Goal: Task Accomplishment & Management: Complete application form

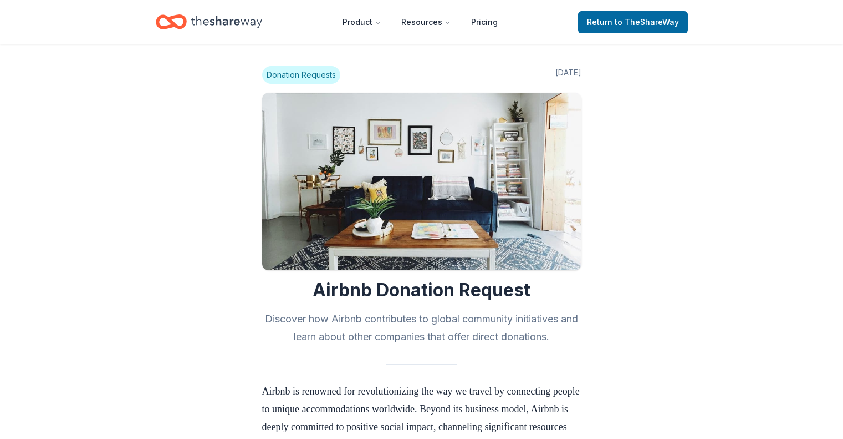
scroll to position [1067, 0]
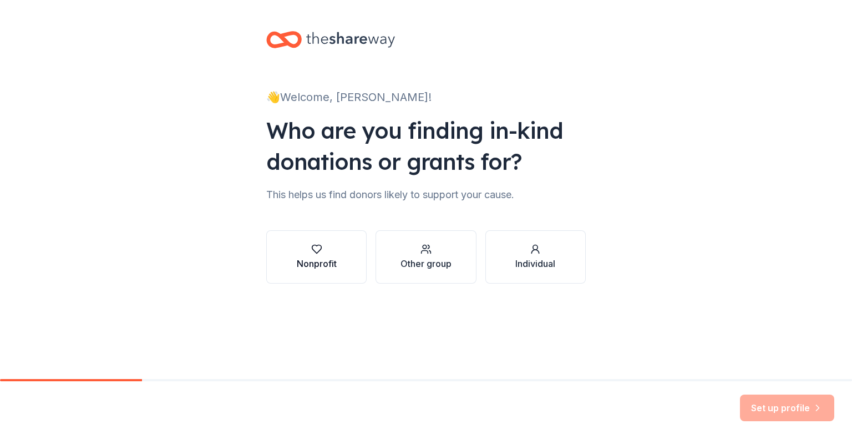
click at [312, 251] on icon "button" at bounding box center [316, 248] width 11 height 11
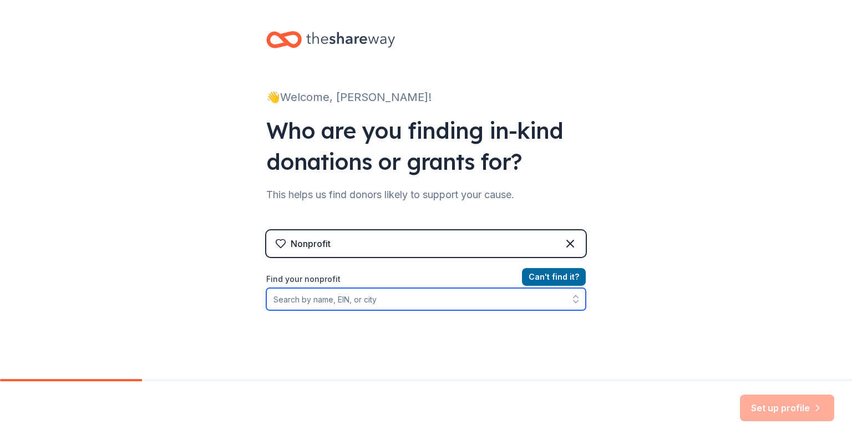
click at [448, 309] on input "Find your nonprofit" at bounding box center [425, 299] width 319 height 22
type input "roots of development"
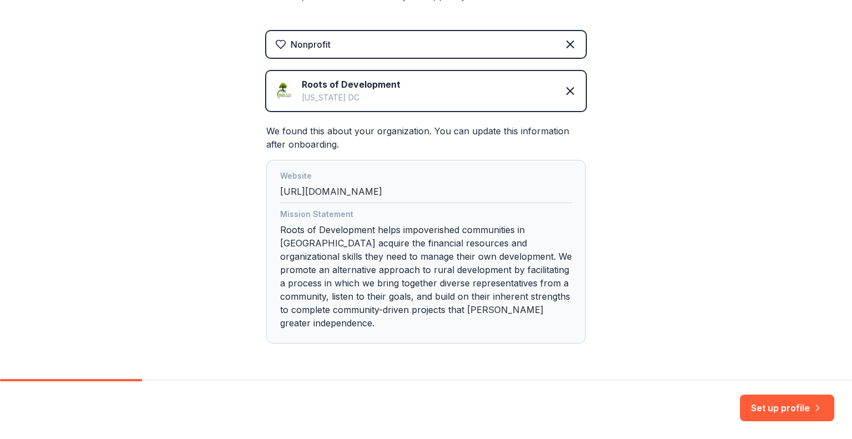
scroll to position [200, 0]
click at [490, 286] on div "Mission Statement Roots of Development helps impoverished communities in Haiti …" at bounding box center [426, 270] width 292 height 126
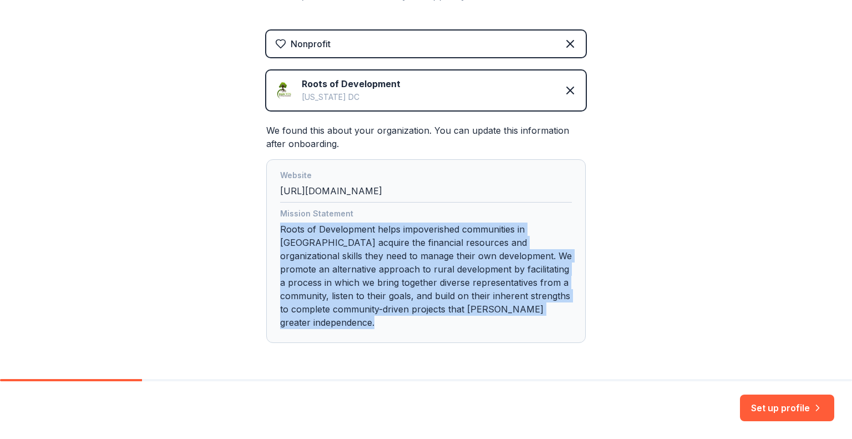
click at [490, 286] on div "Mission Statement Roots of Development helps impoverished communities in Haiti …" at bounding box center [426, 270] width 292 height 126
click at [492, 294] on div "Mission Statement Roots of Development helps impoverished communities in Haiti …" at bounding box center [426, 270] width 292 height 126
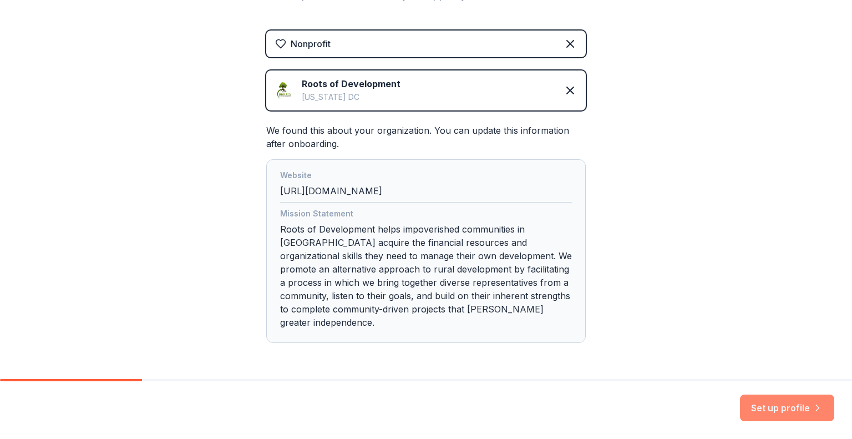
click at [761, 408] on button "Set up profile" at bounding box center [787, 407] width 94 height 27
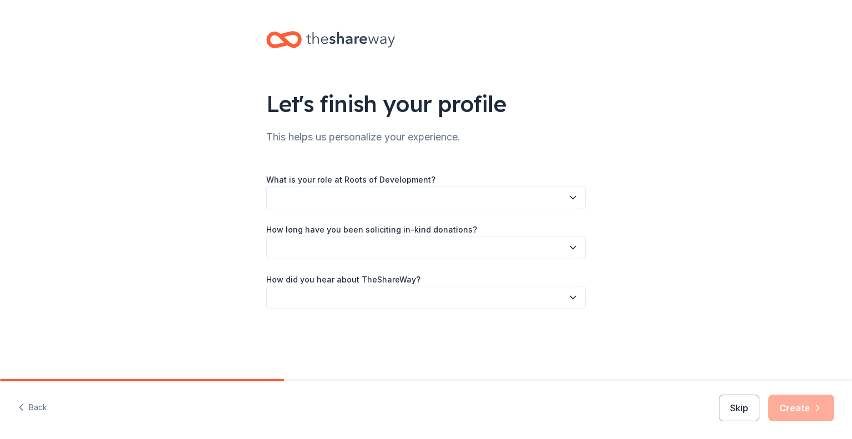
click at [416, 185] on label "What is your role at Roots of Development?" at bounding box center [350, 179] width 169 height 11
click at [582, 206] on button "button" at bounding box center [425, 197] width 319 height 23
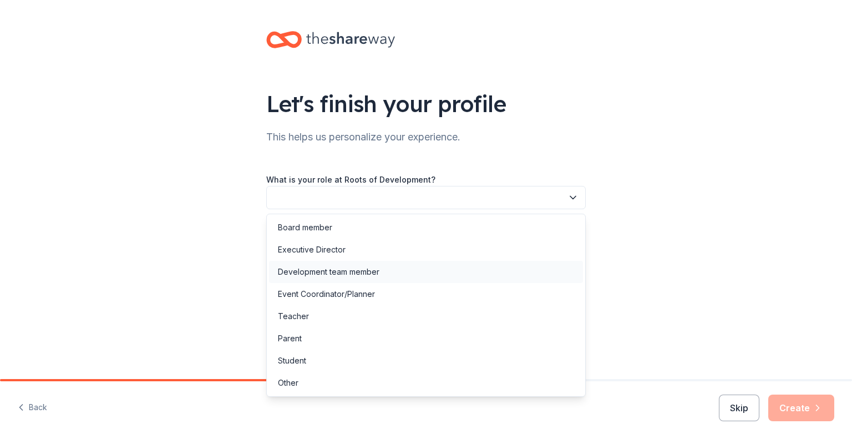
click at [410, 271] on div "Development team member" at bounding box center [426, 272] width 314 height 22
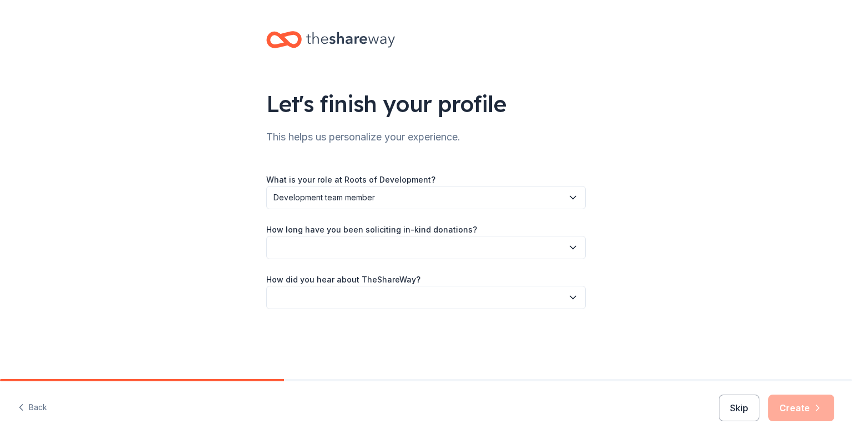
click at [394, 250] on button "button" at bounding box center [425, 247] width 319 height 23
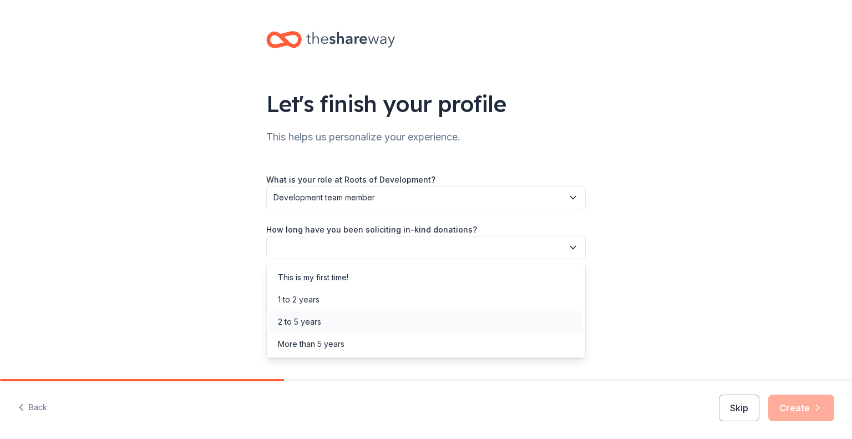
click at [376, 316] on div "2 to 5 years" at bounding box center [426, 322] width 314 height 22
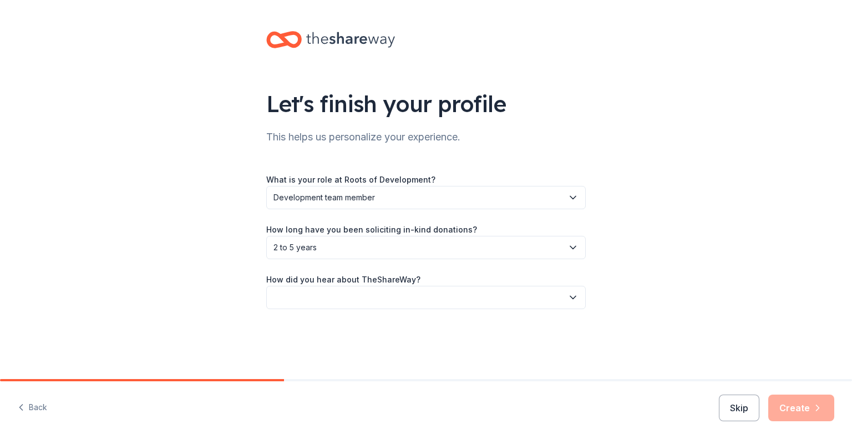
click at [380, 293] on button "button" at bounding box center [425, 297] width 319 height 23
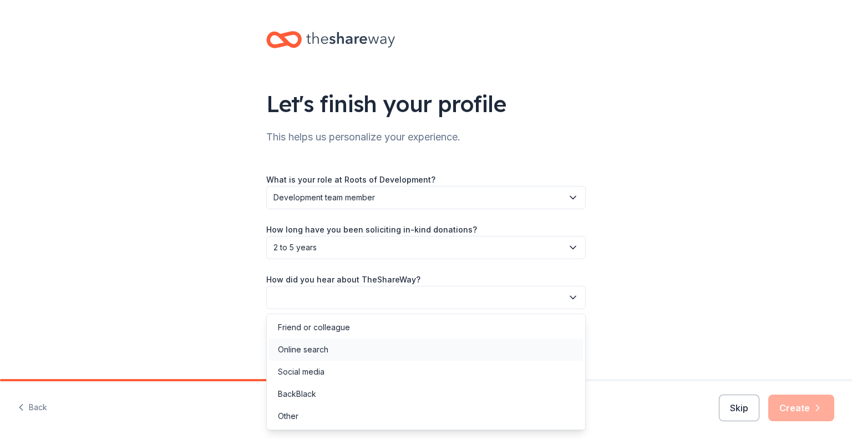
click at [366, 352] on div "Online search" at bounding box center [426, 349] width 314 height 22
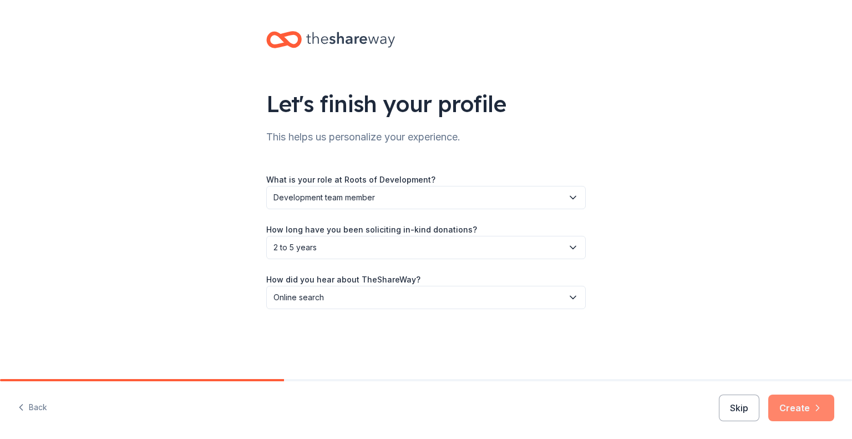
click at [787, 403] on button "Create" at bounding box center [801, 407] width 66 height 27
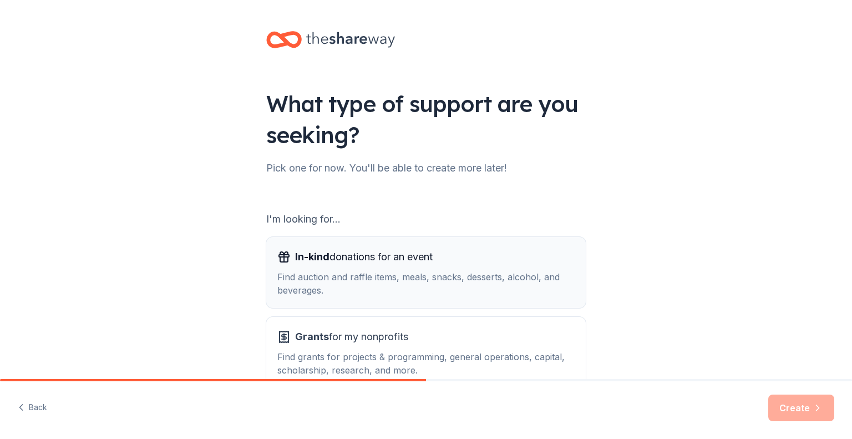
click at [440, 273] on div "Find auction and raffle items, meals, snacks, desserts, alcohol, and beverages." at bounding box center [425, 283] width 297 height 27
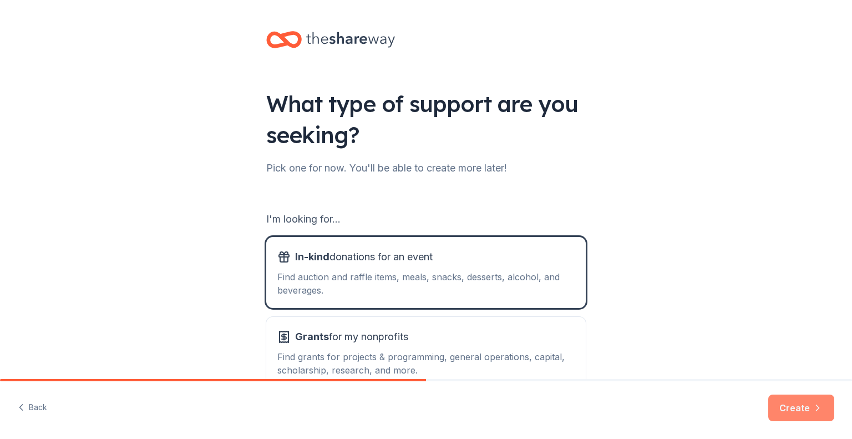
click at [798, 419] on button "Create" at bounding box center [801, 407] width 66 height 27
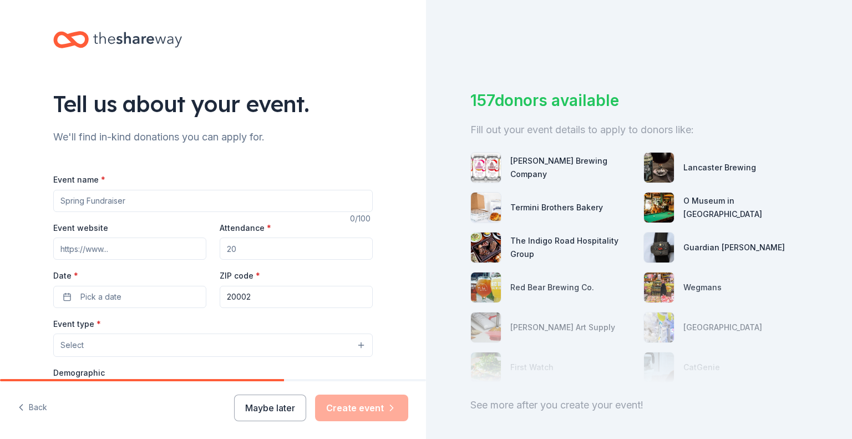
click at [333, 205] on input "Event name *" at bounding box center [212, 201] width 319 height 22
type input "Annual DC Event"
click at [114, 257] on input "Event website" at bounding box center [129, 248] width 153 height 22
paste input "https://rootsofdevelopment.org/annualevent/"
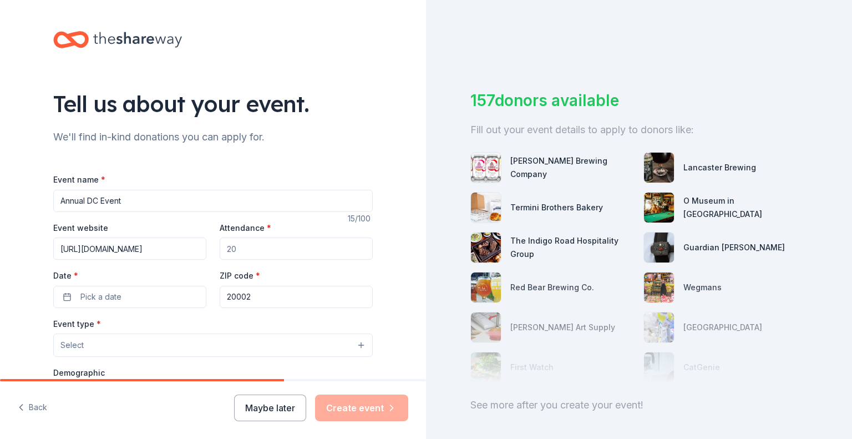
type input "https://rootsofdevelopment.org/annualevent/"
click at [233, 245] on input "Attendance *" at bounding box center [296, 248] width 153 height 22
type input "150"
click at [138, 292] on button "Pick a date" at bounding box center [129, 297] width 153 height 22
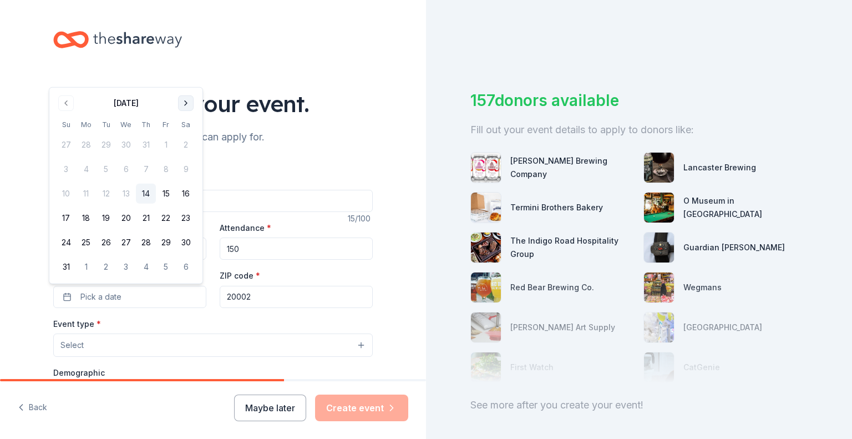
click at [179, 108] on button "Go to next month" at bounding box center [186, 103] width 16 height 16
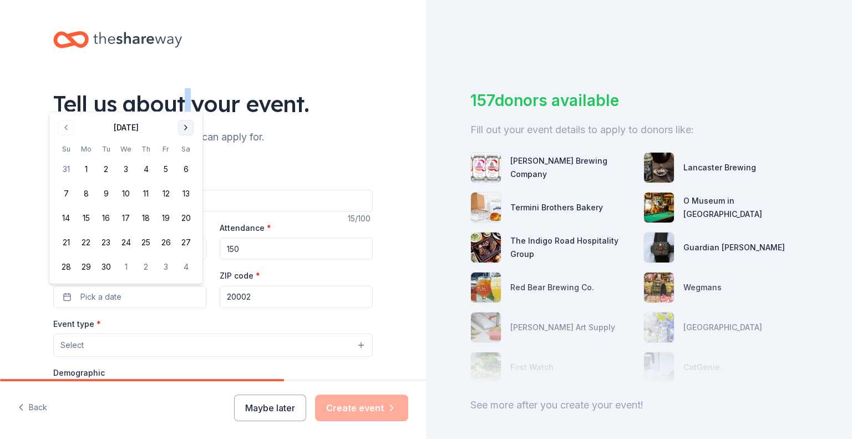
click at [179, 108] on div "Tell us about your event." at bounding box center [212, 103] width 319 height 31
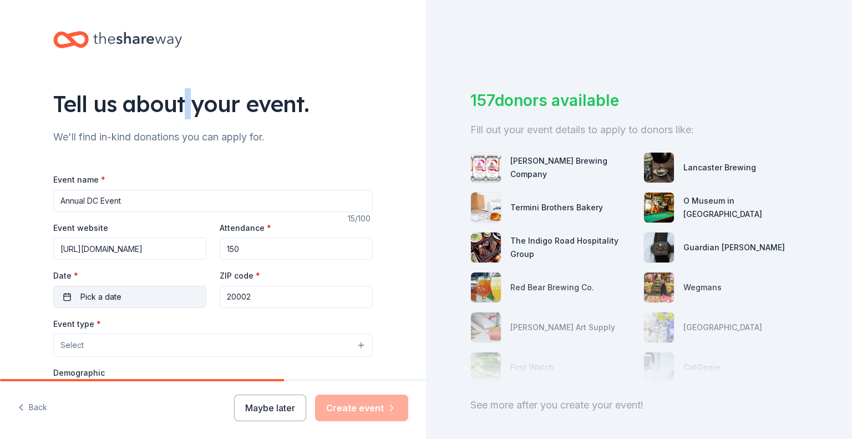
click at [142, 304] on button "Pick a date" at bounding box center [129, 297] width 153 height 22
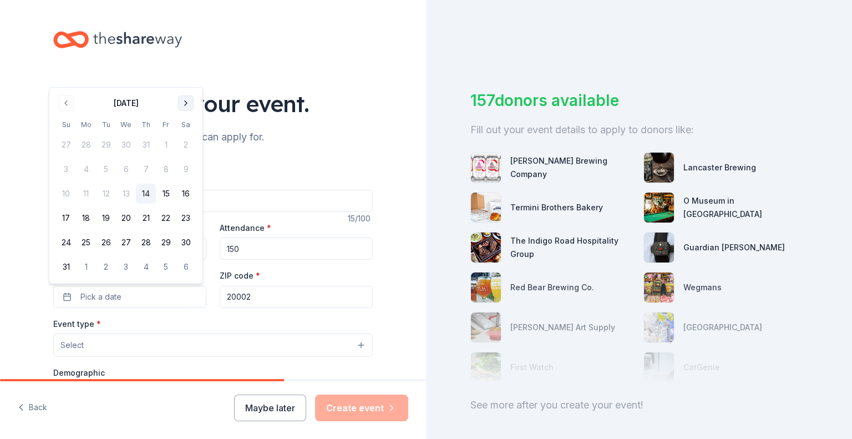
click at [184, 108] on button "Go to next month" at bounding box center [186, 103] width 16 height 16
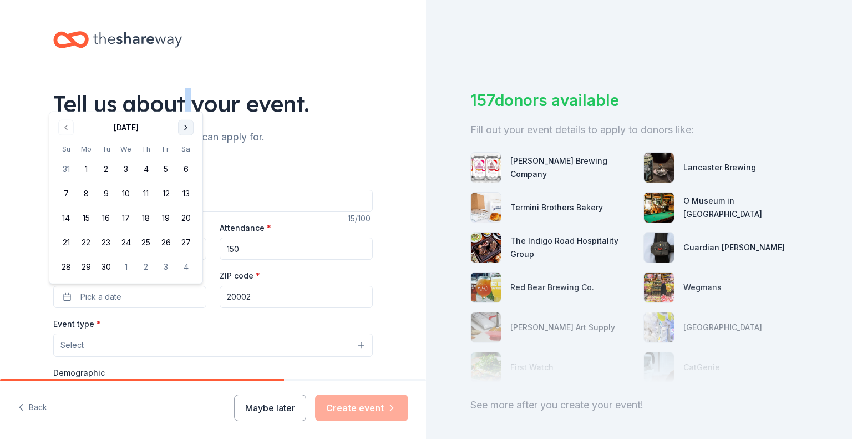
click at [187, 126] on button "Go to next month" at bounding box center [186, 128] width 16 height 16
click at [144, 221] on button "16" at bounding box center [146, 218] width 20 height 20
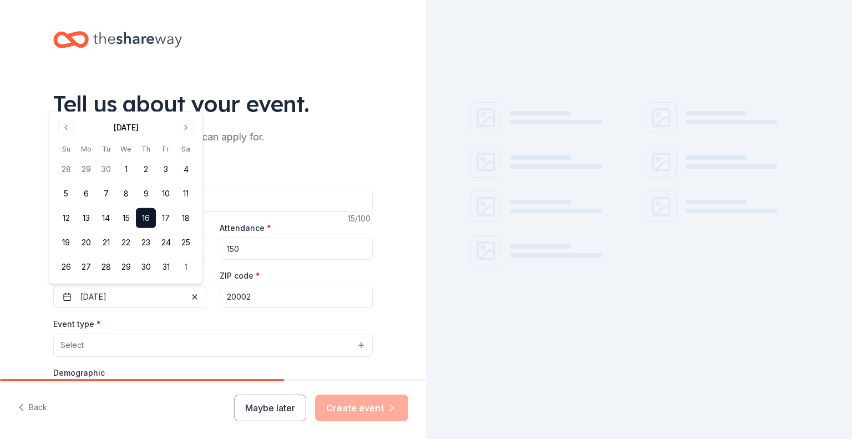
click at [252, 301] on input "20002" at bounding box center [296, 297] width 153 height 22
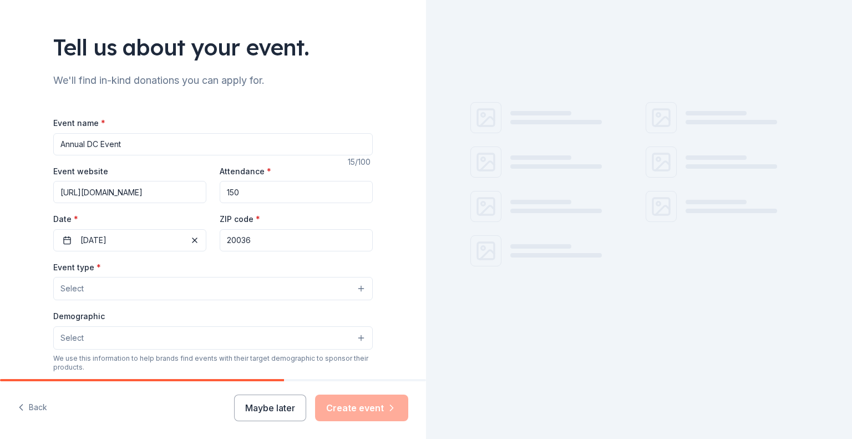
scroll to position [58, 0]
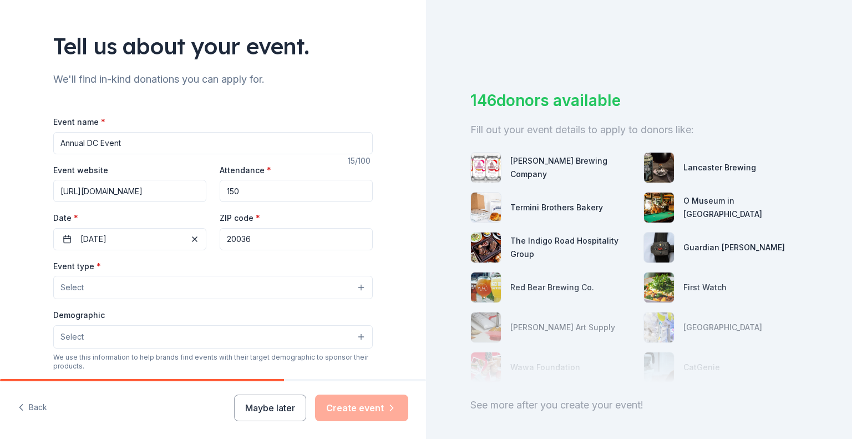
type input "20036"
click at [217, 289] on button "Select" at bounding box center [212, 287] width 319 height 23
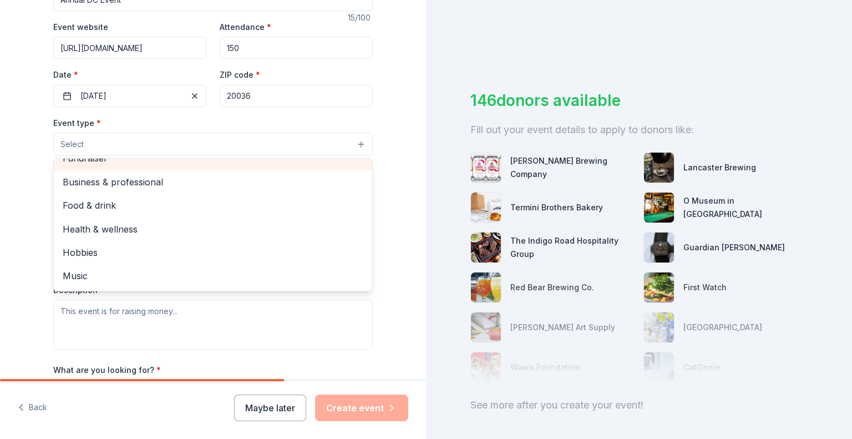
scroll to position [2, 0]
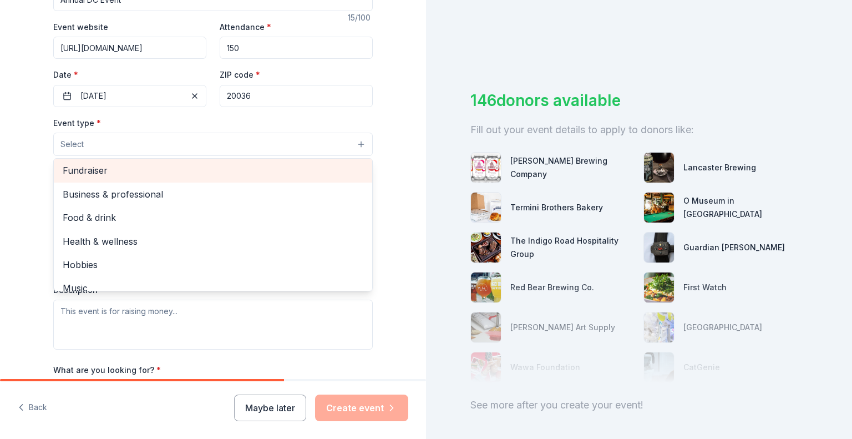
click at [170, 163] on span "Fundraiser" at bounding box center [213, 170] width 301 height 14
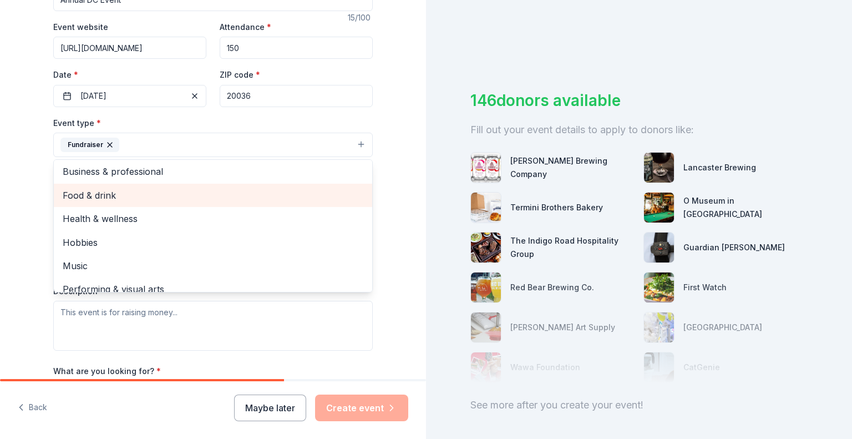
scroll to position [13, 0]
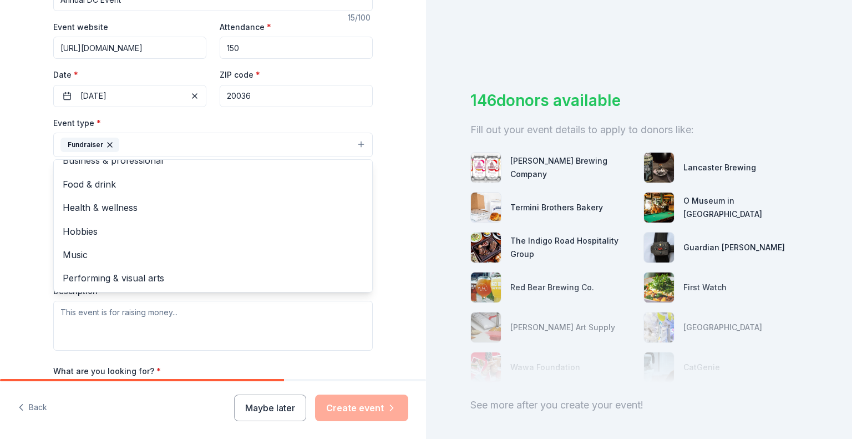
click at [11, 275] on div "Tell us about your event. We'll find in-kind donations you can apply for. Event…" at bounding box center [213, 168] width 426 height 739
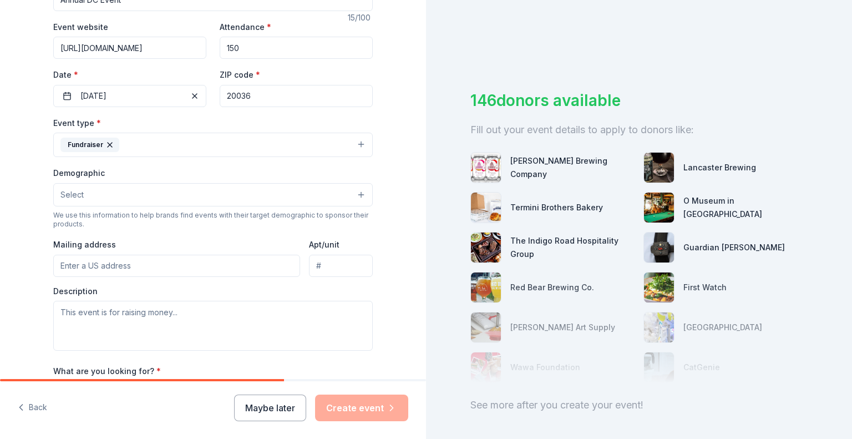
click at [97, 190] on button "Select" at bounding box center [212, 194] width 319 height 23
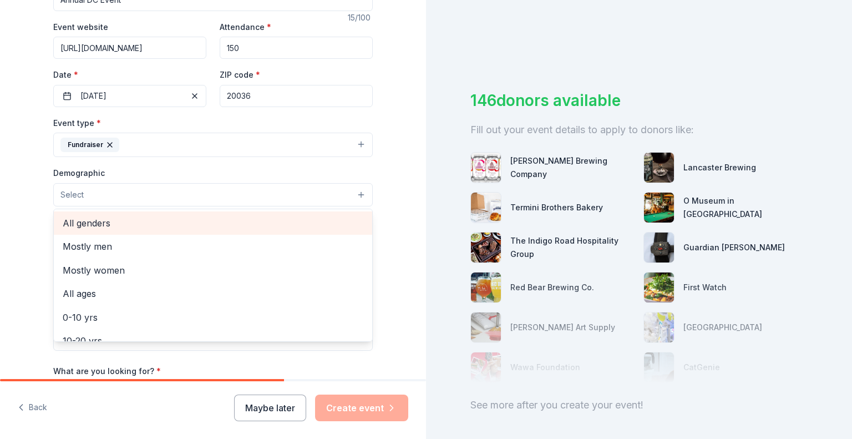
click at [105, 222] on span "All genders" at bounding box center [213, 223] width 301 height 14
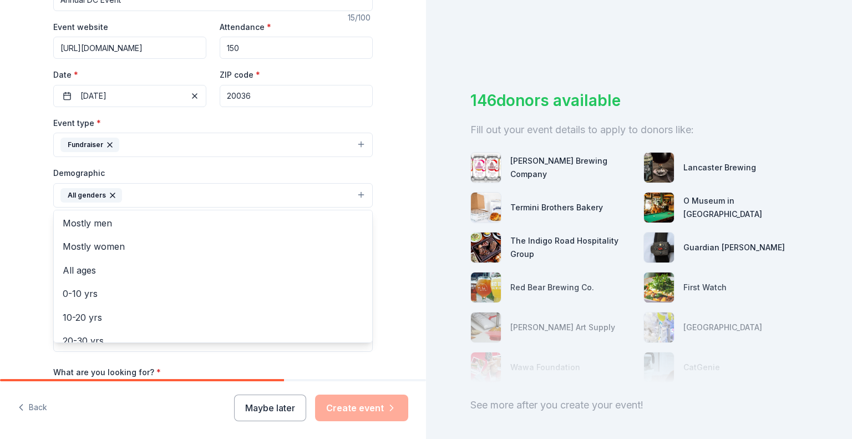
scroll to position [0, 0]
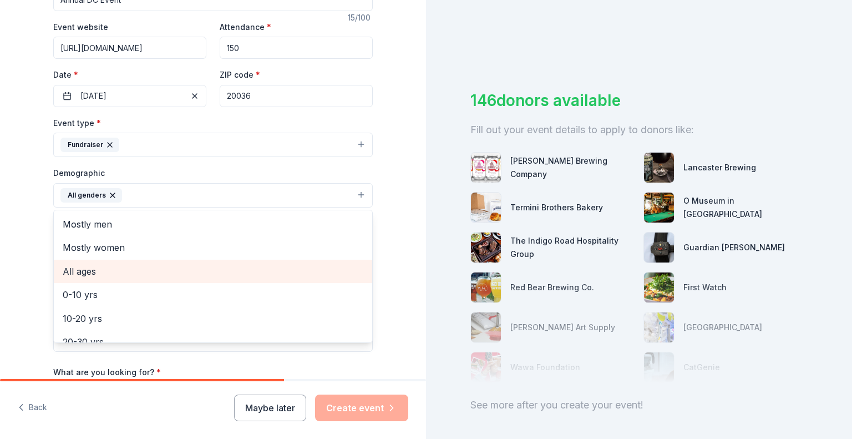
click at [103, 268] on span "All ages" at bounding box center [213, 271] width 301 height 14
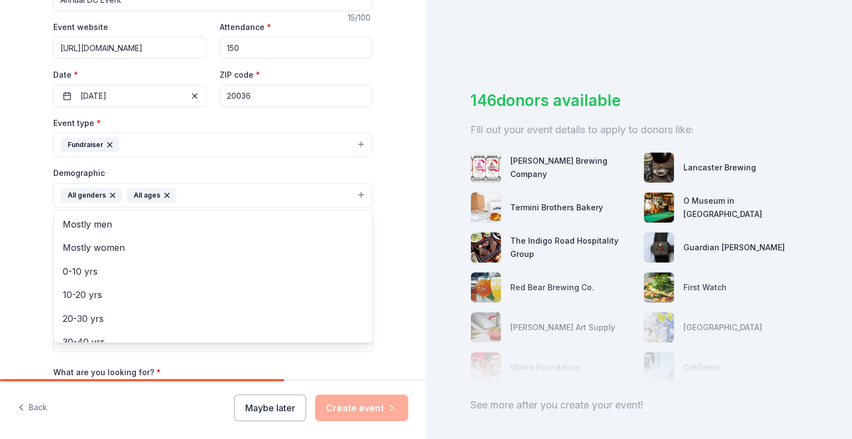
click at [9, 264] on div "Tell us about your event. We'll find in-kind donations you can apply for. Event…" at bounding box center [213, 169] width 426 height 740
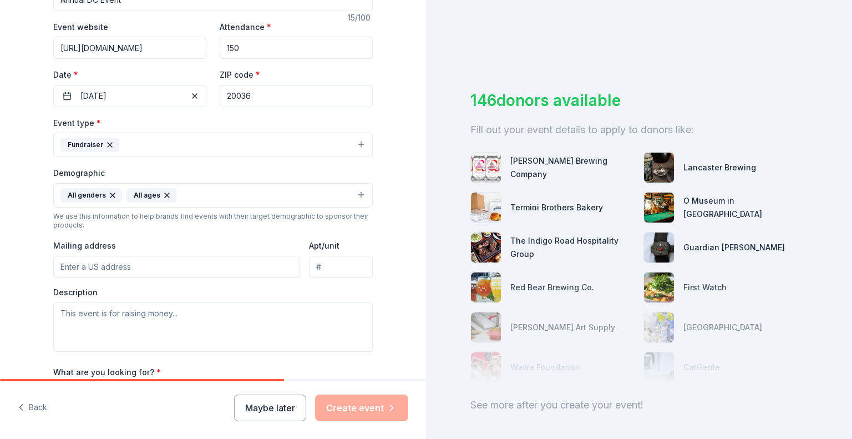
click at [165, 195] on icon "button" at bounding box center [167, 195] width 4 height 4
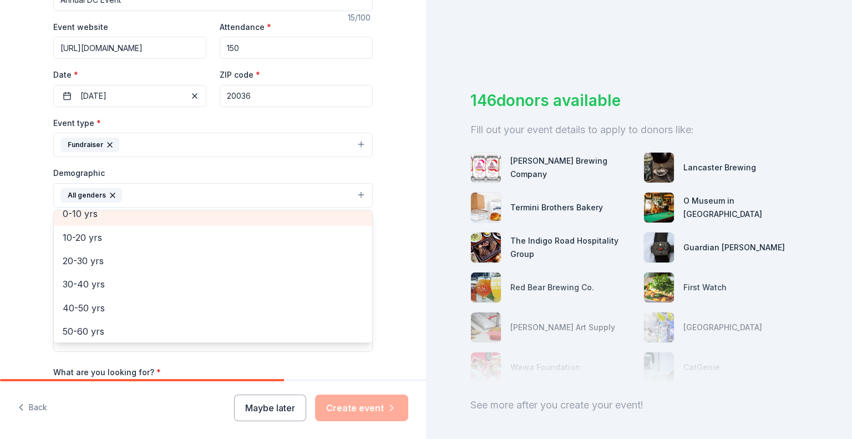
scroll to position [87, 0]
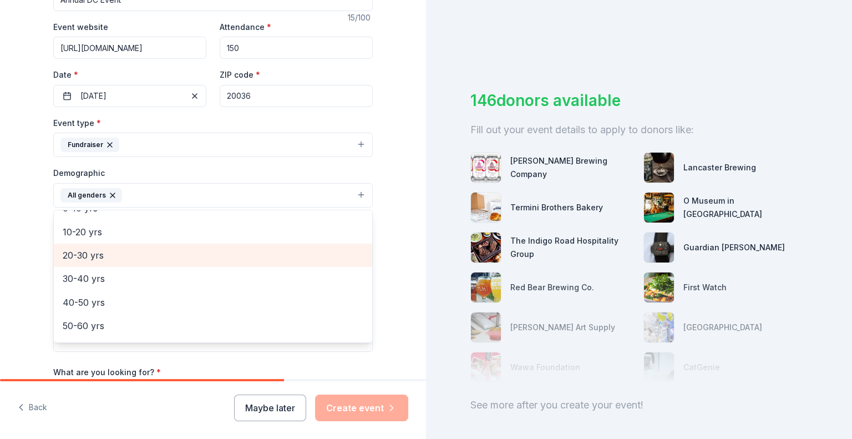
click at [131, 263] on div "20-30 yrs" at bounding box center [213, 254] width 318 height 23
click at [120, 263] on div "30-40 yrs" at bounding box center [213, 254] width 318 height 23
click at [120, 263] on div "40-50 yrs" at bounding box center [213, 254] width 318 height 23
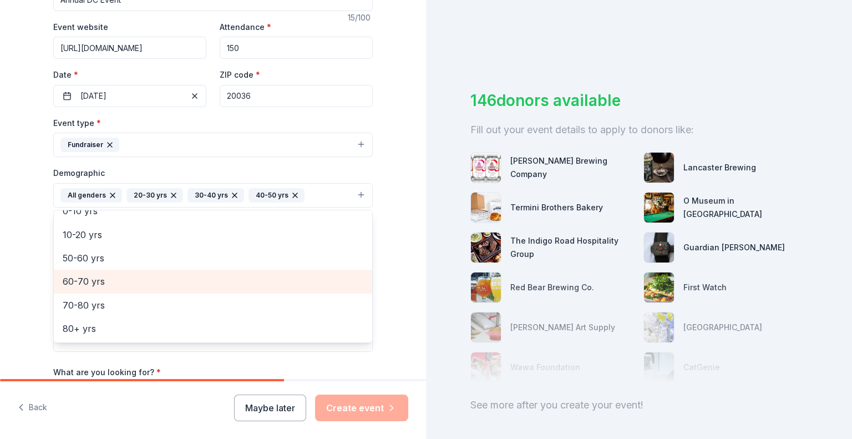
click at [115, 281] on span "60-70 yrs" at bounding box center [213, 281] width 301 height 14
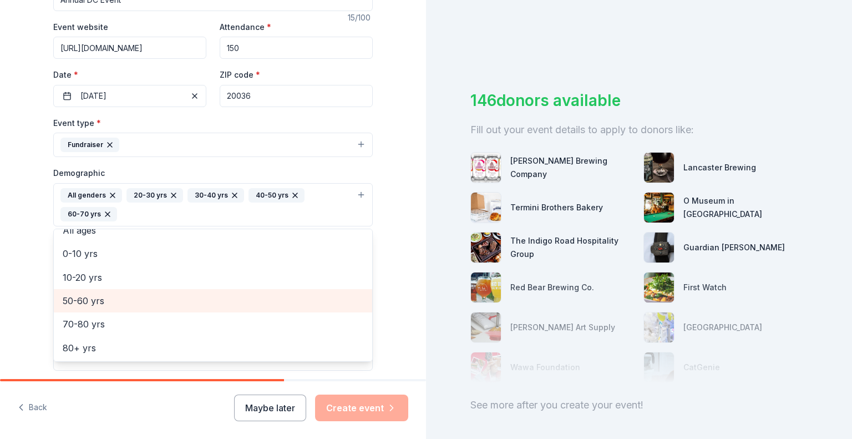
click at [99, 299] on span "50-60 yrs" at bounding box center [213, 300] width 301 height 14
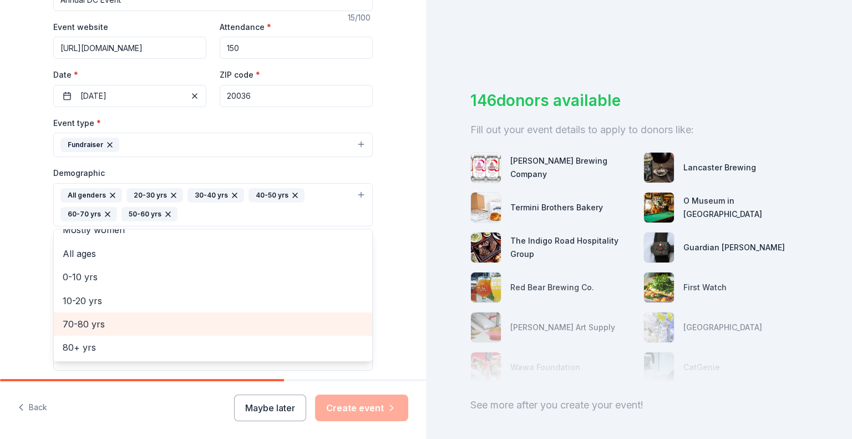
click at [102, 317] on span "70-80 yrs" at bounding box center [213, 324] width 301 height 14
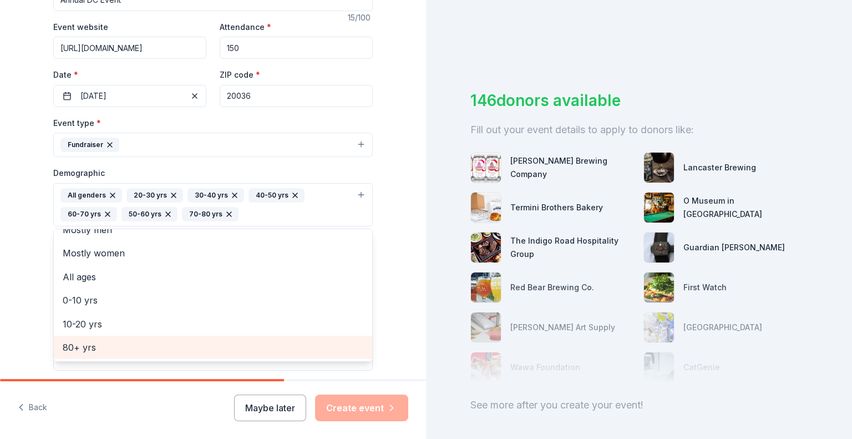
click at [95, 347] on span "80+ yrs" at bounding box center [213, 347] width 301 height 14
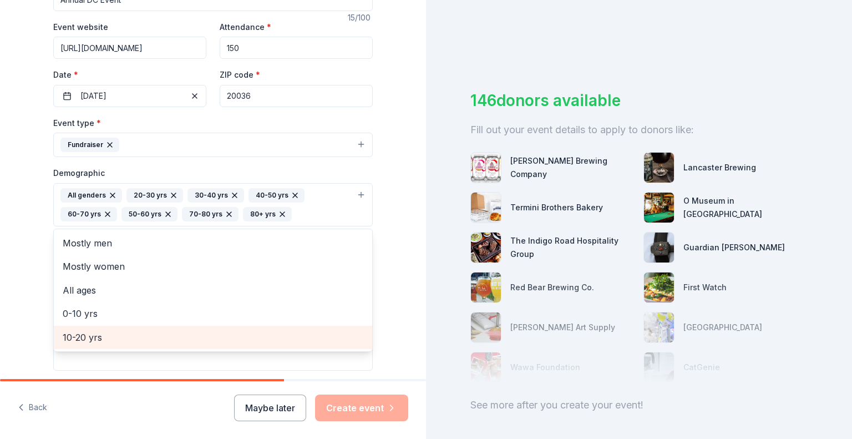
scroll to position [0, 0]
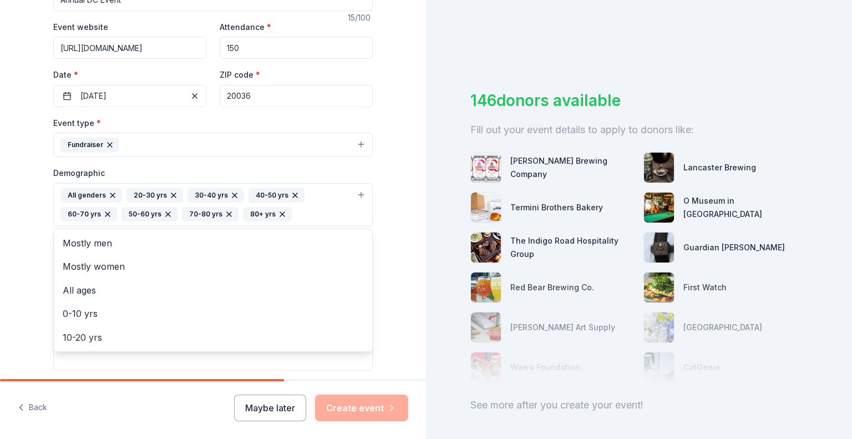
click at [35, 337] on div "Tell us about your event. We'll find in-kind donations you can apply for. Event…" at bounding box center [212, 178] width 355 height 759
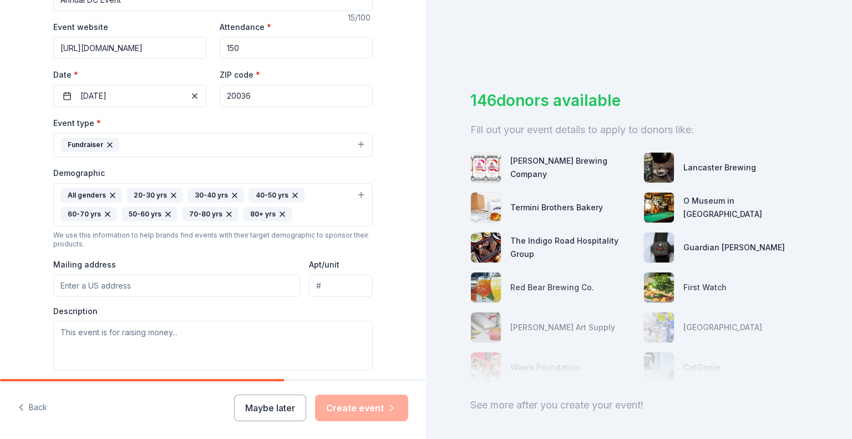
click at [162, 276] on input "Mailing address" at bounding box center [176, 285] width 247 height 22
type input "PO Box 77438"
click at [212, 329] on textarea at bounding box center [212, 345] width 319 height 50
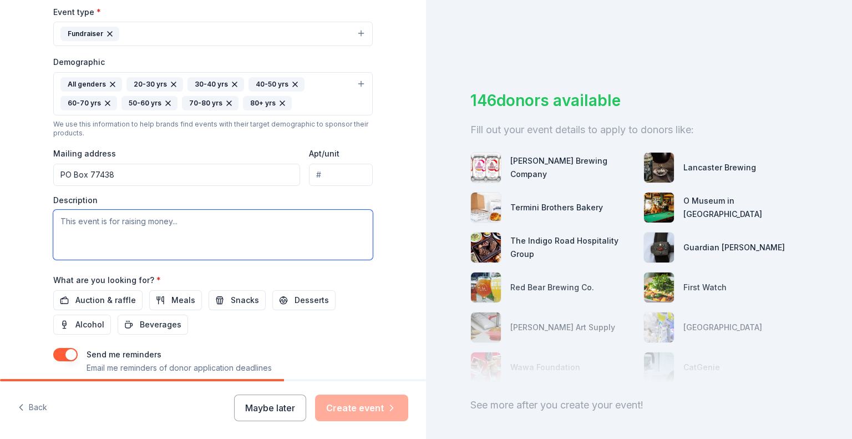
scroll to position [312, 0]
click at [121, 228] on textarea at bounding box center [212, 234] width 319 height 50
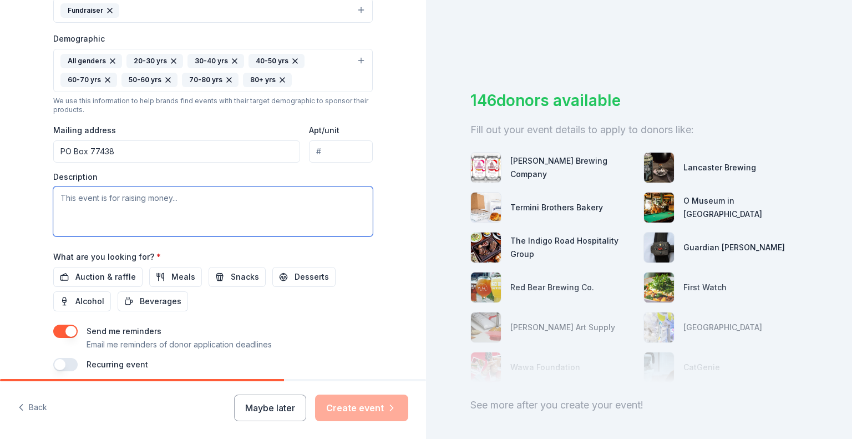
paste textarea "Our annual fundraising event, which has been a fixture of the DC nonprofit worl…"
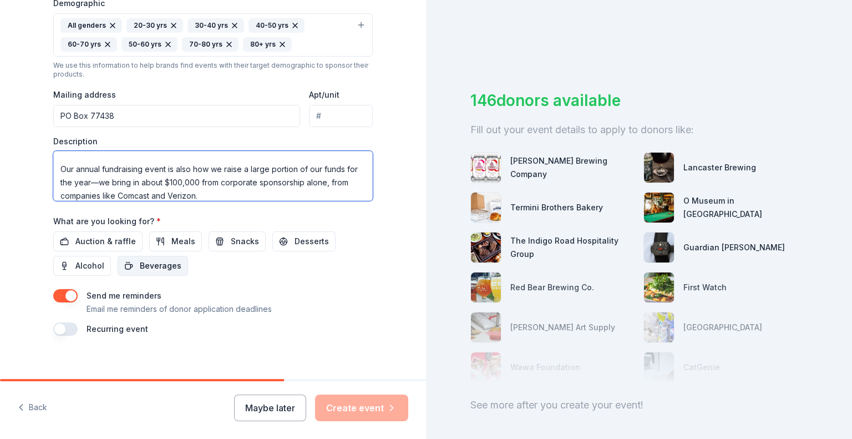
scroll to position [370, 0]
type textarea "Our annual fundraising event, which has been a fixture of the DC nonprofit worl…"
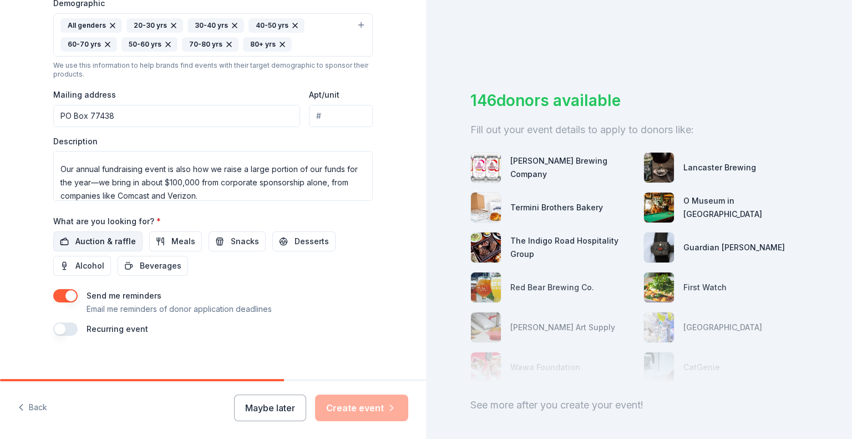
click at [115, 237] on span "Auction & raffle" at bounding box center [105, 241] width 60 height 13
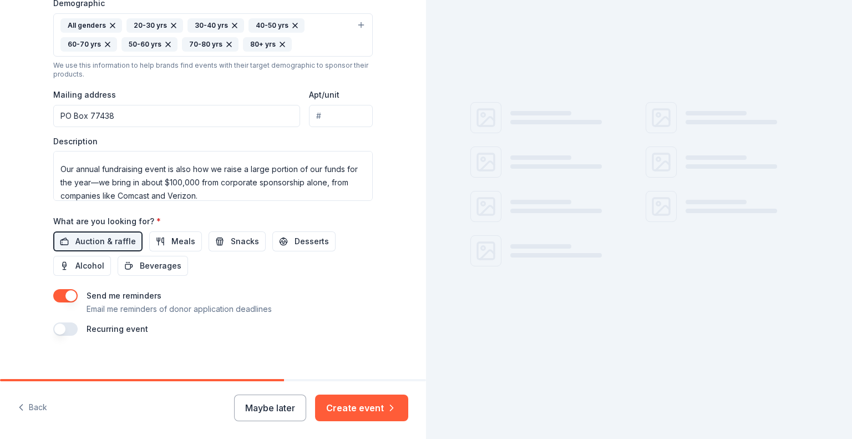
scroll to position [379, 0]
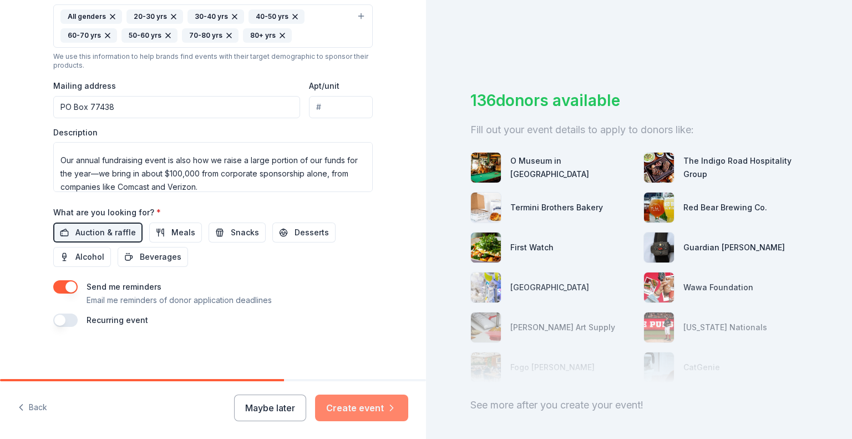
click at [378, 398] on button "Create event" at bounding box center [361, 407] width 93 height 27
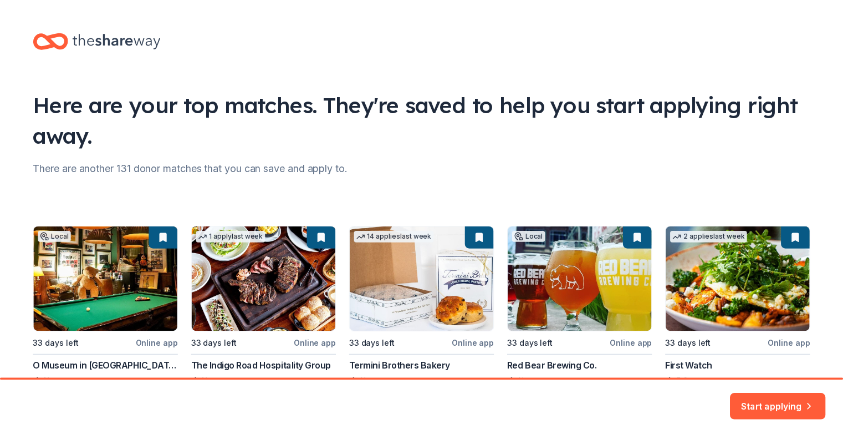
scroll to position [76, 0]
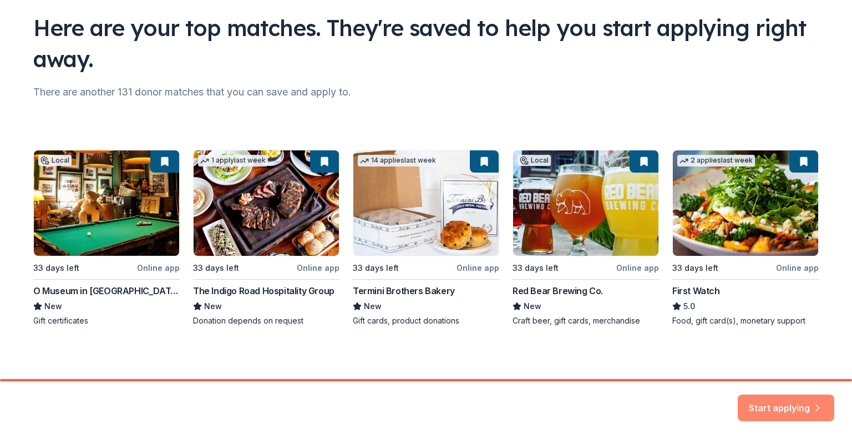
click at [803, 390] on button "Start applying" at bounding box center [785, 401] width 96 height 27
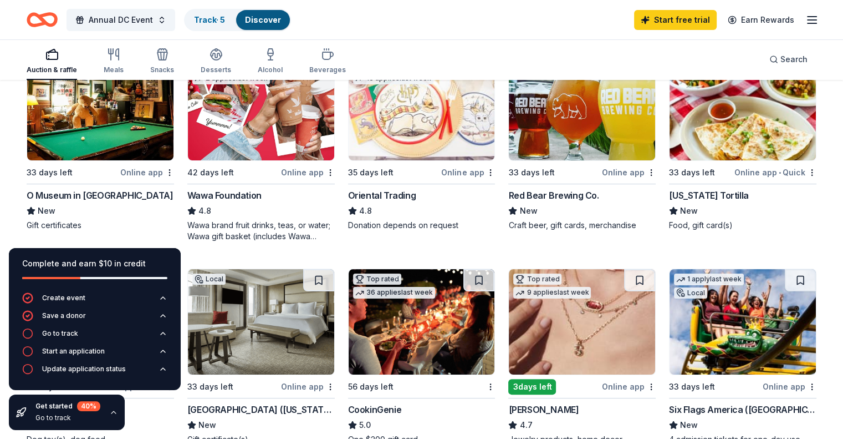
scroll to position [146, 0]
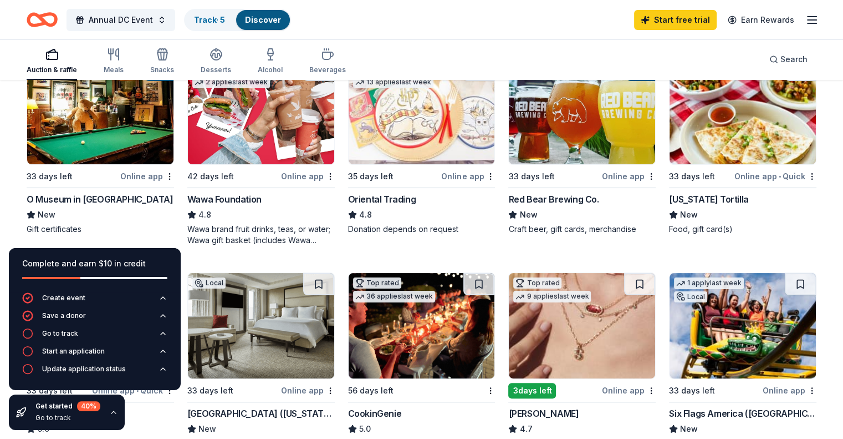
click at [559, 195] on div "Red Bear Brewing Co." at bounding box center [553, 198] width 90 height 13
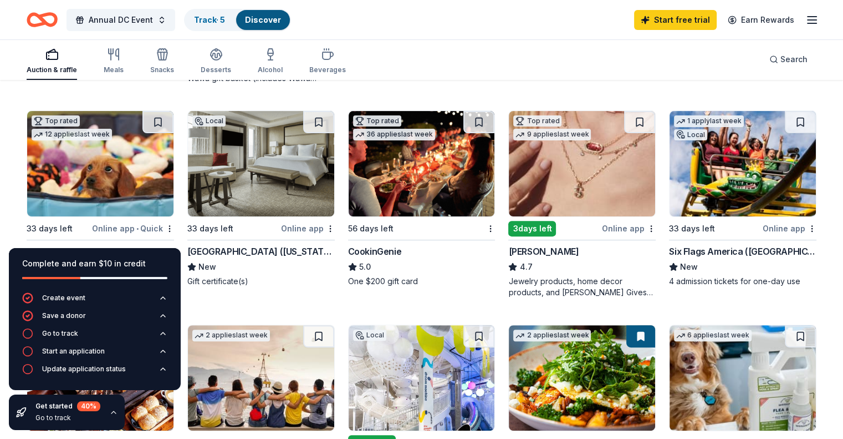
scroll to position [311, 0]
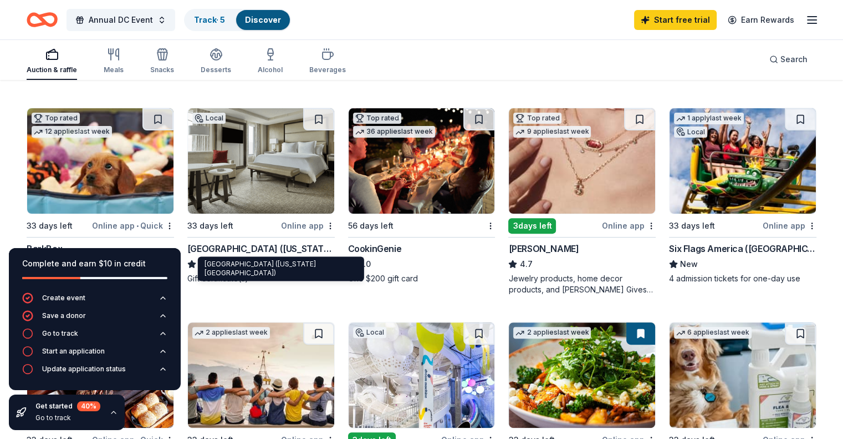
click at [250, 250] on div "[GEOGRAPHIC_DATA] ([US_STATE][GEOGRAPHIC_DATA])" at bounding box center [260, 248] width 147 height 13
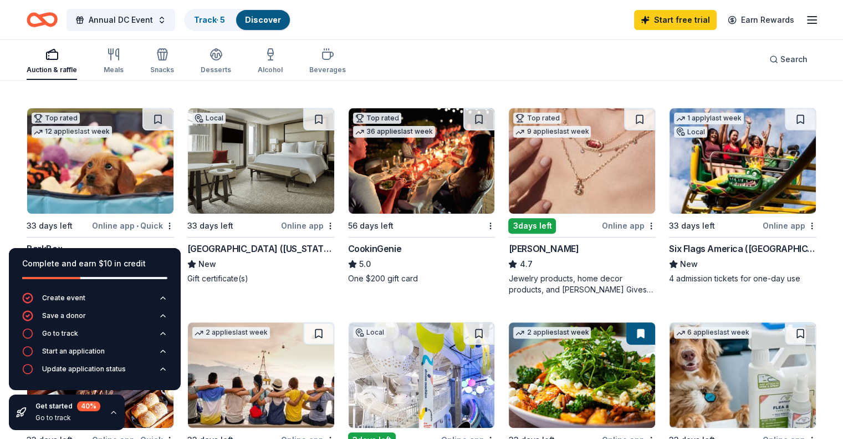
click at [379, 240] on div "Top rated 36 applies last week 56 days left CookinGenie 5.0 One $200 gift card" at bounding box center [421, 196] width 147 height 176
click at [806, 22] on icon "button" at bounding box center [812, 19] width 13 height 13
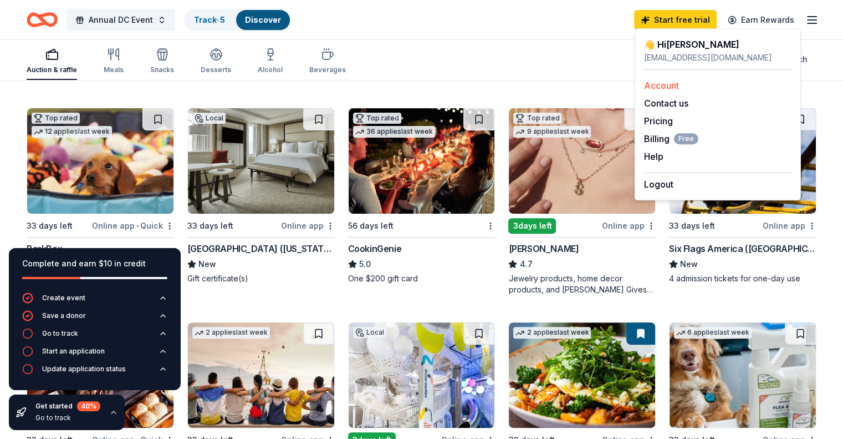
click at [660, 89] on link "Account" at bounding box center [661, 85] width 35 height 11
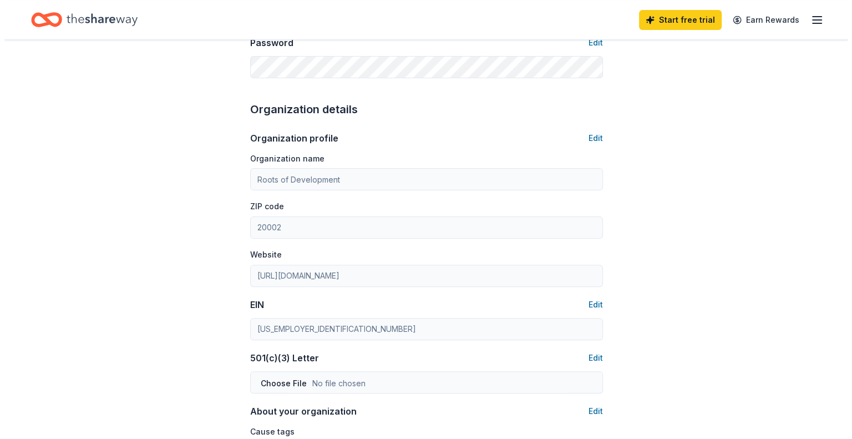
scroll to position [370, 0]
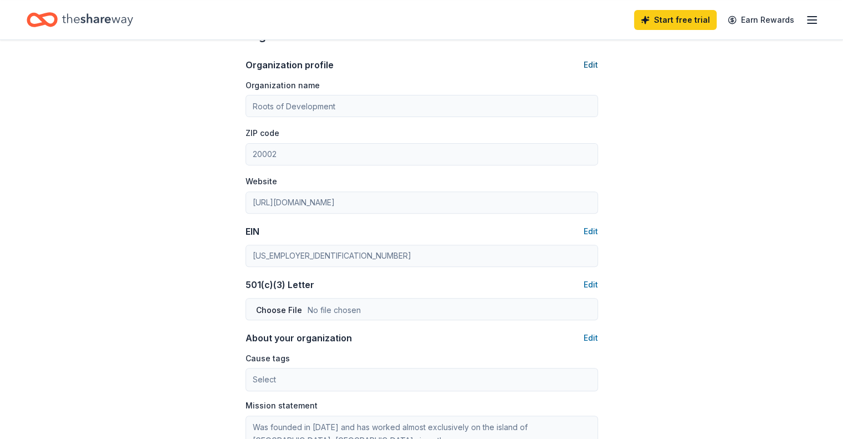
click at [594, 60] on button "Edit" at bounding box center [591, 64] width 14 height 13
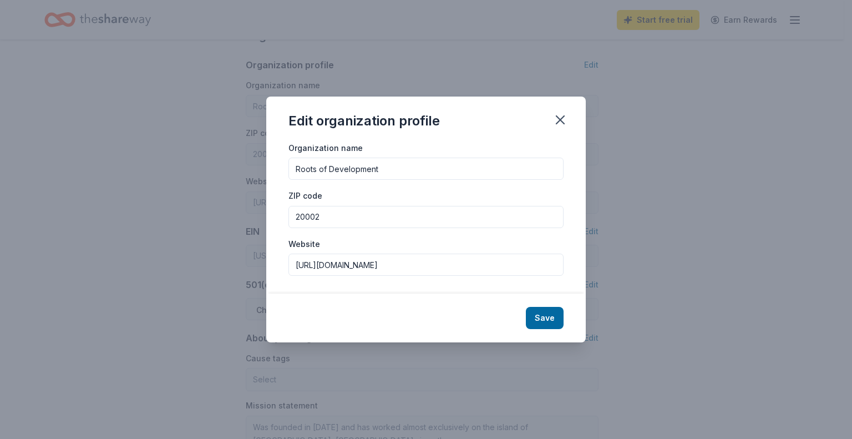
click at [381, 217] on input "20002" at bounding box center [425, 217] width 275 height 22
type input "20013"
click at [540, 317] on button "Save" at bounding box center [545, 318] width 38 height 22
type input "20013"
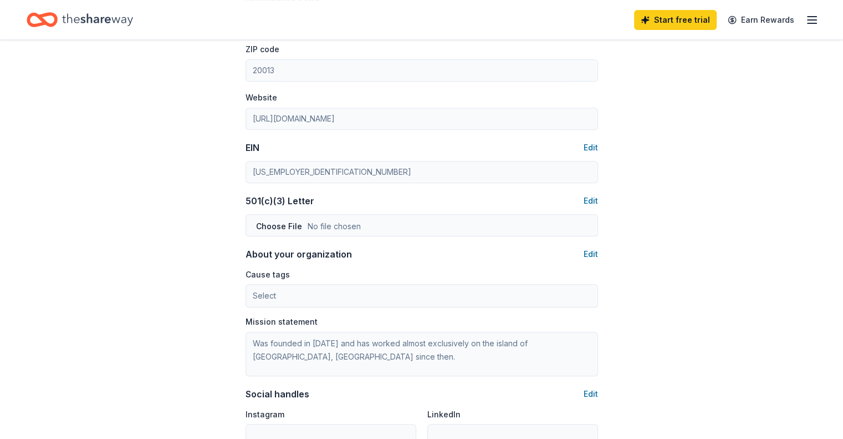
scroll to position [454, 0]
click at [604, 196] on div "Account About me Profile Edit First name Charlie Last name Estes Role Developme…" at bounding box center [422, 81] width 388 height 990
click at [597, 200] on button "Edit" at bounding box center [591, 200] width 14 height 13
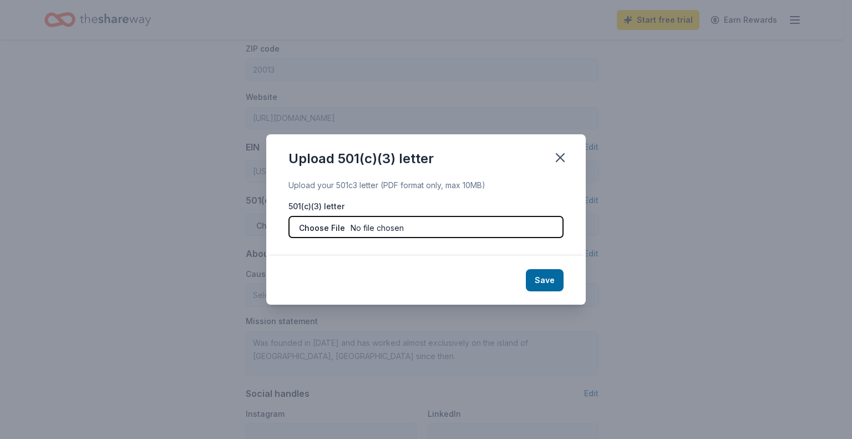
click at [380, 230] on input "file" at bounding box center [425, 227] width 275 height 22
type input "C:\fakepath\DC tax exempt certificate - Roots of Development (2).pdf"
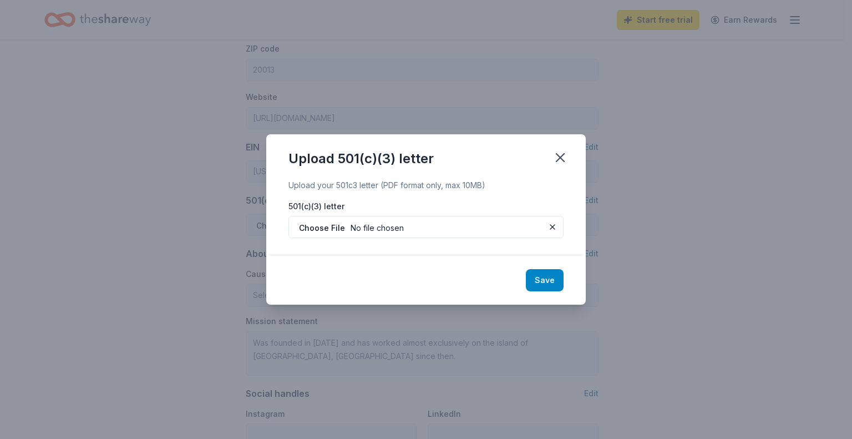
click at [561, 277] on button "Save" at bounding box center [545, 280] width 38 height 22
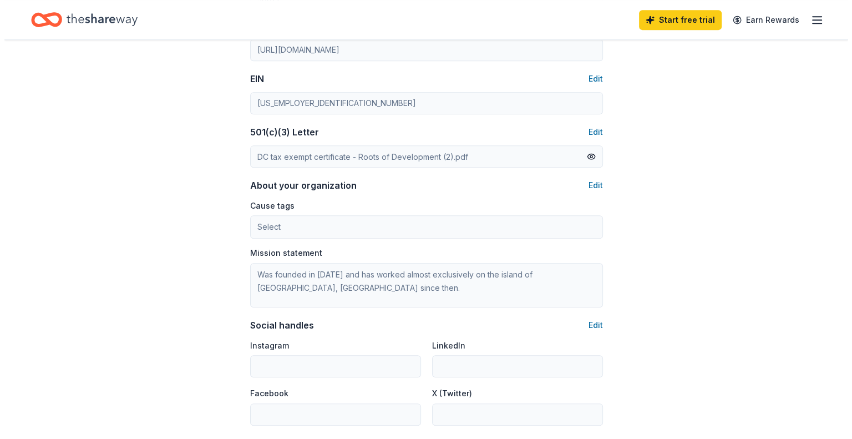
scroll to position [523, 0]
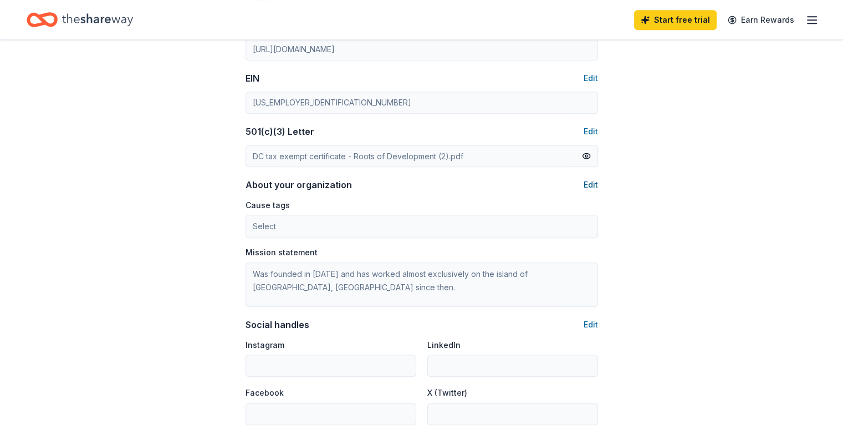
click at [594, 183] on button "Edit" at bounding box center [591, 184] width 14 height 13
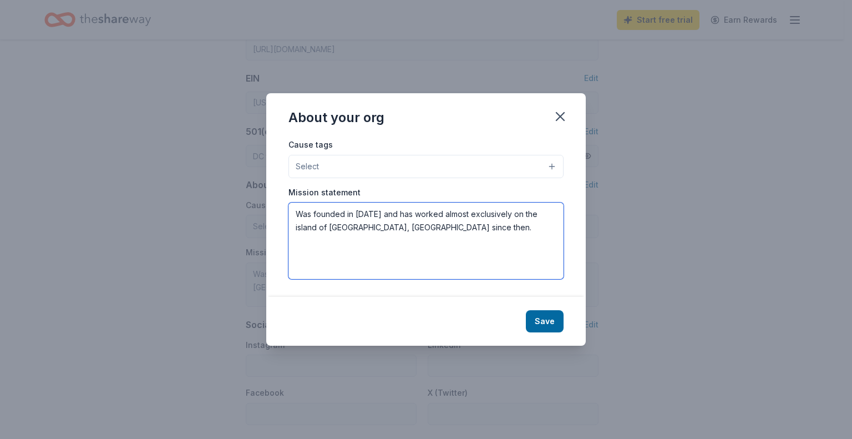
click at [437, 219] on textarea "Was founded in 2007 and has worked almost exclusively on the island of La Gonav…" at bounding box center [425, 240] width 275 height 77
click at [435, 217] on textarea "Was founded in 2007 and has worked almost exclusively on the island of La Gonav…" at bounding box center [425, 240] width 275 height 77
paste textarea "Our mission is to support and promote community-led development (CLD). We accom…"
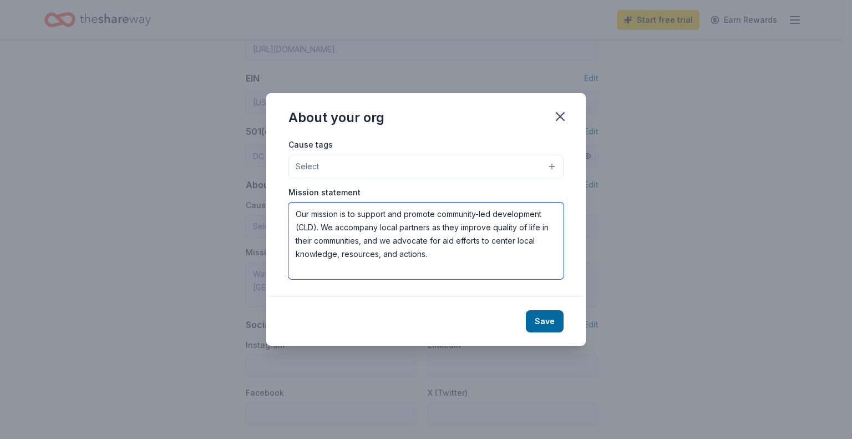
type textarea "Our mission is to support and promote community-led development (CLD). We accom…"
click at [362, 161] on button "Select" at bounding box center [425, 166] width 275 height 23
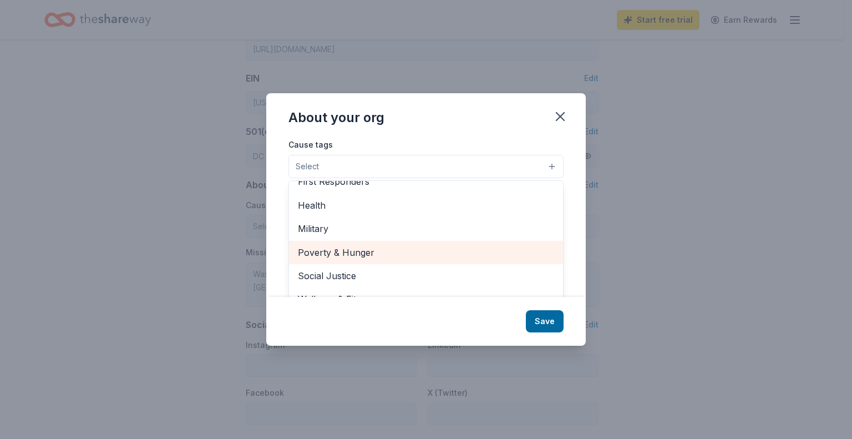
click at [364, 251] on span "Poverty & Hunger" at bounding box center [426, 252] width 256 height 14
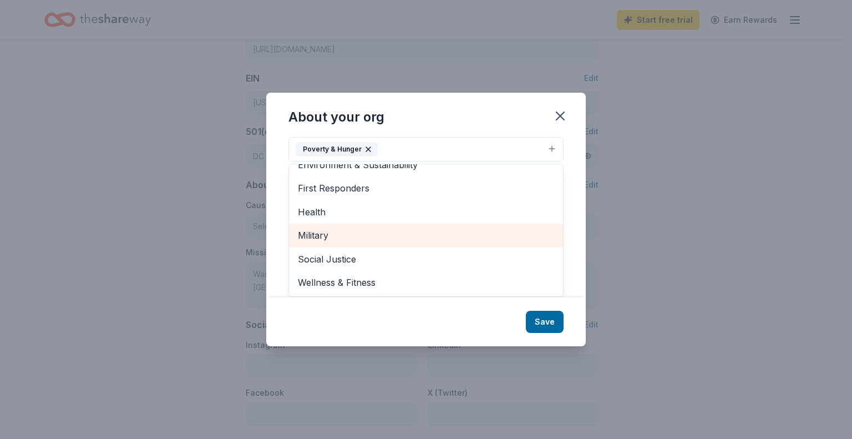
scroll to position [14, 0]
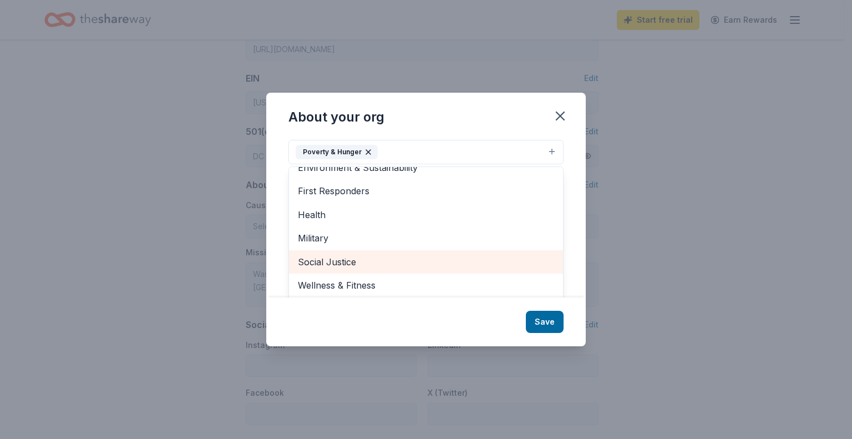
click at [348, 259] on span "Social Justice" at bounding box center [426, 262] width 256 height 14
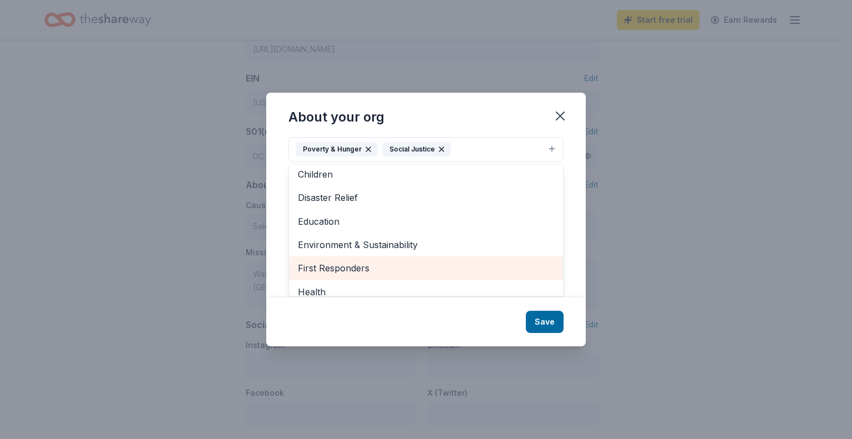
scroll to position [49, 0]
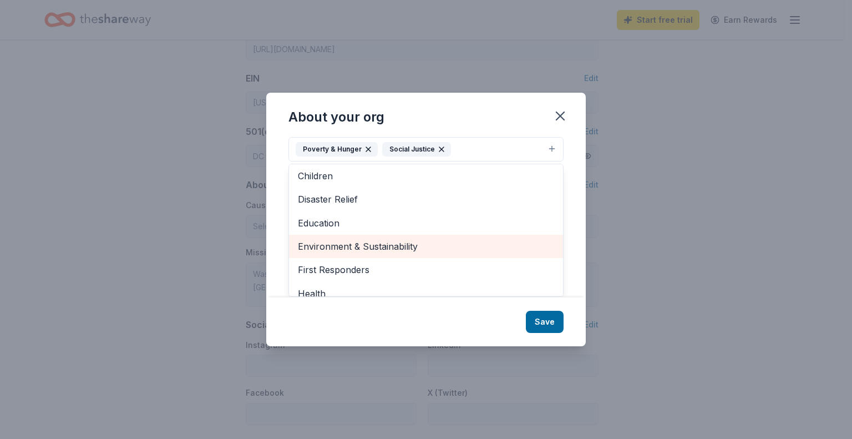
click at [367, 245] on span "Environment & Sustainability" at bounding box center [426, 246] width 256 height 14
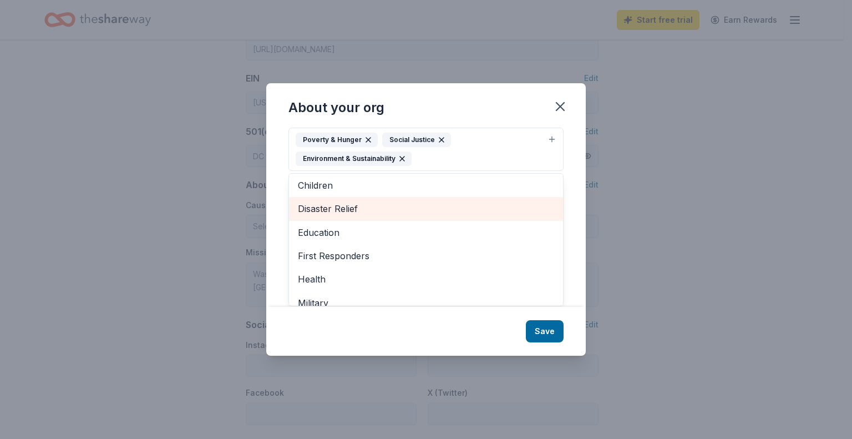
click at [373, 209] on span "Disaster Relief" at bounding box center [426, 208] width 256 height 14
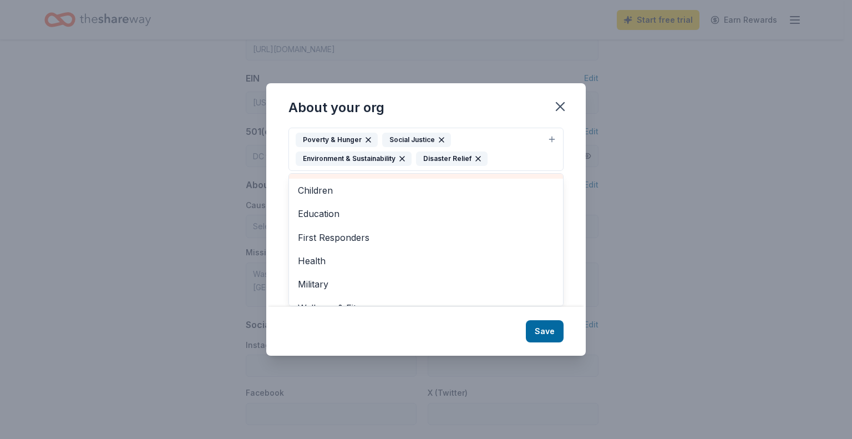
scroll to position [60, 0]
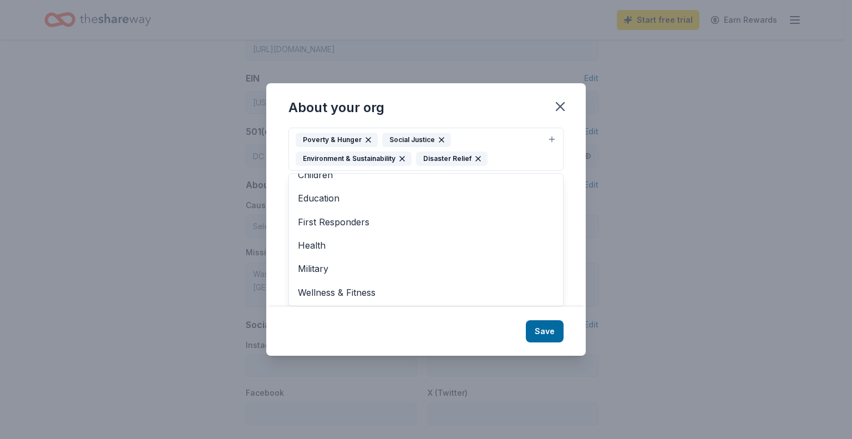
click at [553, 342] on div "About your org Cause tags Poverty & Hunger Social Justice Environment & Sustain…" at bounding box center [425, 219] width 319 height 272
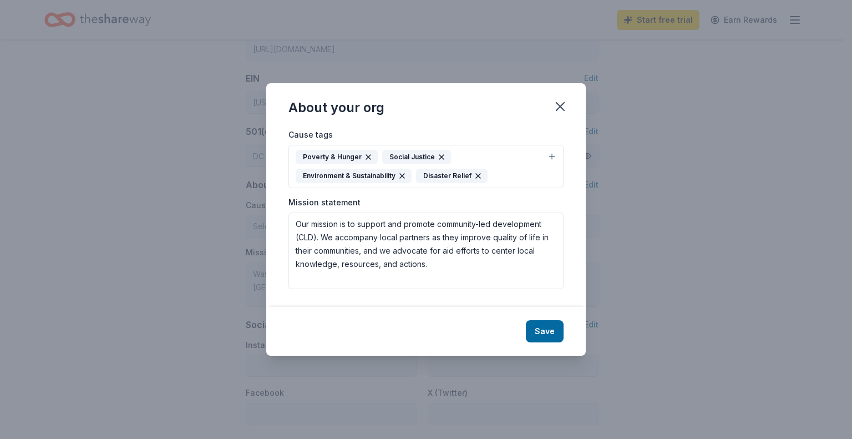
scroll to position [0, 0]
click at [548, 332] on button "Save" at bounding box center [545, 331] width 38 height 22
type textarea "Our mission is to support and promote community-led development (CLD). We accom…"
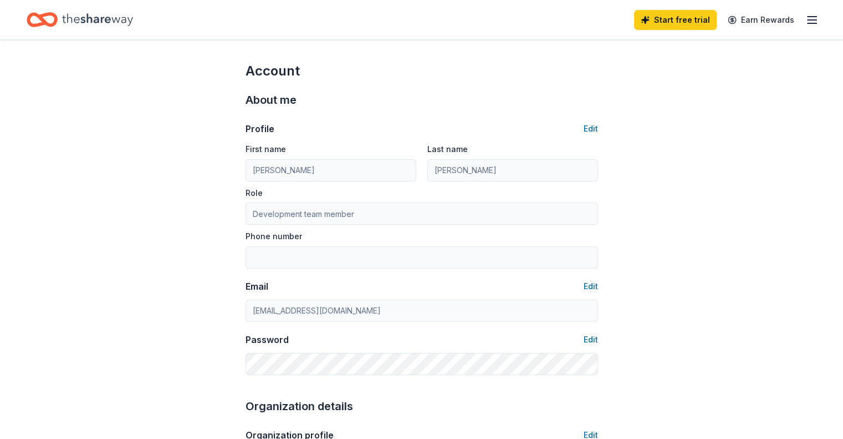
type input "8175843110"
click at [44, 26] on div "Start free trial Earn Rewards" at bounding box center [421, 19] width 843 height 39
click at [58, 12] on icon "Home" at bounding box center [42, 20] width 31 height 26
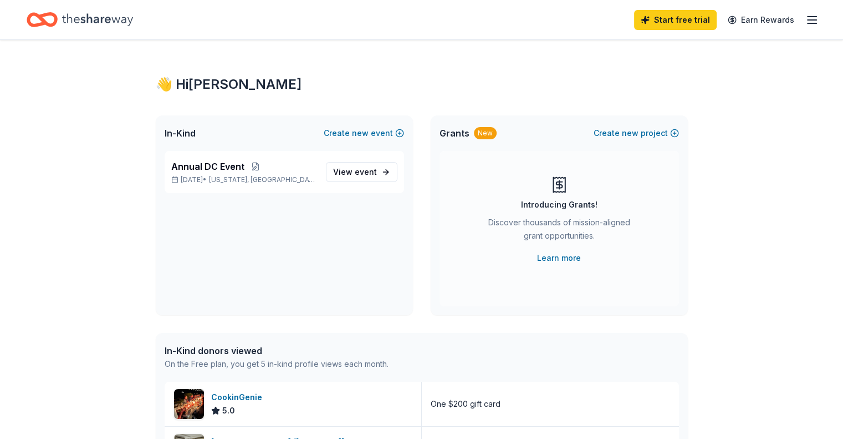
click at [808, 17] on line "button" at bounding box center [812, 17] width 9 height 0
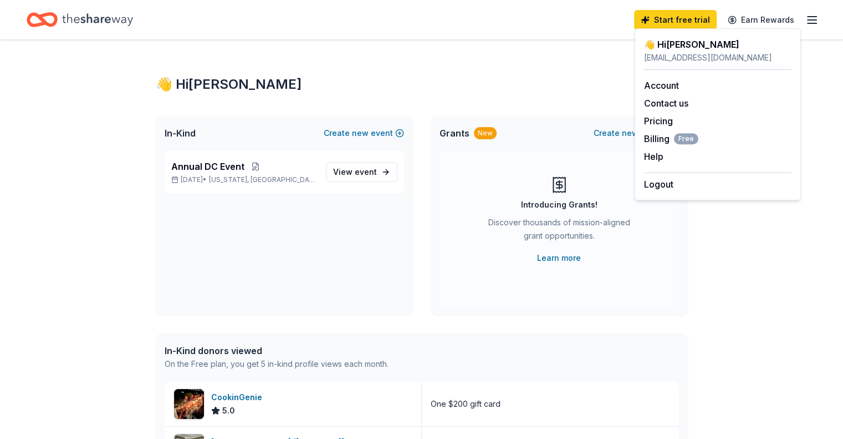
click at [465, 48] on div "👋 Hi Charlie In-Kind Create new event Annual DC Event Oct 16, 2025 • Washington…" at bounding box center [422, 427] width 568 height 774
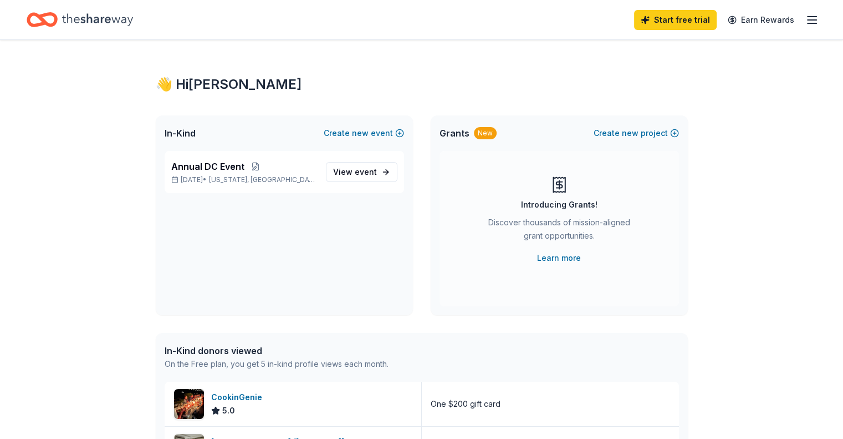
click at [87, 17] on icon "Home" at bounding box center [97, 19] width 71 height 12
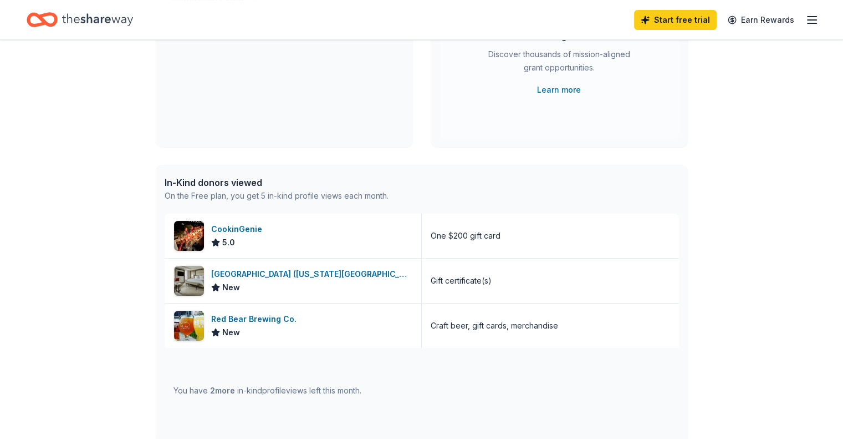
scroll to position [169, 0]
click at [242, 184] on div "In-Kind donors viewed" at bounding box center [277, 181] width 224 height 13
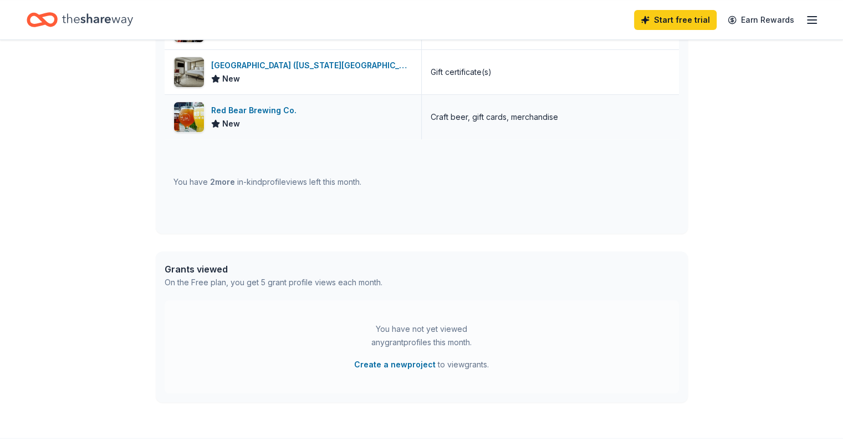
scroll to position [0, 0]
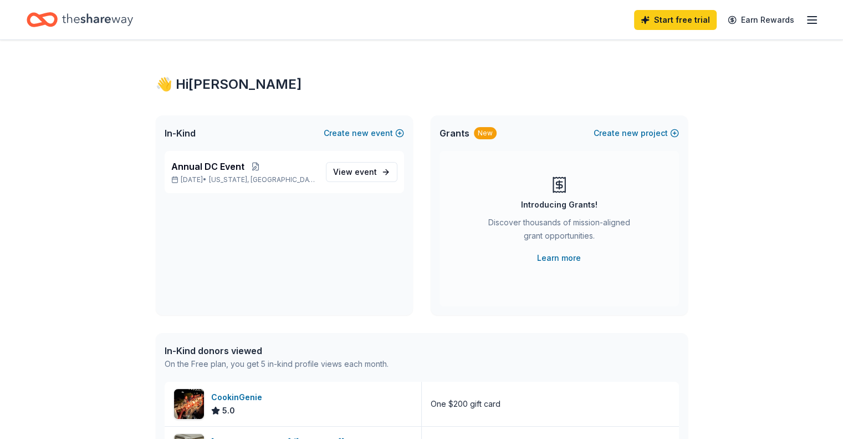
click at [787, 19] on div "Start free trial Earn Rewards" at bounding box center [726, 20] width 185 height 26
click at [806, 17] on icon "button" at bounding box center [812, 19] width 13 height 13
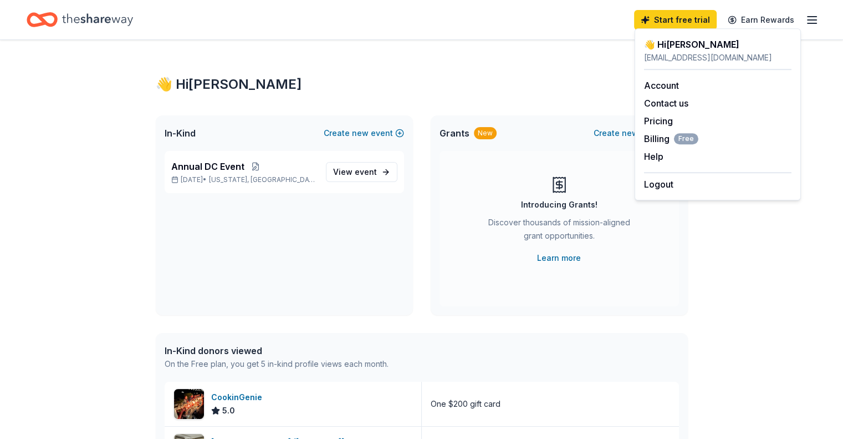
click at [433, 101] on div "👋 Hi Charlie In-Kind Create new event Annual DC Event Oct 16, 2025 • Washington…" at bounding box center [422, 427] width 568 height 774
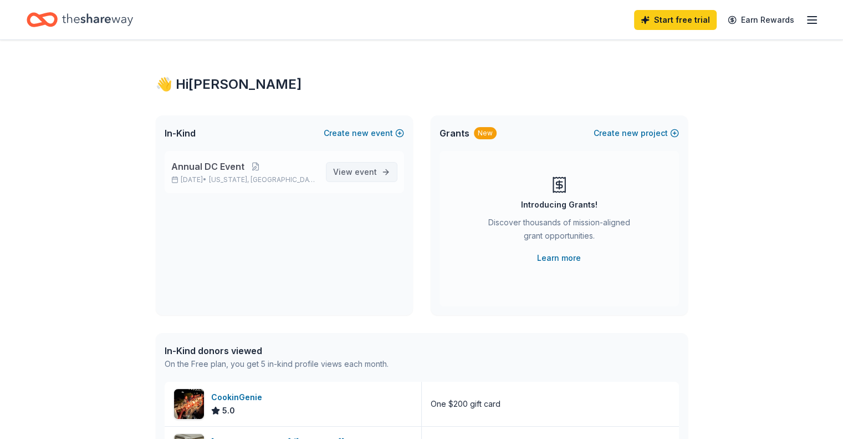
click at [356, 179] on link "View event" at bounding box center [362, 172] width 72 height 20
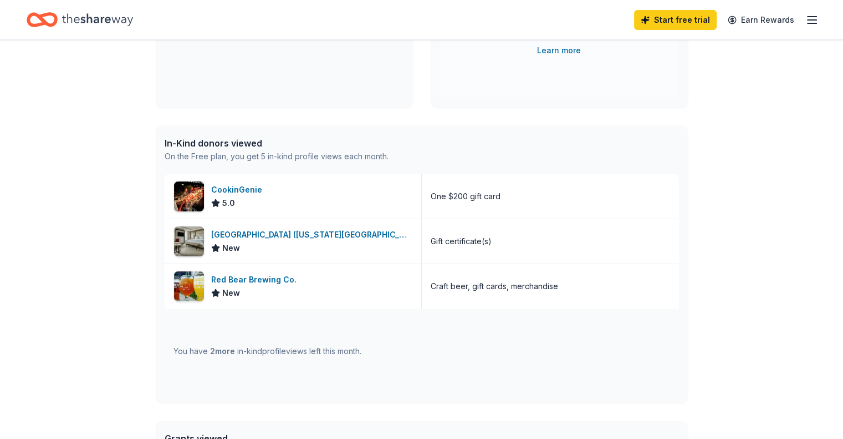
scroll to position [210, 0]
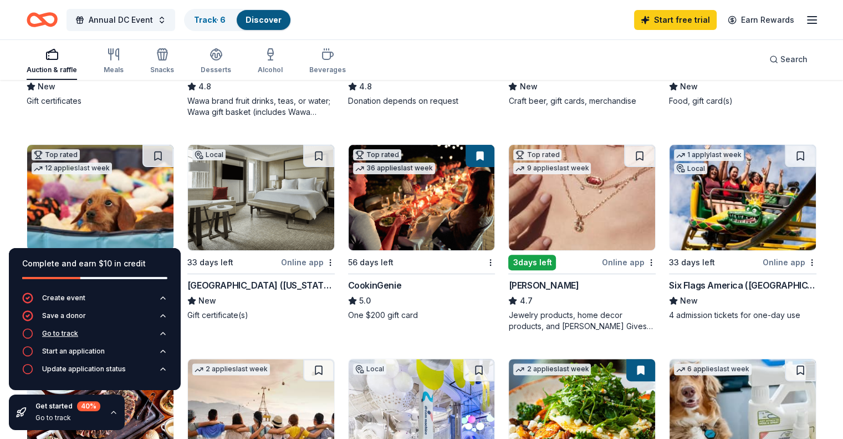
scroll to position [294, 0]
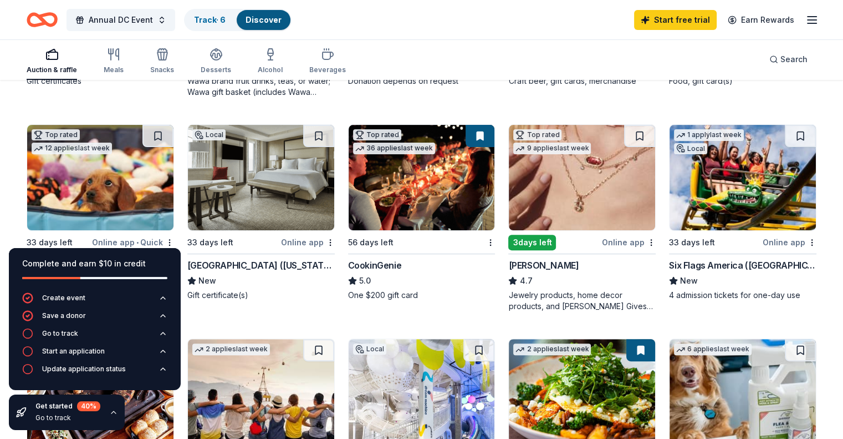
click at [113, 415] on icon "button" at bounding box center [113, 412] width 9 height 9
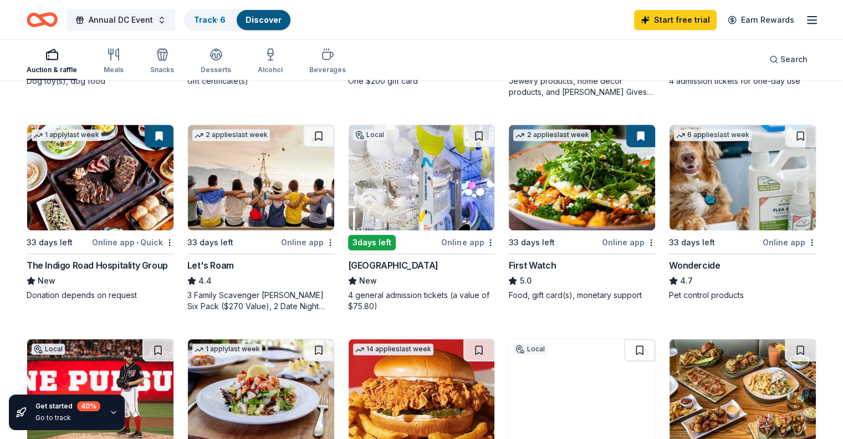
scroll to position [509, 0]
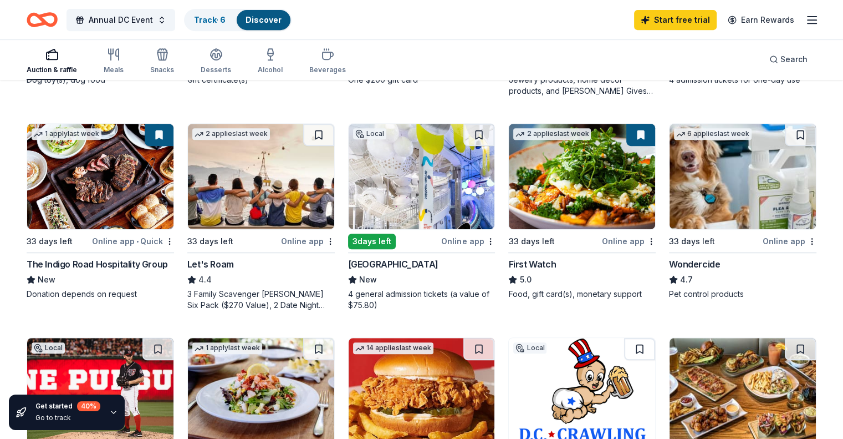
click at [240, 296] on div "3 Family Scavenger [PERSON_NAME] Six Pack ($270 Value), 2 Date Night Scavenger …" at bounding box center [260, 299] width 147 height 22
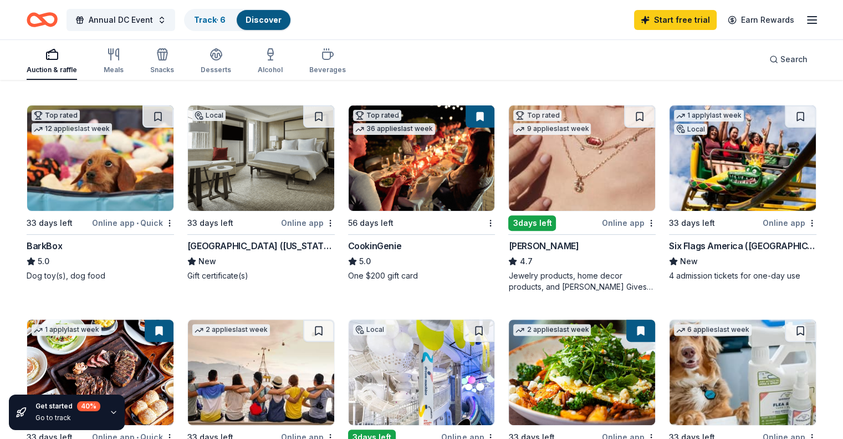
scroll to position [570, 0]
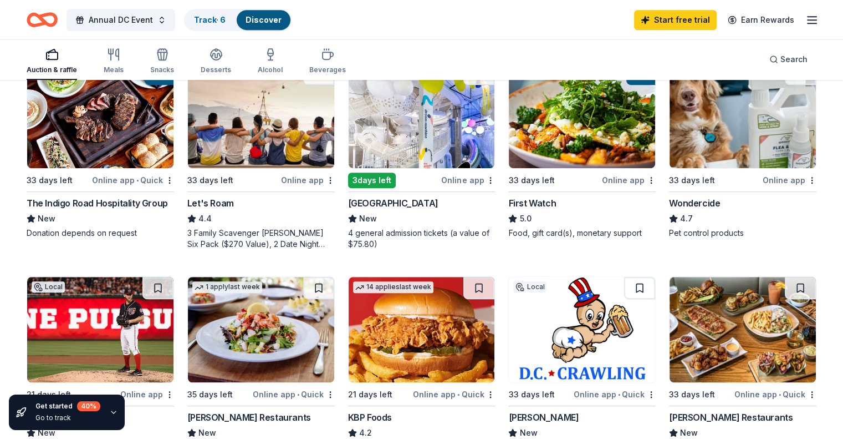
click at [713, 358] on img at bounding box center [743, 329] width 146 height 105
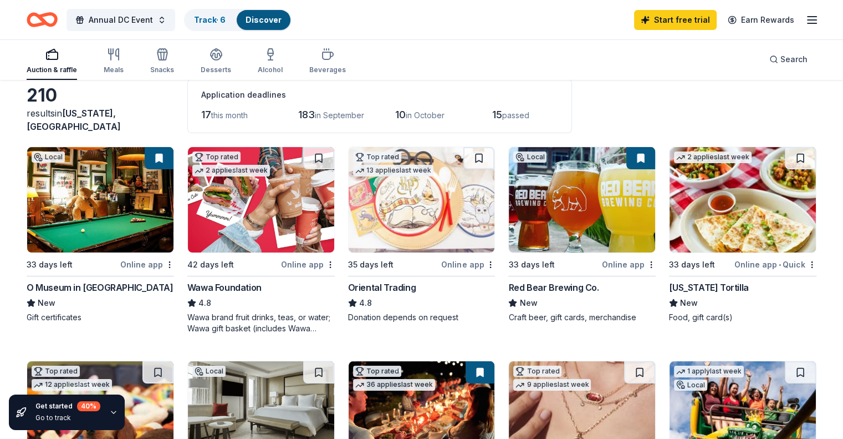
scroll to position [0, 0]
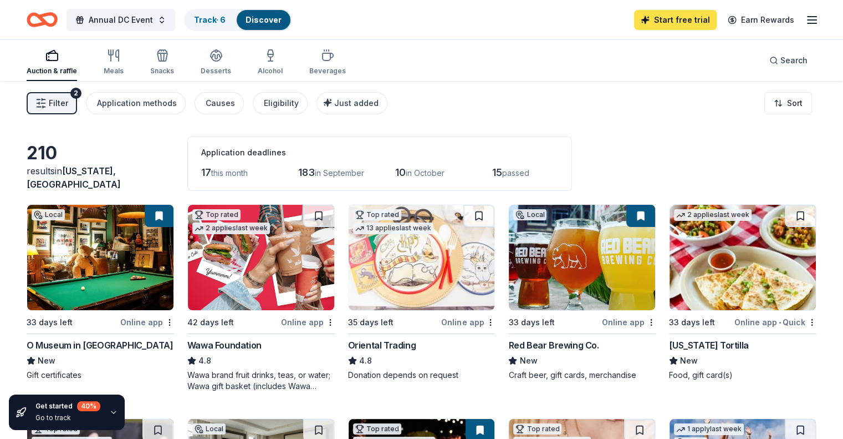
click at [656, 21] on link "Start free trial" at bounding box center [675, 20] width 83 height 20
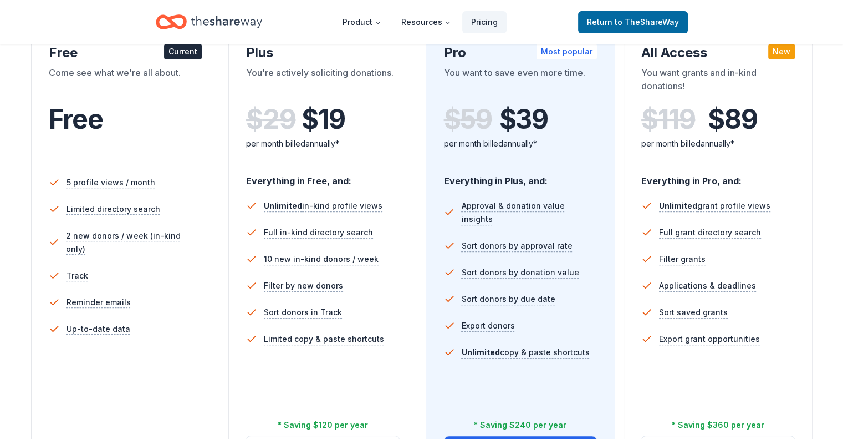
scroll to position [388, 0]
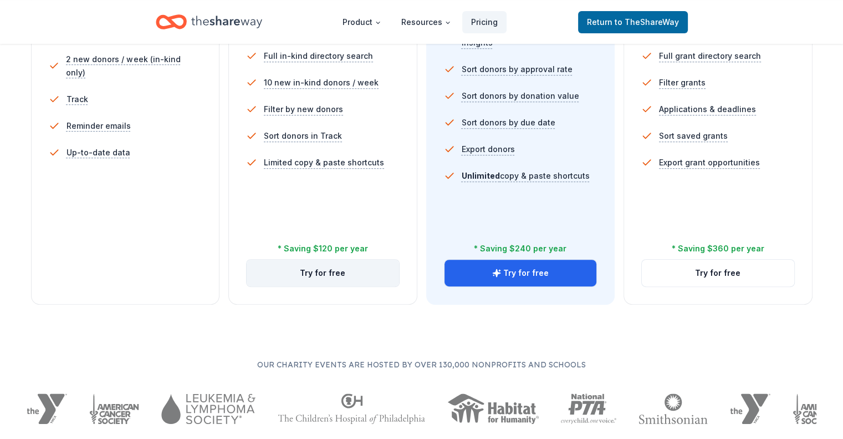
click at [365, 260] on button "Try for free" at bounding box center [323, 273] width 152 height 27
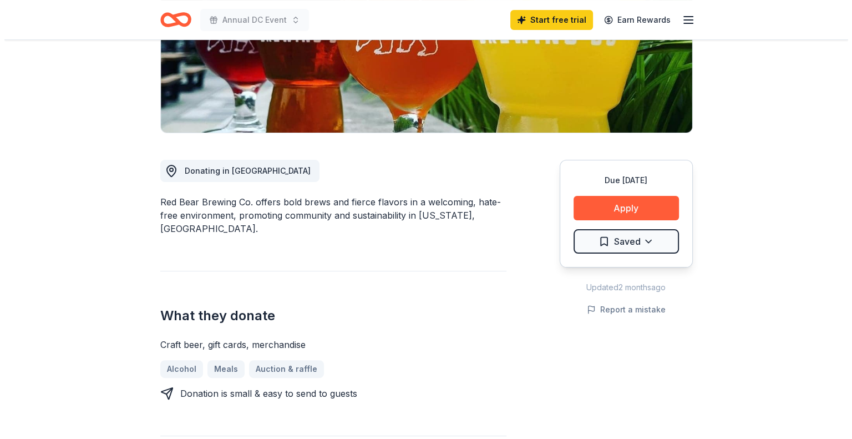
scroll to position [215, 0]
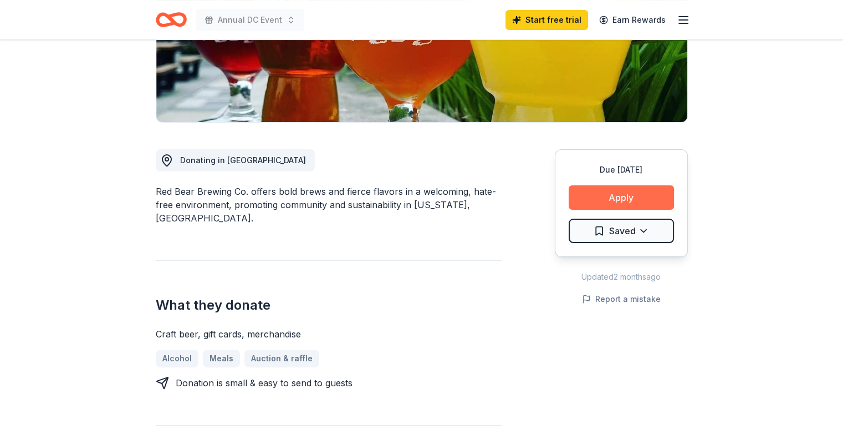
click at [589, 200] on button "Apply" at bounding box center [621, 197] width 105 height 24
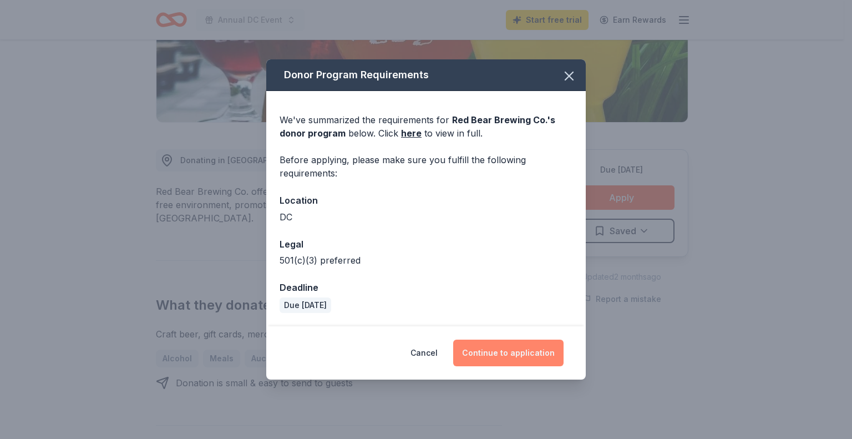
click at [511, 352] on button "Continue to application" at bounding box center [508, 352] width 110 height 27
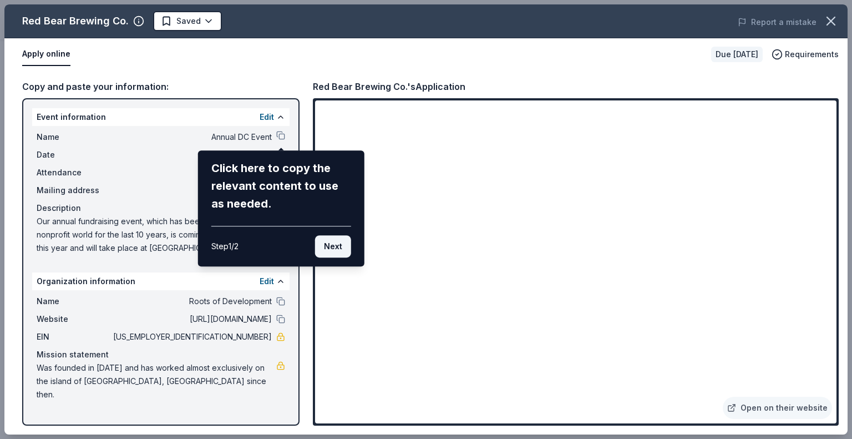
click at [337, 250] on button "Next" at bounding box center [333, 246] width 36 height 22
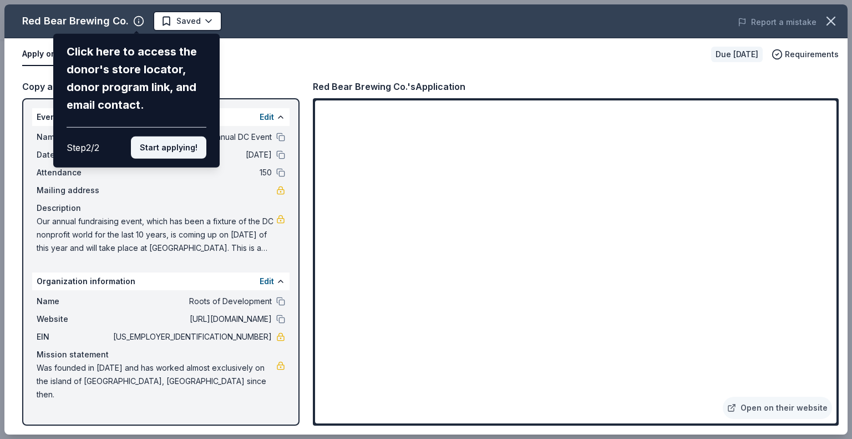
click at [160, 146] on button "Start applying!" at bounding box center [168, 147] width 75 height 22
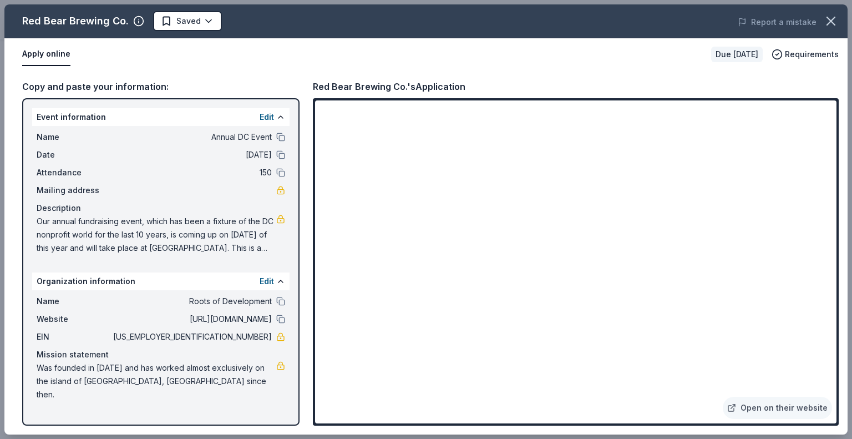
click at [593, 335] on div "Red Bear Brewing Co. Saved Report a mistake Apply online Due in 33 days Require…" at bounding box center [425, 219] width 843 height 430
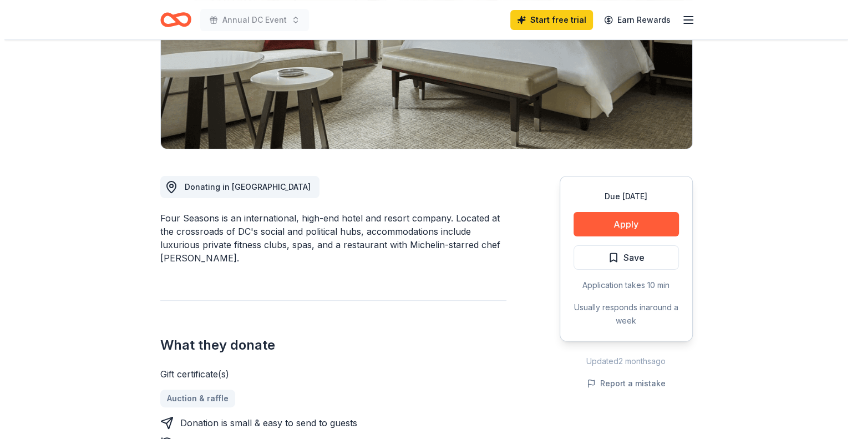
scroll to position [220, 0]
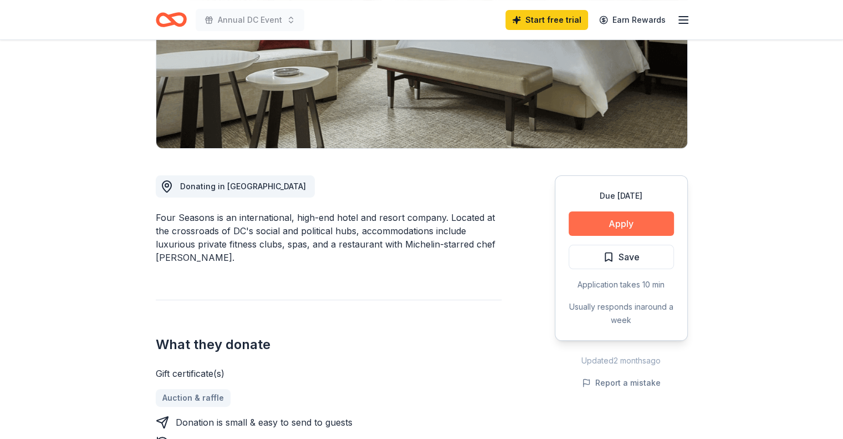
click at [612, 211] on button "Apply" at bounding box center [621, 223] width 105 height 24
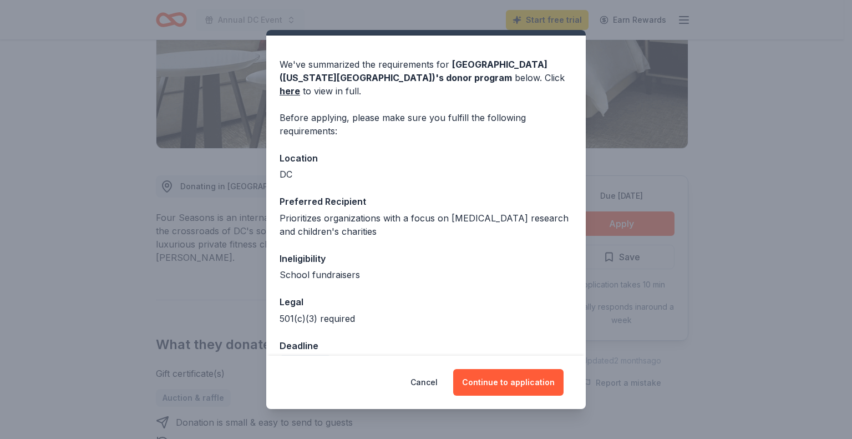
scroll to position [40, 0]
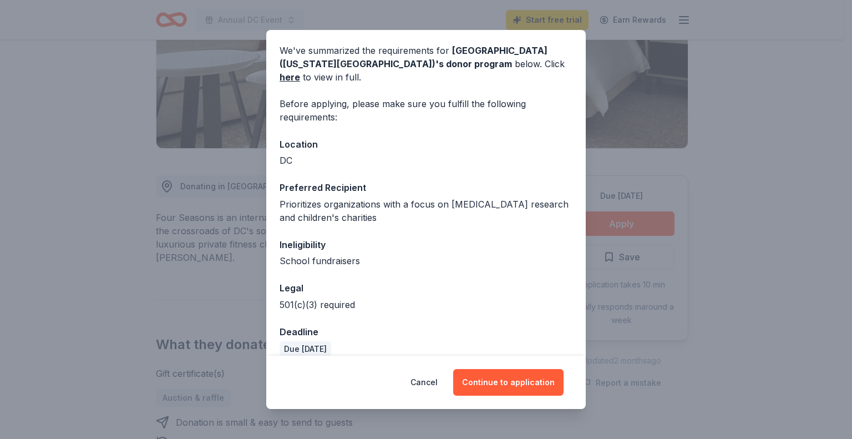
click at [532, 281] on div "Legal" at bounding box center [425, 288] width 293 height 14
click at [488, 378] on button "Continue to application" at bounding box center [508, 382] width 110 height 27
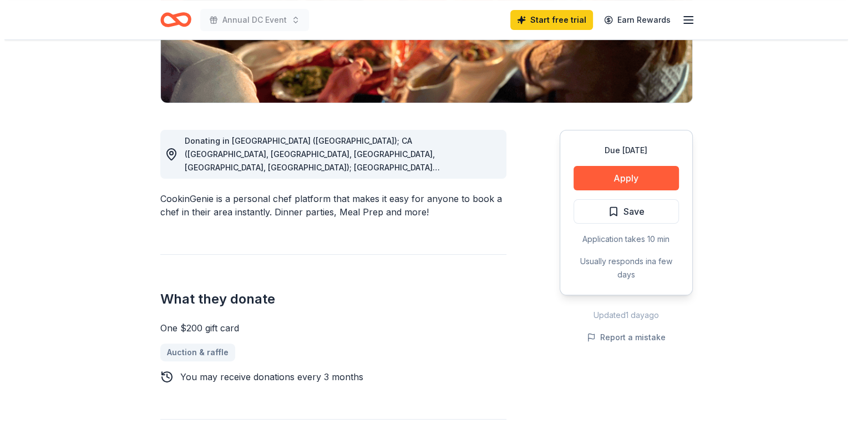
scroll to position [235, 0]
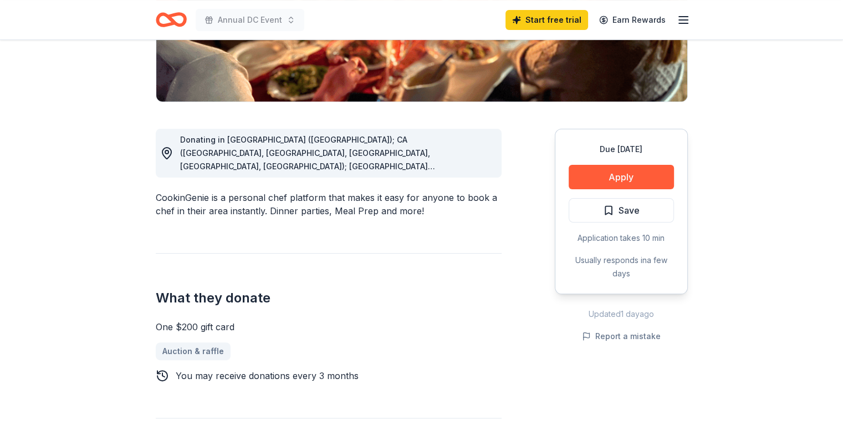
click at [428, 152] on span "Donating in [GEOGRAPHIC_DATA] ([GEOGRAPHIC_DATA]); CA ([GEOGRAPHIC_DATA], [GEOG…" at bounding box center [327, 273] width 294 height 276
click at [604, 175] on button "Apply" at bounding box center [621, 177] width 105 height 24
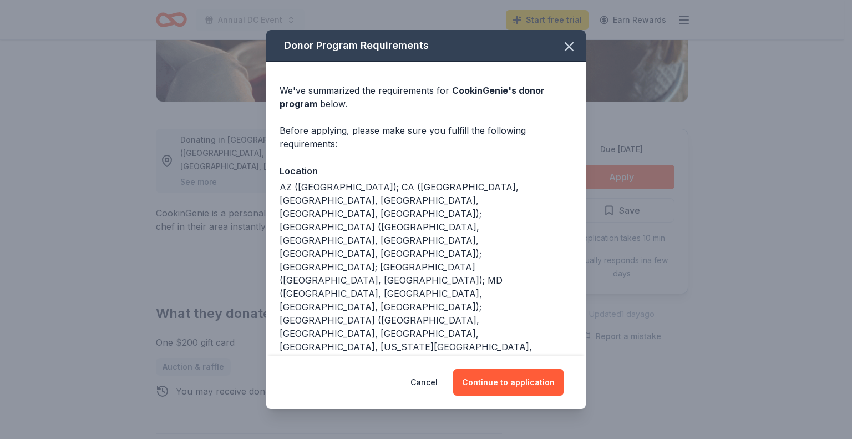
scroll to position [140, 0]
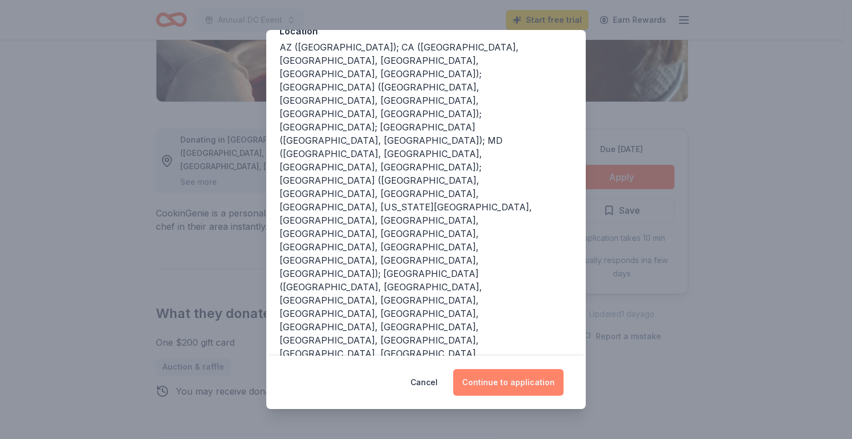
click at [507, 379] on button "Continue to application" at bounding box center [508, 382] width 110 height 27
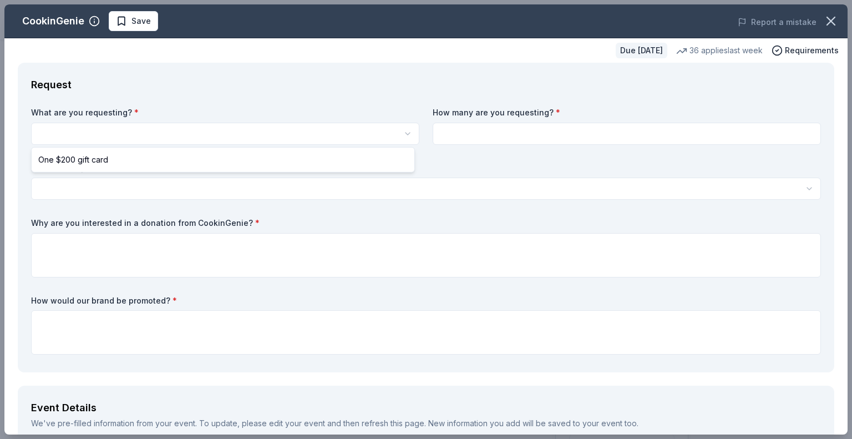
scroll to position [0, 0]
click at [274, 141] on html "Annual DC Event Start free trial Earn Rewards Due in 56 days Share CookinGenie …" at bounding box center [426, 219] width 852 height 439
select select "One $200 gift card"
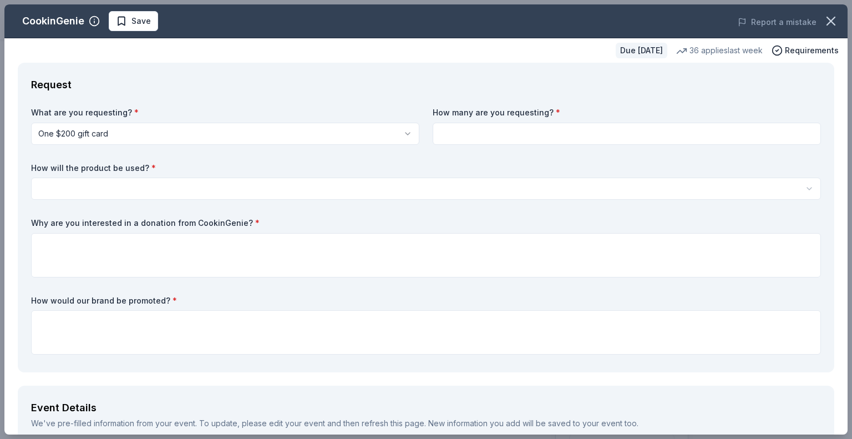
click at [481, 130] on input at bounding box center [627, 134] width 388 height 22
type input "1"
click at [440, 174] on div "How will the product be used? * Silent auction Live auction Raffle / Door prize…" at bounding box center [426, 181] width 790 height 38
click at [441, 182] on html "Annual DC Event Start free trial Earn Rewards Due in 56 days Share CookinGenie …" at bounding box center [426, 219] width 852 height 439
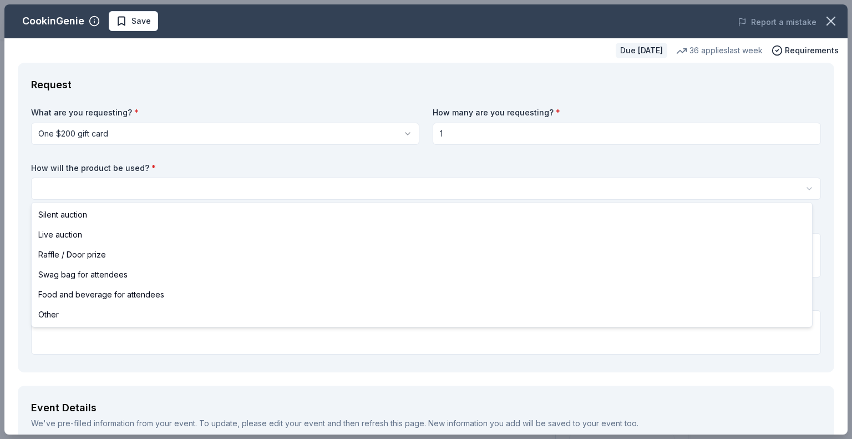
select select "silentAuction"
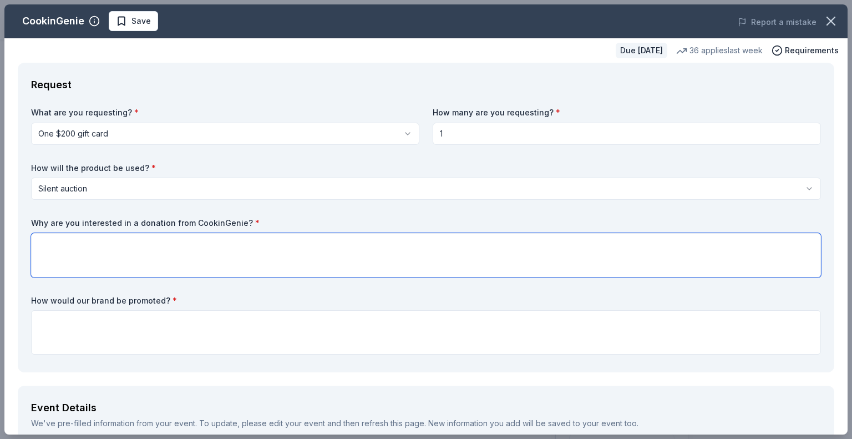
click at [337, 247] on textarea at bounding box center [426, 255] width 790 height 44
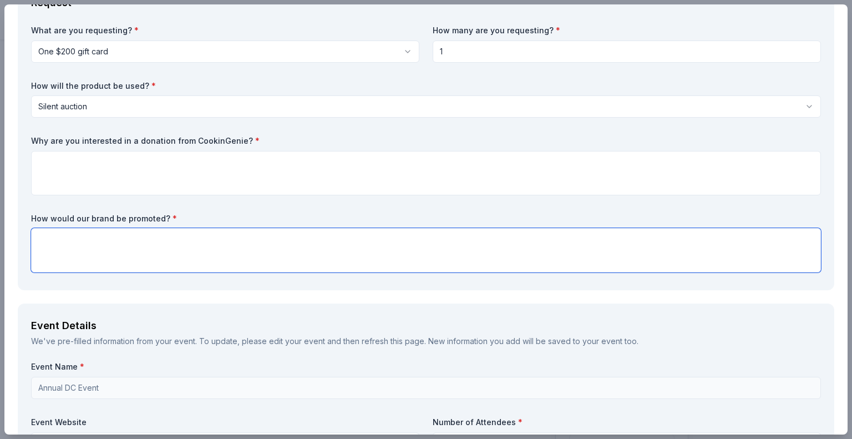
click at [226, 238] on textarea at bounding box center [426, 250] width 790 height 44
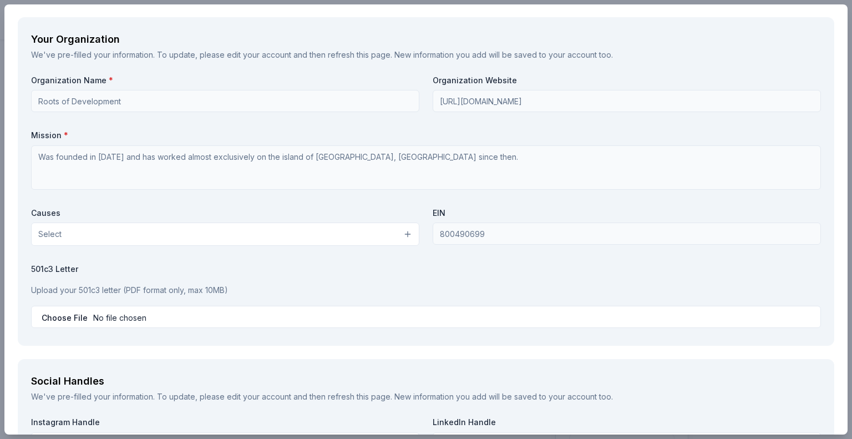
scroll to position [973, 0]
type textarea "Logo on website, all auction materials, social media, email newsletters"
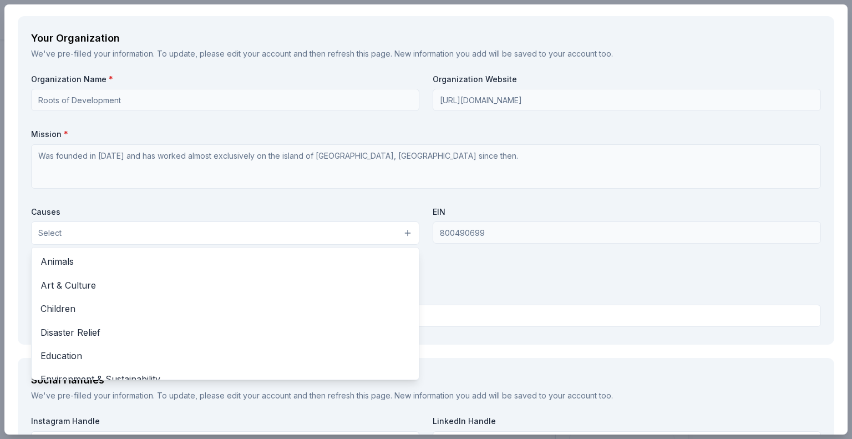
click at [191, 221] on button "Select" at bounding box center [225, 232] width 388 height 23
click at [204, 128] on div "Organization Name * Roots of Development Organization Website http://www.rootso…" at bounding box center [426, 202] width 790 height 257
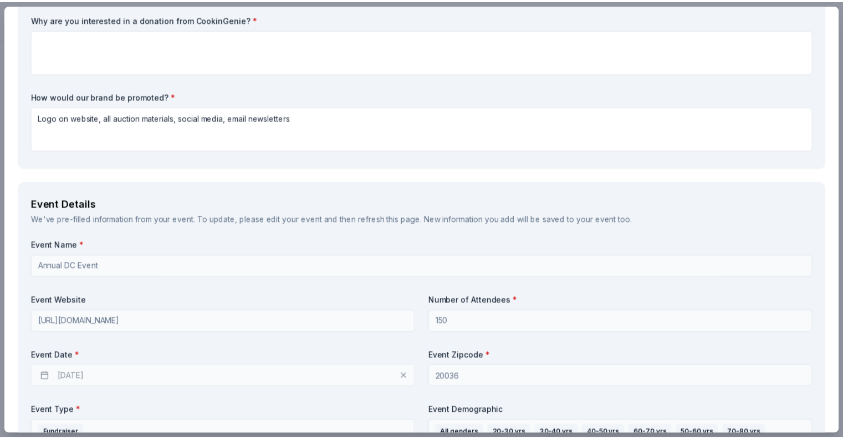
scroll to position [0, 0]
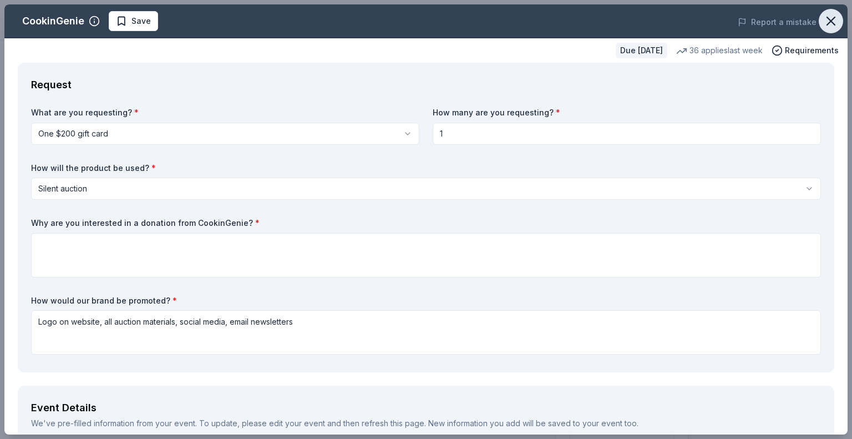
click at [823, 19] on icon "button" at bounding box center [831, 21] width 16 height 16
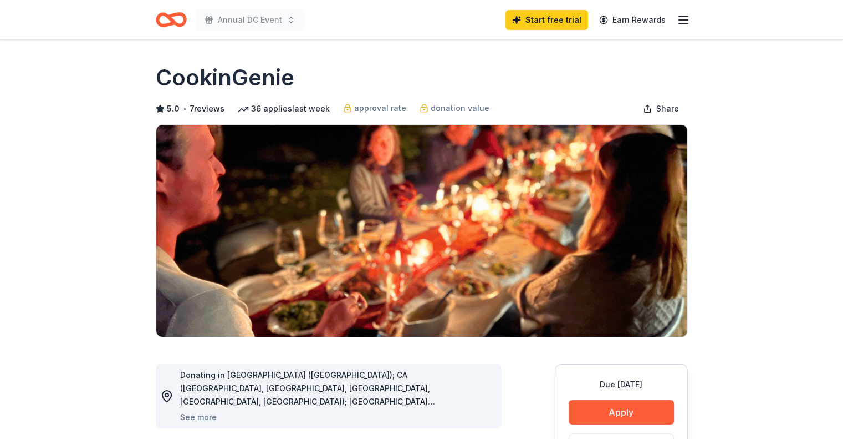
click at [688, 20] on line "button" at bounding box center [683, 20] width 9 height 0
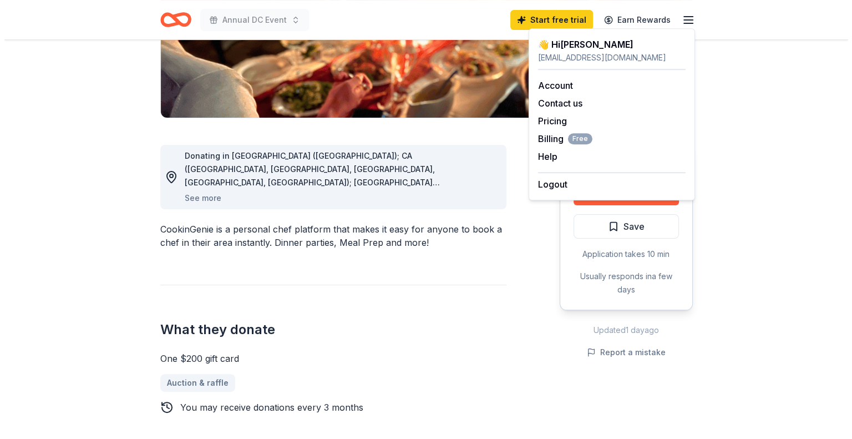
scroll to position [220, 0]
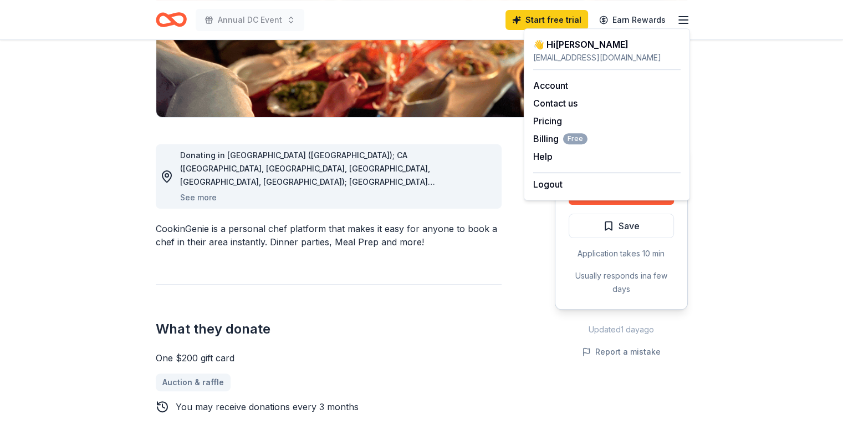
click at [529, 293] on div "Donating in AZ (Maricopa County); CA (Los Angeles County, Riverside County, San…" at bounding box center [422, 339] width 532 height 442
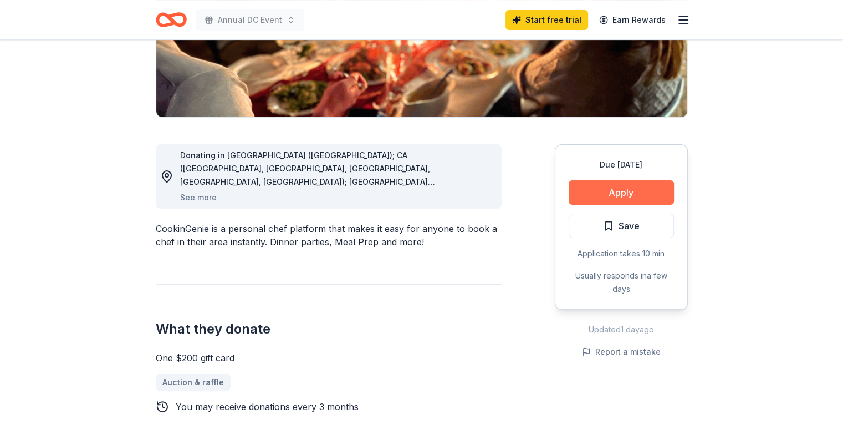
click at [600, 187] on button "Apply" at bounding box center [621, 192] width 105 height 24
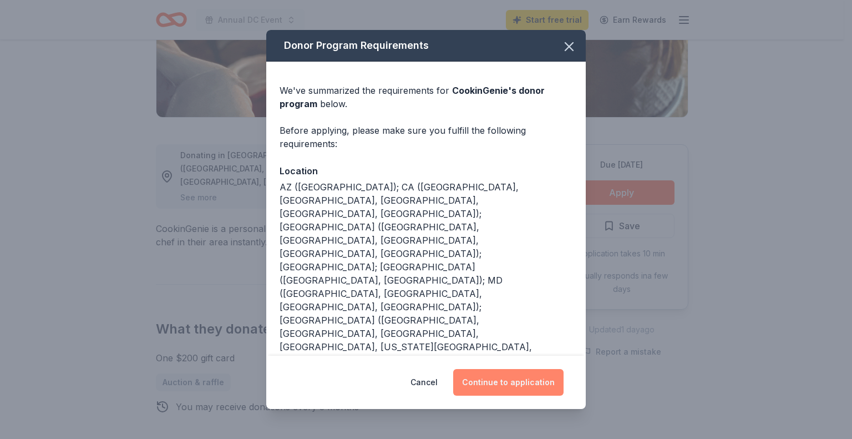
click at [523, 386] on button "Continue to application" at bounding box center [508, 382] width 110 height 27
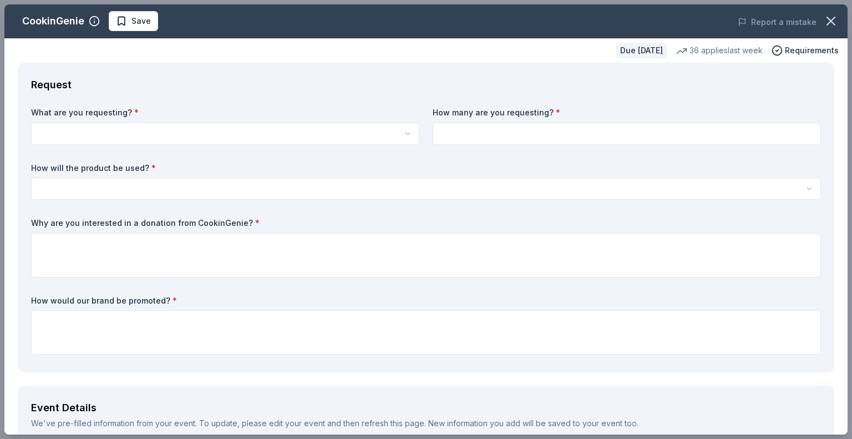
scroll to position [0, 0]
click at [293, 141] on html "Annual DC Event Start free trial Earn Rewards Due in 56 days Share CookinGenie …" at bounding box center [426, 219] width 852 height 439
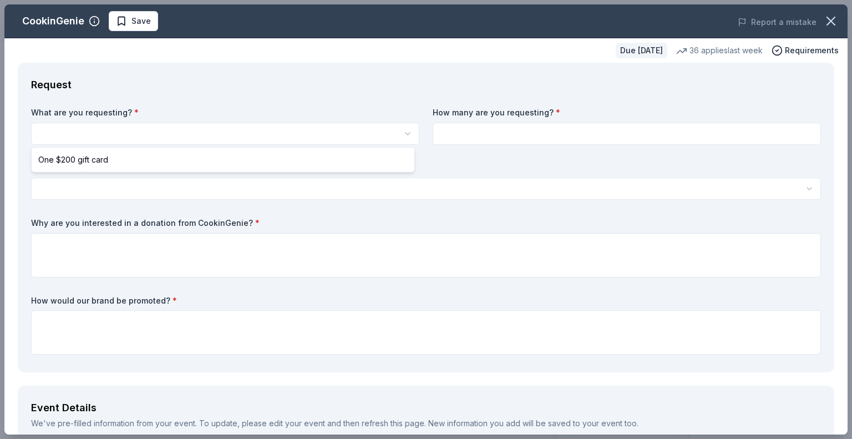
select select "One $200 gift card"
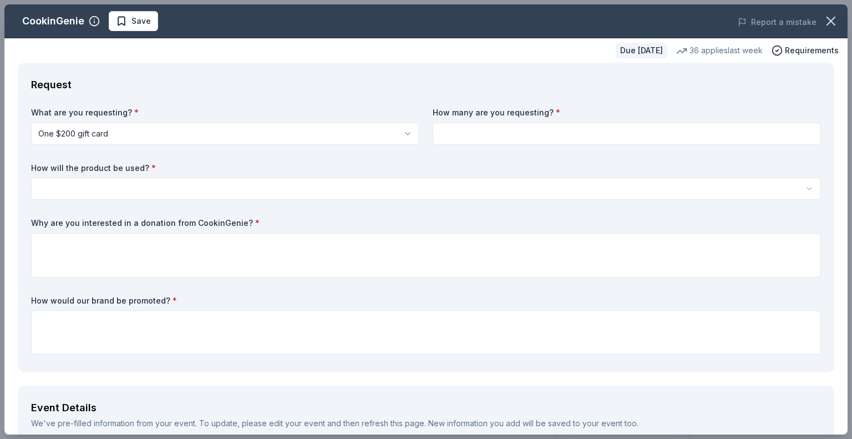
click at [458, 152] on div "What are you requesting? * One $200 gift card One $200 gift card How many are y…" at bounding box center [426, 233] width 790 height 252
click at [462, 129] on input at bounding box center [627, 134] width 388 height 22
type input "1"
click at [439, 191] on html "Annual DC Event Start free trial Earn Rewards Due in 56 days Share CookinGenie …" at bounding box center [426, 219] width 852 height 439
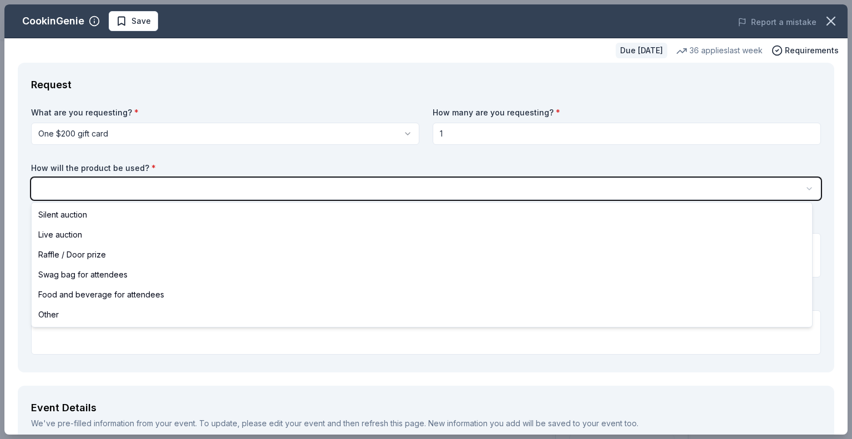
click at [437, 195] on html "Annual DC Event Start free trial Earn Rewards Due in 56 days Share CookinGenie …" at bounding box center [426, 219] width 852 height 439
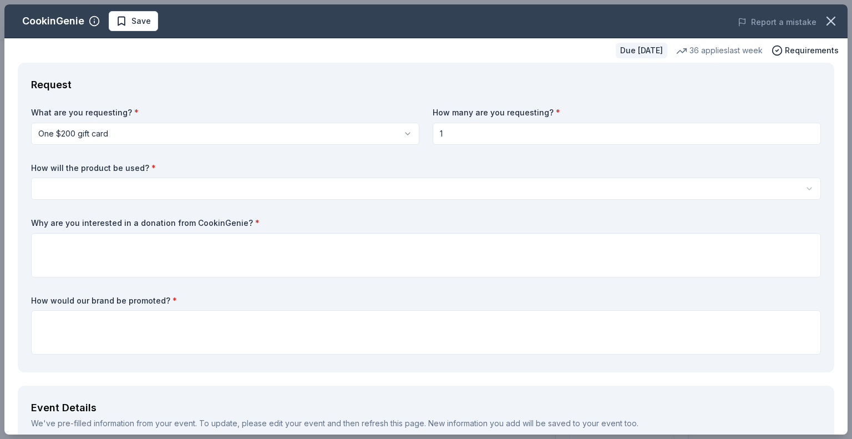
click at [414, 179] on html "Annual DC Event Start free trial Earn Rewards Due in 56 days Share CookinGenie …" at bounding box center [426, 219] width 852 height 439
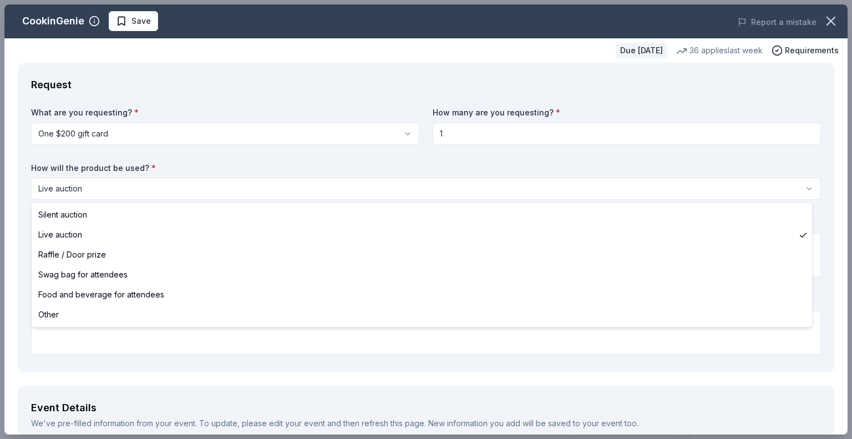
click at [394, 181] on html "Annual DC Event Start free trial Earn Rewards Due in 56 days Share CookinGenie …" at bounding box center [426, 219] width 852 height 439
select select "silentAuction"
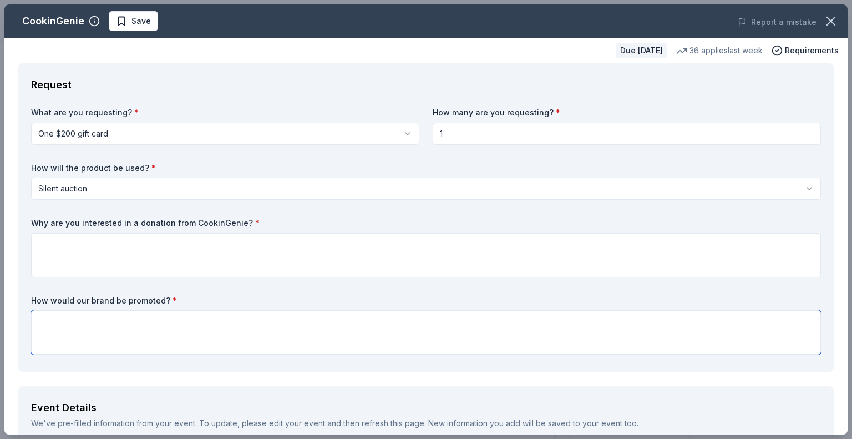
click at [333, 325] on textarea at bounding box center [426, 332] width 790 height 44
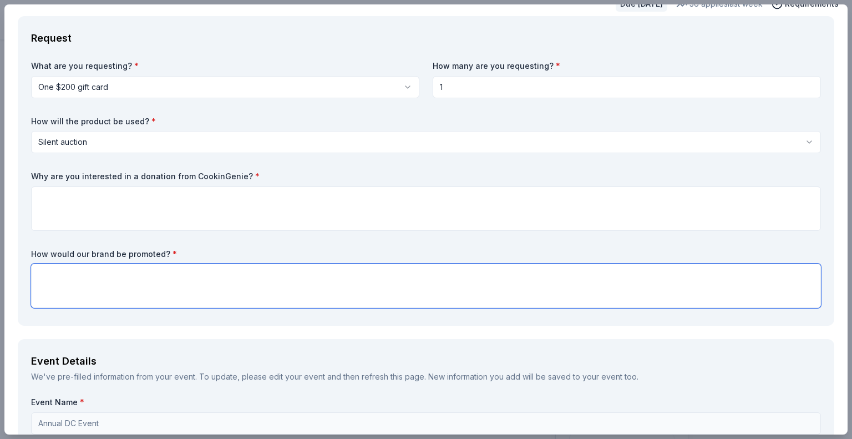
scroll to position [47, 0]
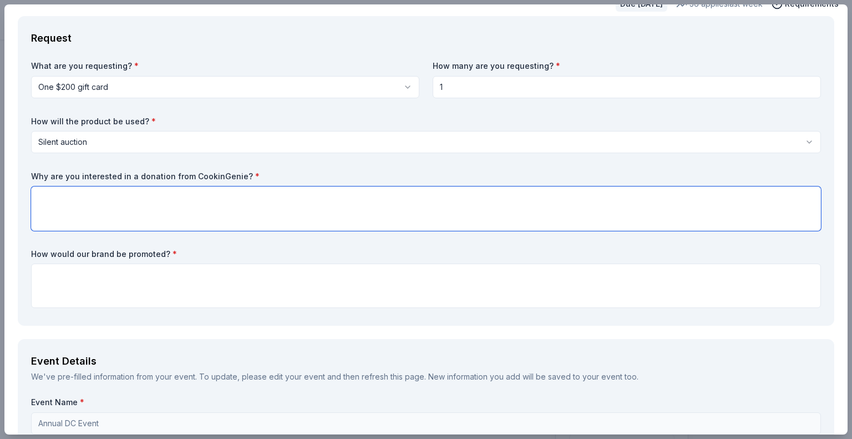
click at [224, 220] on textarea at bounding box center [426, 208] width 790 height 44
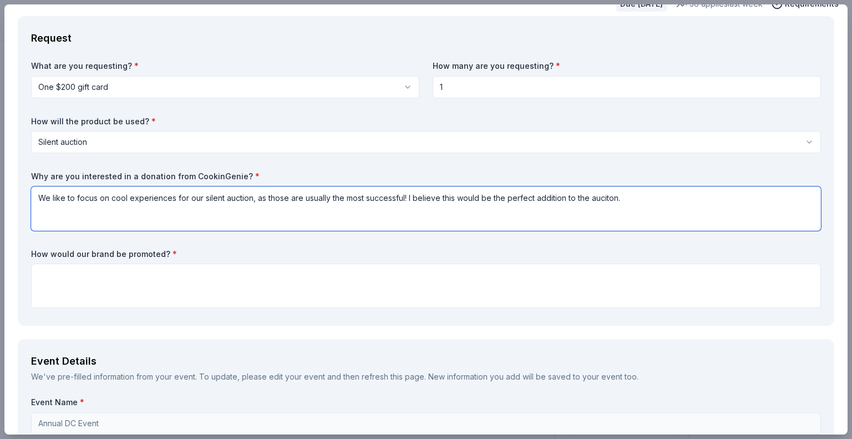
type textarea "We like to focus on cool experiences for our silent auction, as those are usual…"
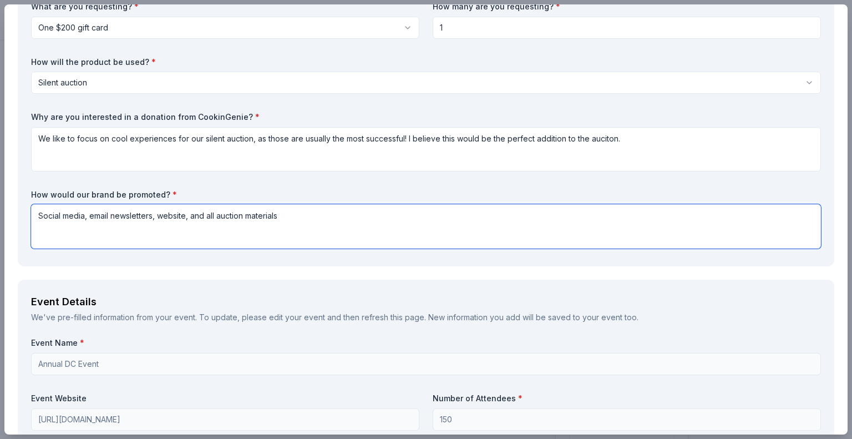
scroll to position [93, 0]
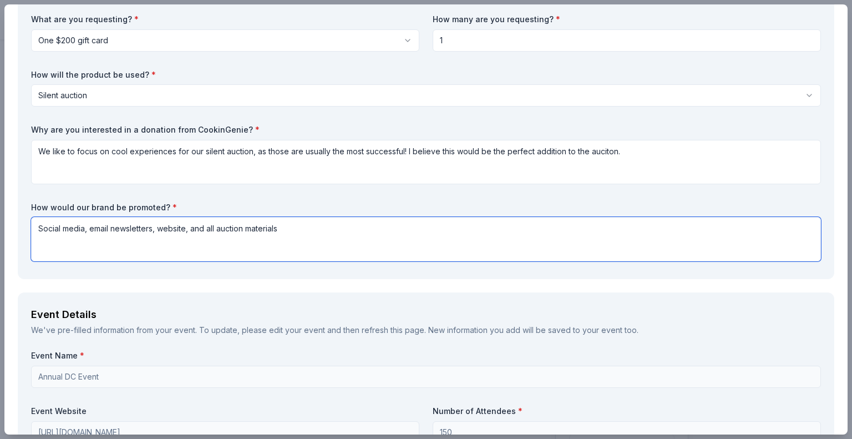
type textarea "Social media, email newsletters, website, and all auction materials"
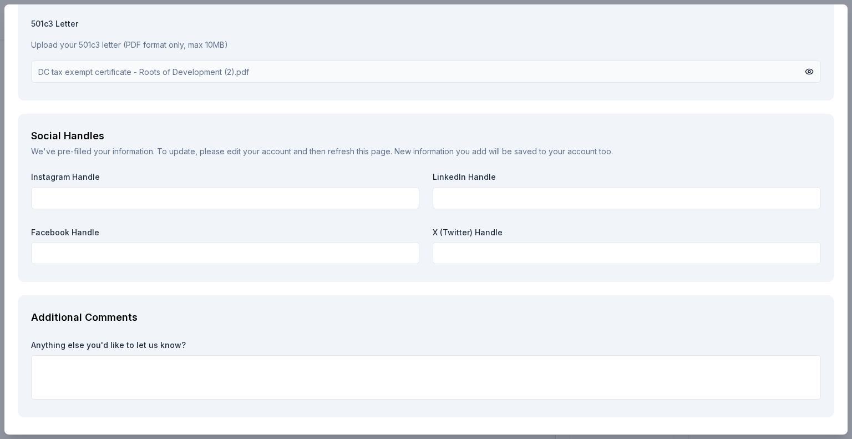
scroll to position [1238, 0]
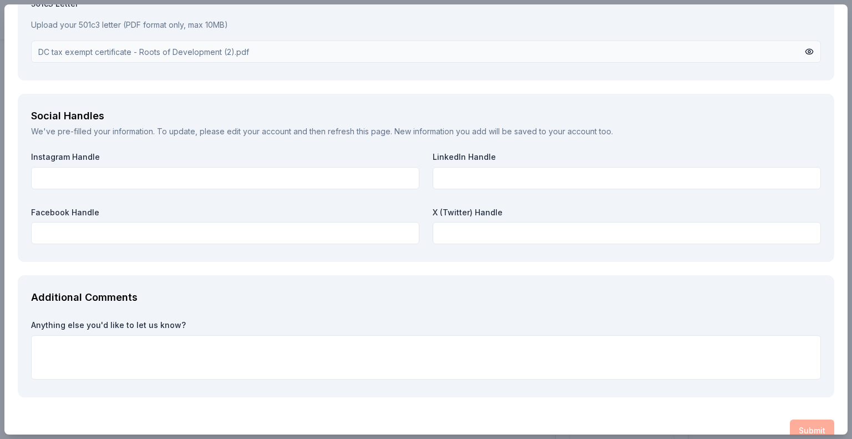
click at [804, 419] on div "Submit" at bounding box center [426, 430] width 816 height 22
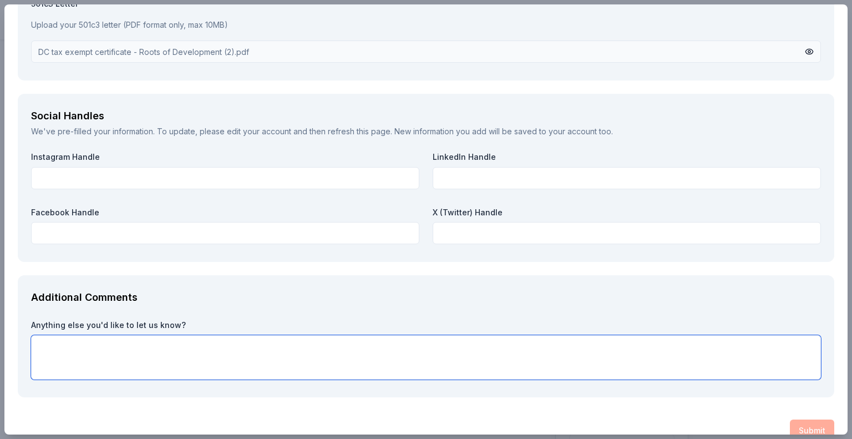
click at [567, 335] on textarea at bounding box center [426, 357] width 790 height 44
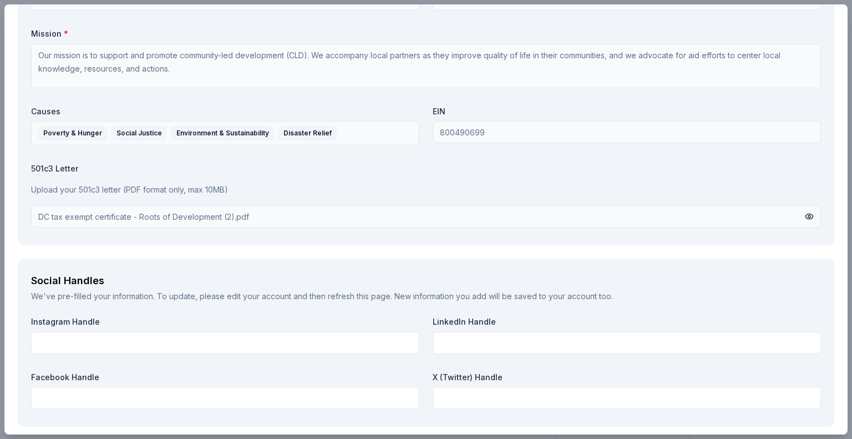
scroll to position [1071, 0]
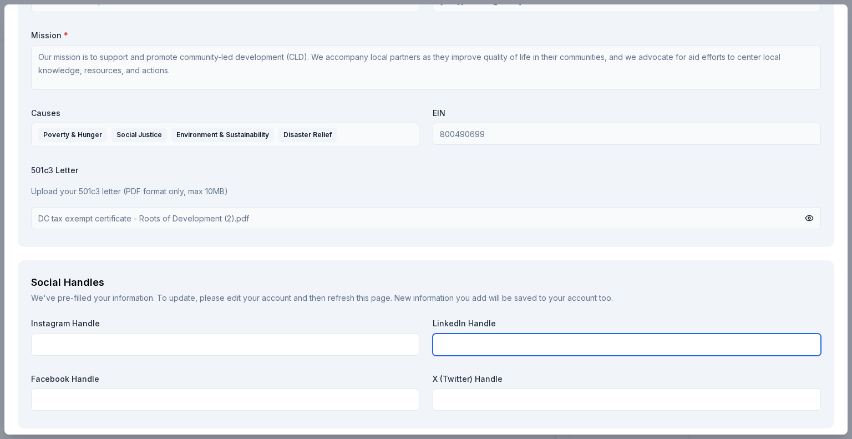
click at [567, 333] on input "text" at bounding box center [627, 344] width 388 height 22
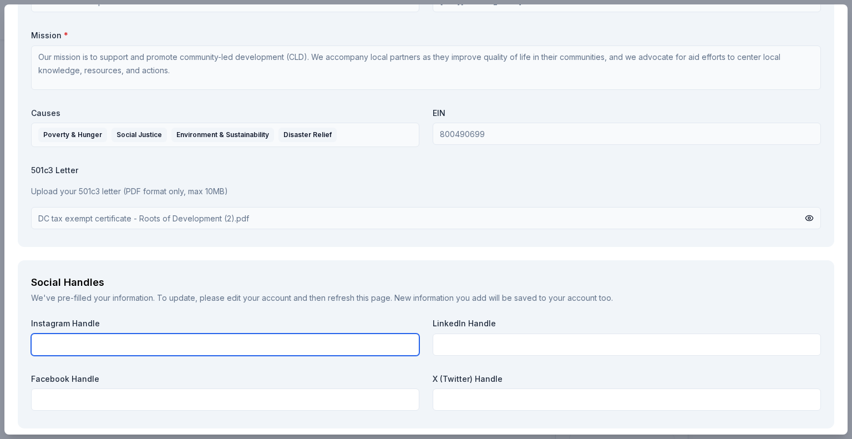
click at [359, 335] on input "text" at bounding box center [225, 344] width 388 height 22
type input "rootsofdevelopment"
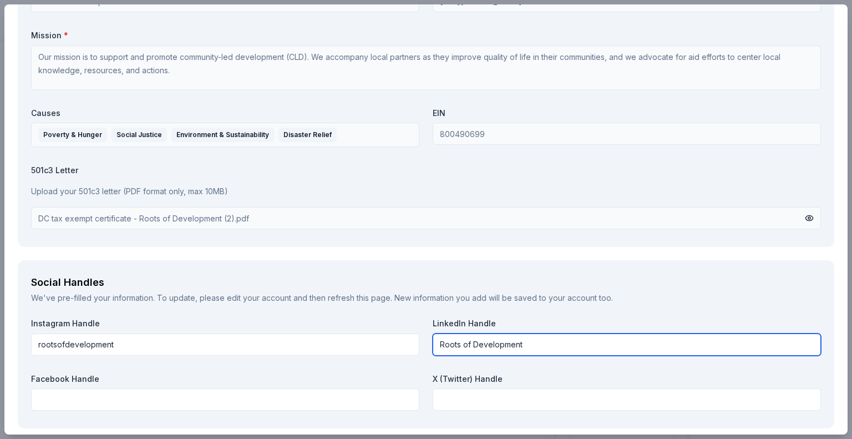
type input "Roots of Development"
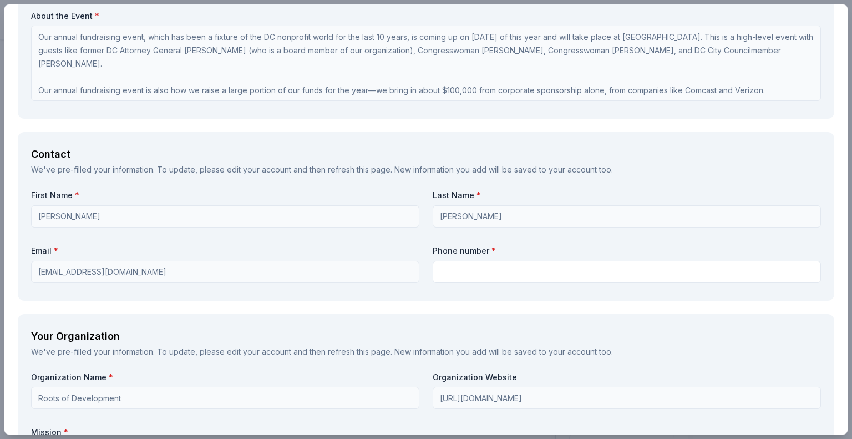
scroll to position [681, 0]
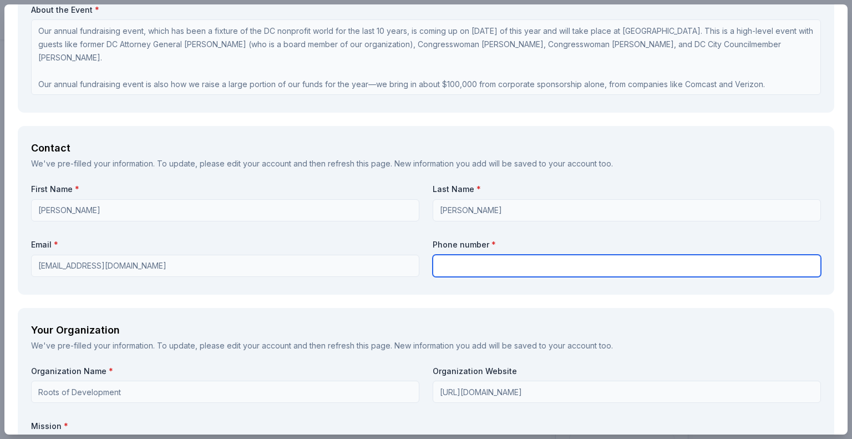
click at [581, 255] on input "text" at bounding box center [627, 266] width 388 height 22
type input "8175843110"
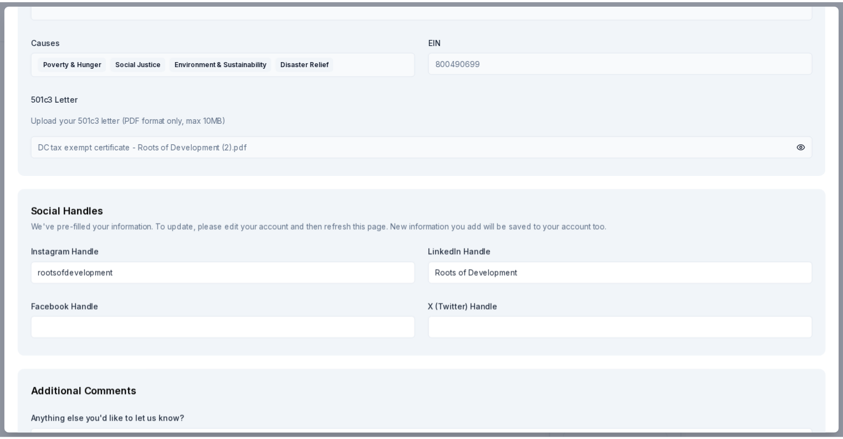
scroll to position [1238, 0]
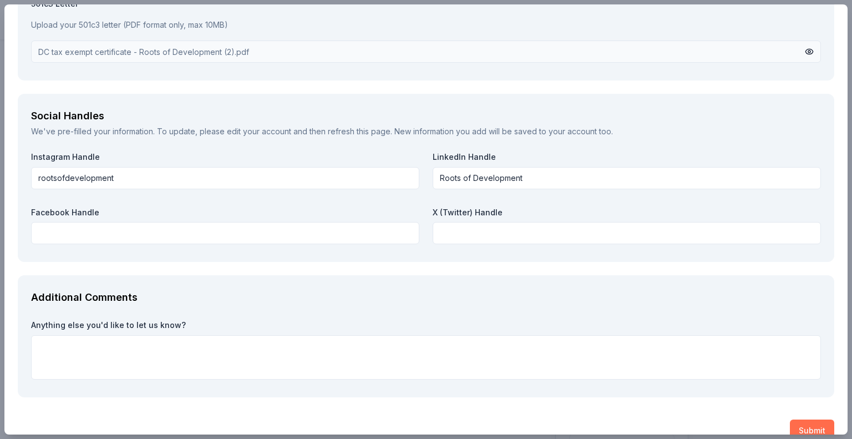
click at [815, 419] on button "Submit" at bounding box center [812, 430] width 44 height 22
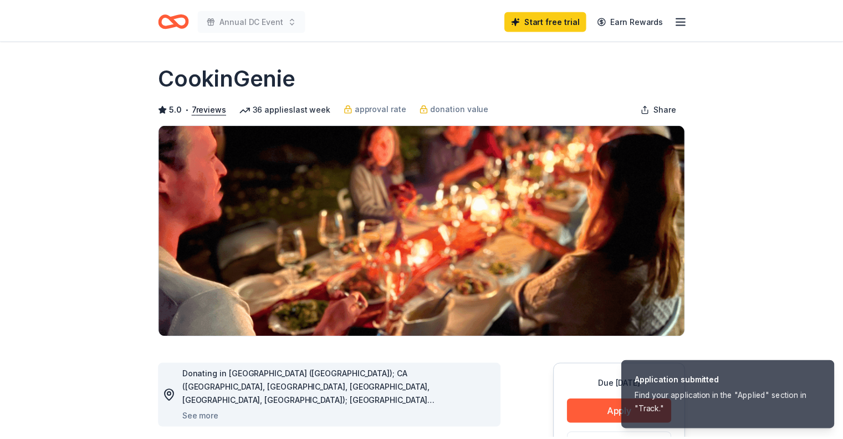
scroll to position [1256, 0]
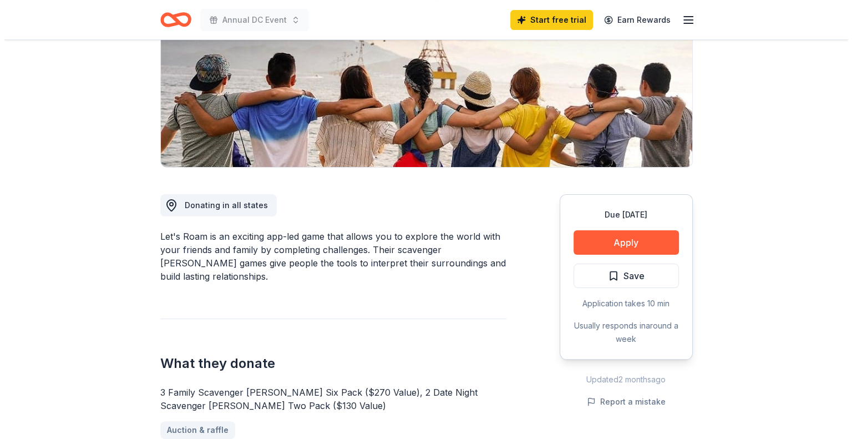
scroll to position [170, 0]
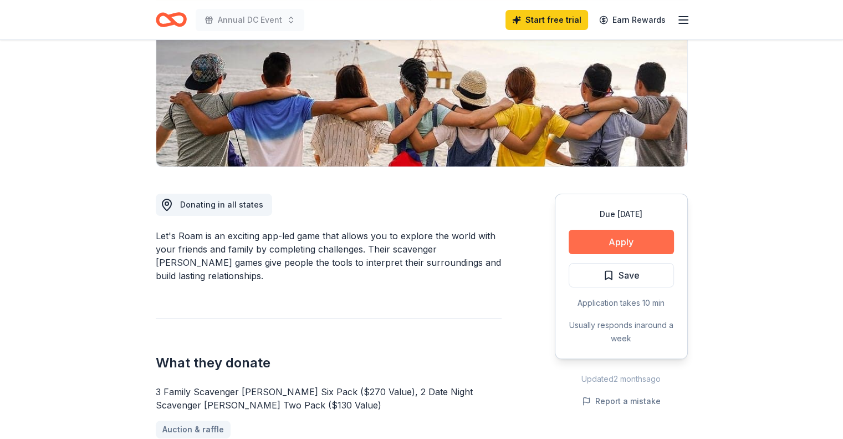
click at [600, 232] on button "Apply" at bounding box center [621, 242] width 105 height 24
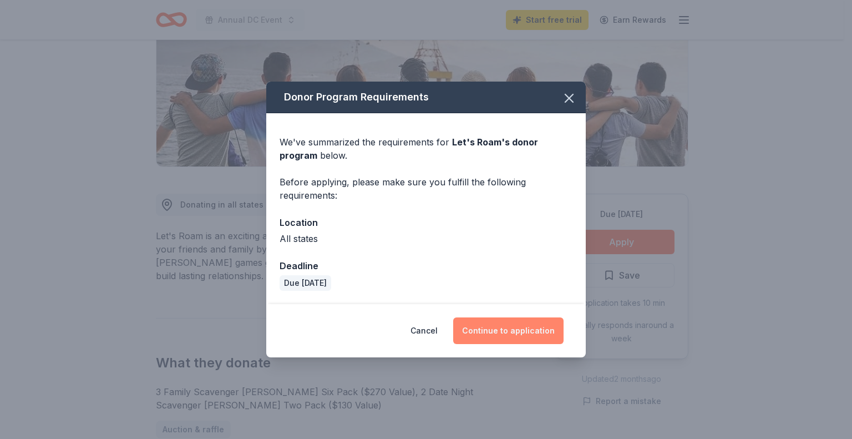
click at [503, 322] on button "Continue to application" at bounding box center [508, 330] width 110 height 27
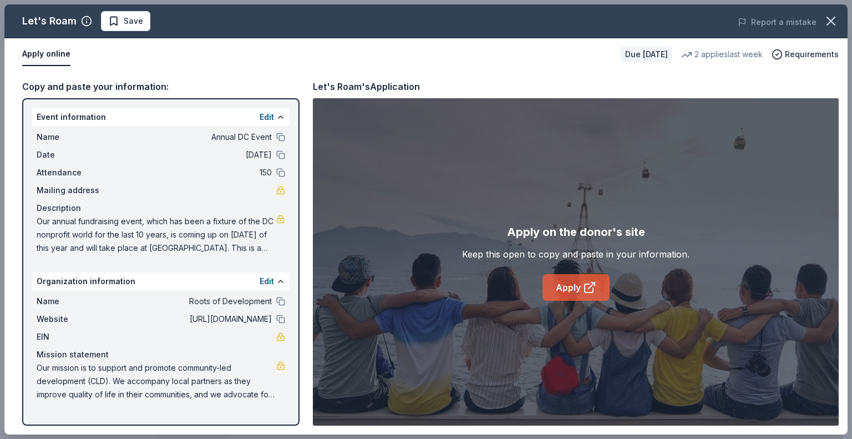
click at [547, 277] on link "Apply" at bounding box center [575, 287] width 67 height 27
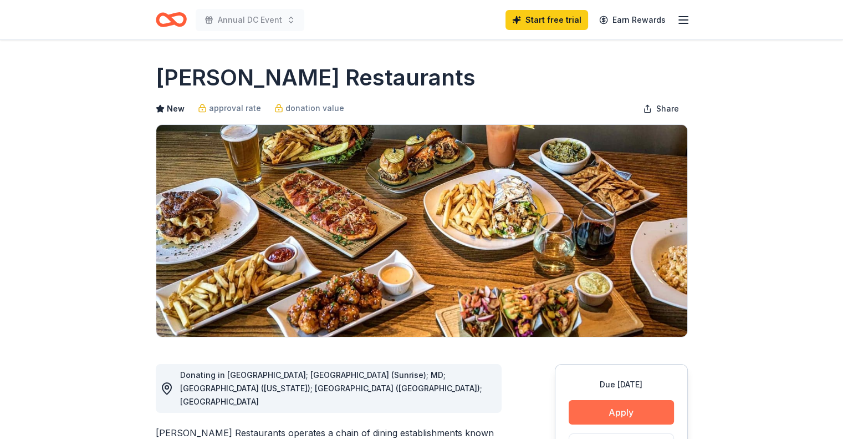
click at [615, 405] on button "Apply" at bounding box center [621, 412] width 105 height 24
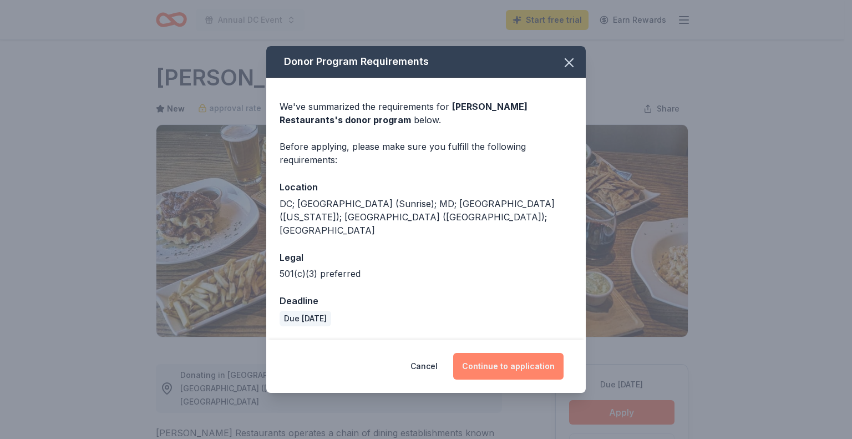
click at [489, 353] on button "Continue to application" at bounding box center [508, 366] width 110 height 27
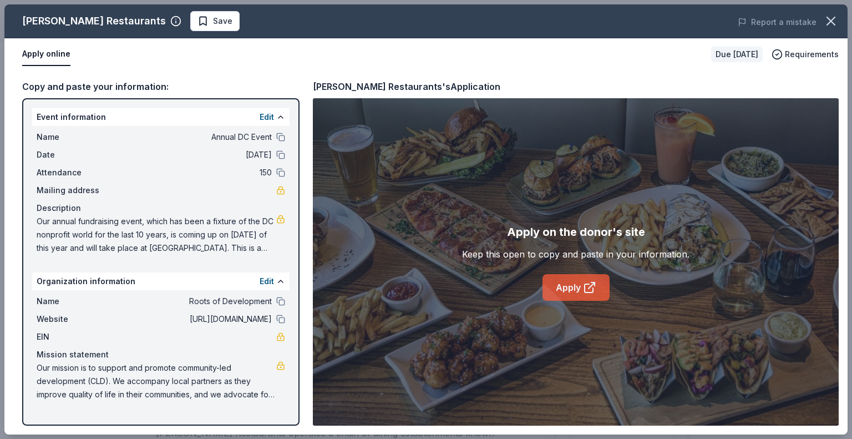
click at [551, 291] on link "Apply" at bounding box center [575, 287] width 67 height 27
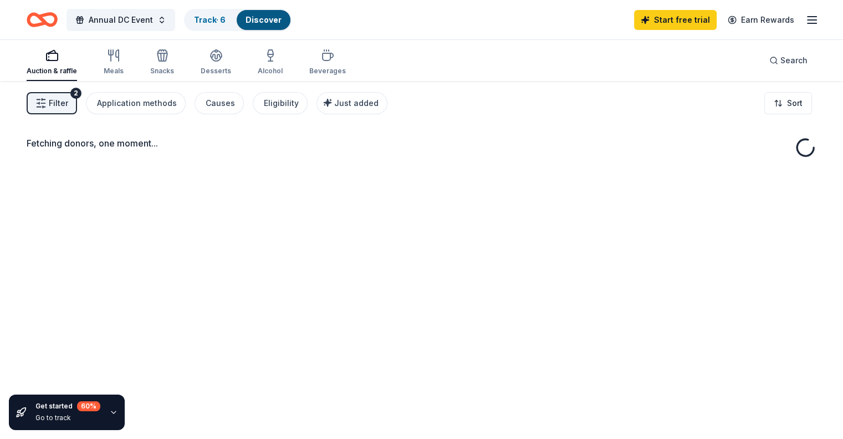
click at [109, 416] on div "Get started 60 % Go to track" at bounding box center [67, 411] width 116 height 35
click at [58, 409] on div "Get started 60 %" at bounding box center [67, 406] width 65 height 10
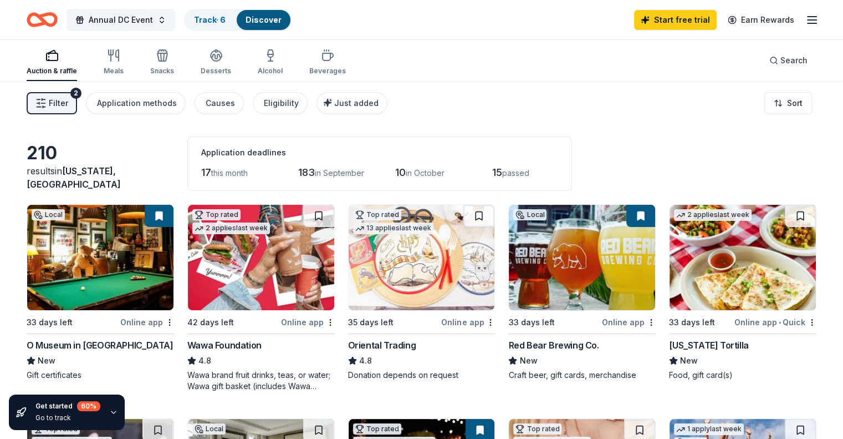
click at [55, 418] on div "Go to track" at bounding box center [67, 417] width 65 height 9
click at [111, 411] on icon "button" at bounding box center [113, 412] width 9 height 9
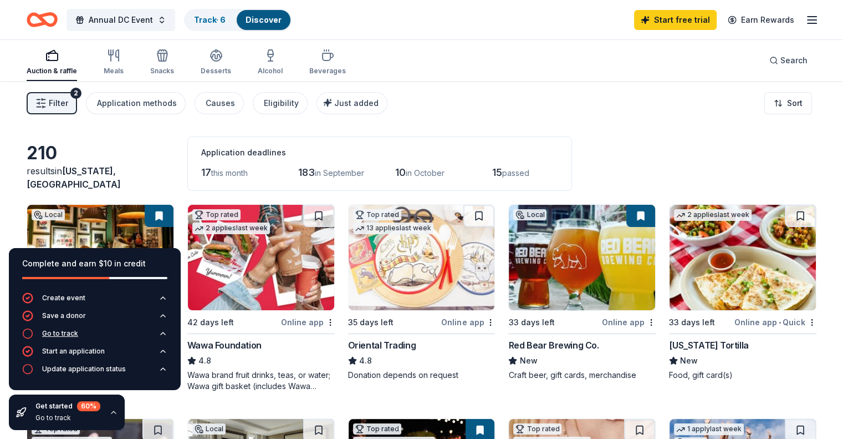
click at [45, 331] on div "Go to track" at bounding box center [60, 333] width 36 height 9
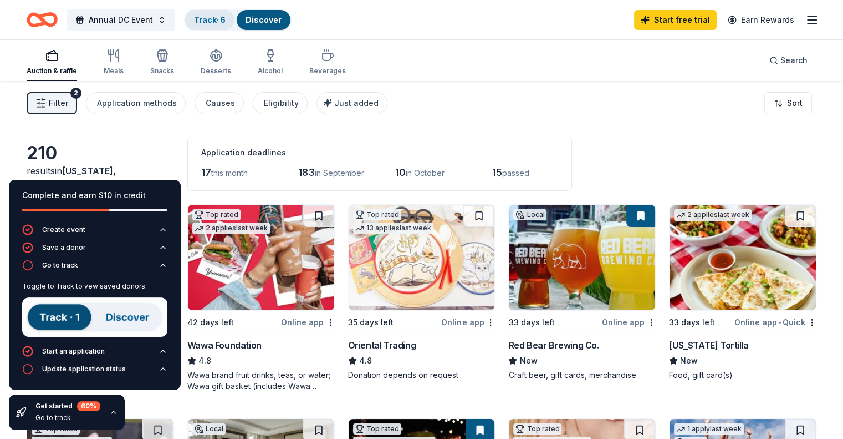
click at [217, 15] on link "Track · 6" at bounding box center [210, 19] width 32 height 9
click at [222, 16] on link "Track · 6" at bounding box center [210, 19] width 32 height 9
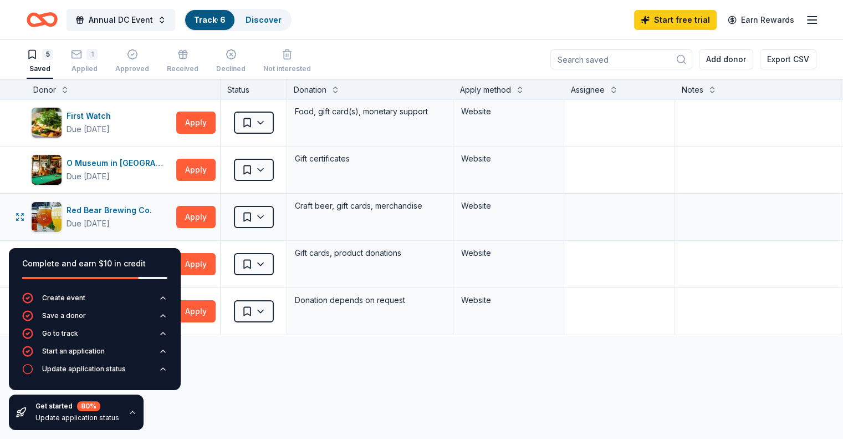
scroll to position [42, 0]
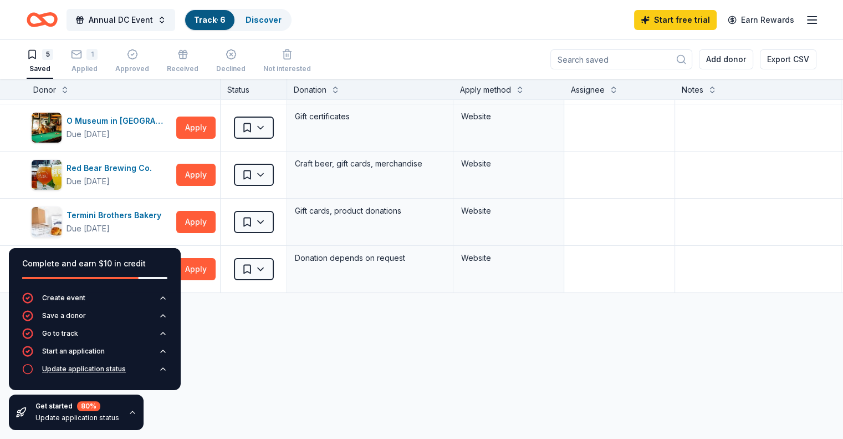
click at [96, 368] on div "Update application status" at bounding box center [84, 368] width 84 height 9
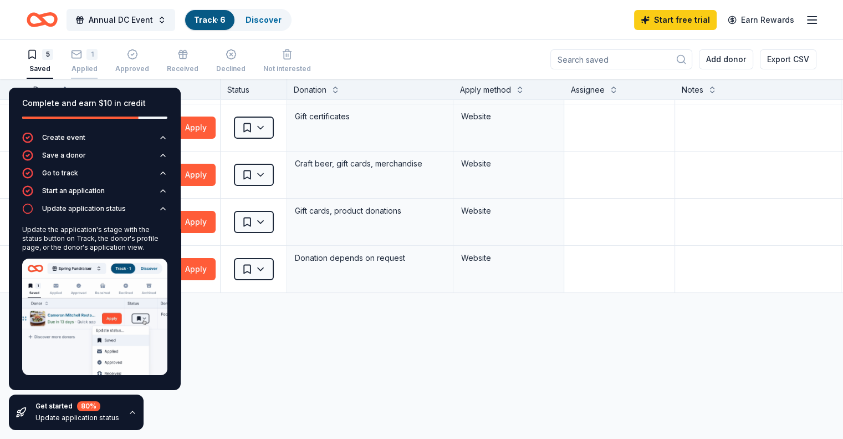
click at [98, 61] on div "1 Applied" at bounding box center [84, 61] width 27 height 24
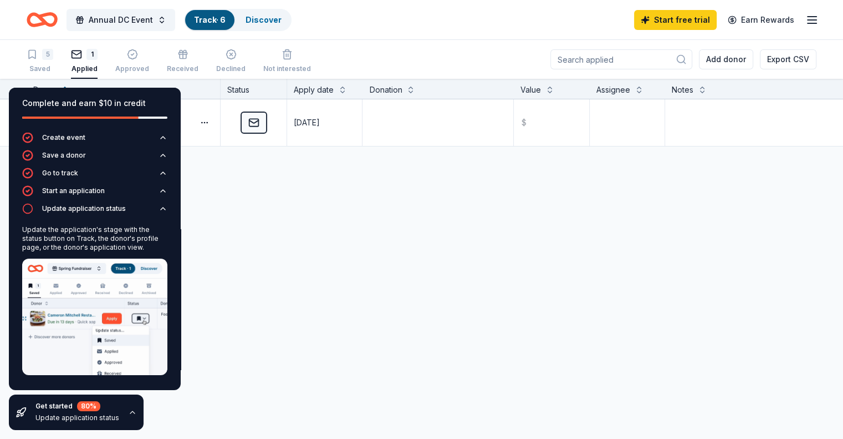
click at [232, 187] on div "CookinGenie Applied [DATE] $ Discover more donors" at bounding box center [421, 227] width 843 height 256
click at [136, 412] on div "Get started 80 % Update application status" at bounding box center [76, 411] width 135 height 35
click at [131, 412] on icon "button" at bounding box center [132, 412] width 9 height 9
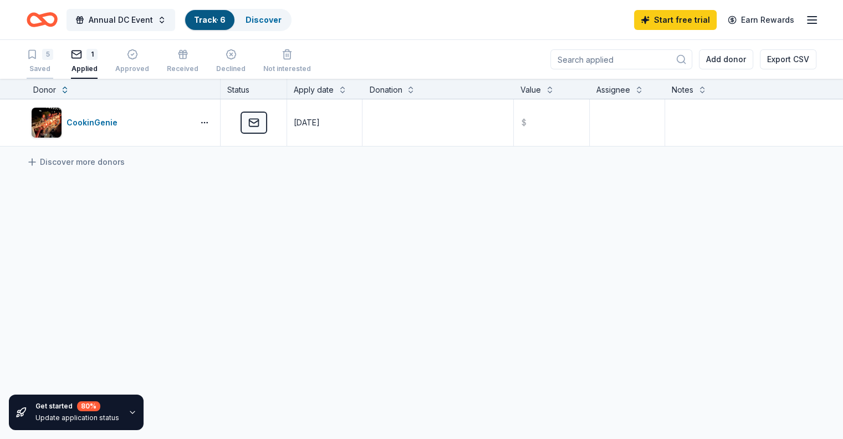
click at [53, 60] on div "5 Saved" at bounding box center [40, 61] width 27 height 24
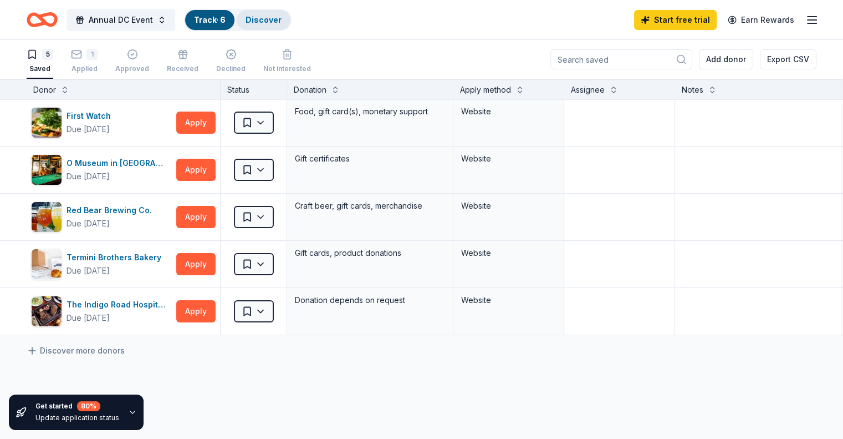
click at [275, 14] on div "Discover" at bounding box center [264, 20] width 54 height 20
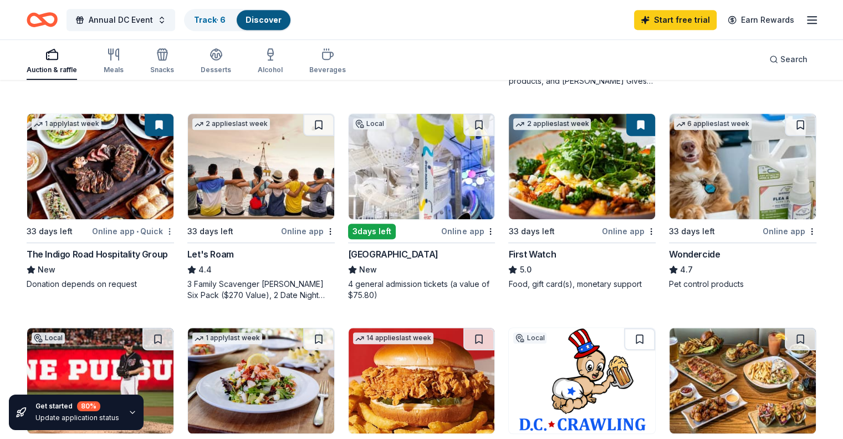
scroll to position [437, 0]
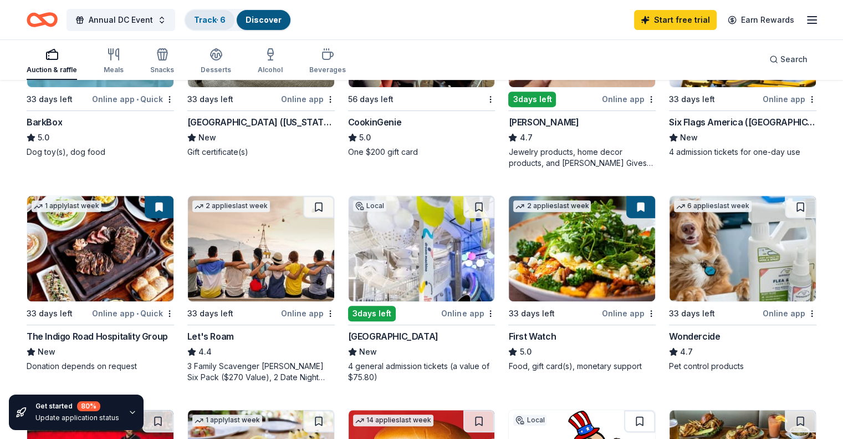
click at [215, 19] on link "Track · 6" at bounding box center [210, 19] width 32 height 9
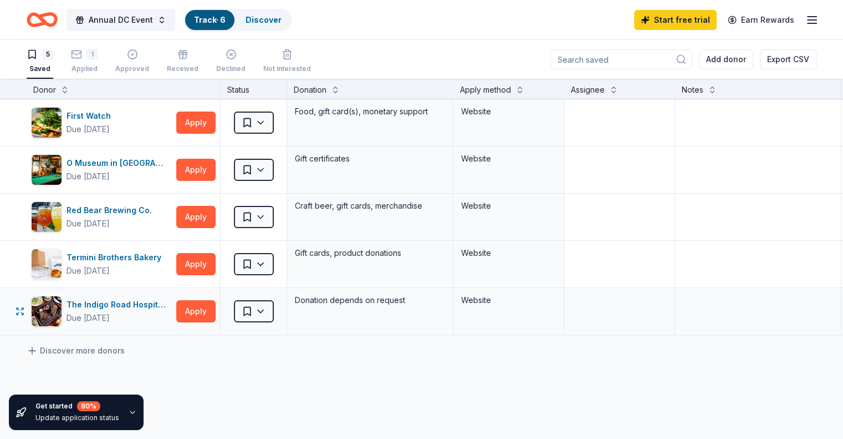
click at [446, 304] on div "Donation depends on request" at bounding box center [370, 300] width 152 height 16
click at [268, 315] on html "Annual DC Event Track · 6 Discover Start free trial Earn Rewards 5 Saved 1 Appl…" at bounding box center [421, 219] width 843 height 439
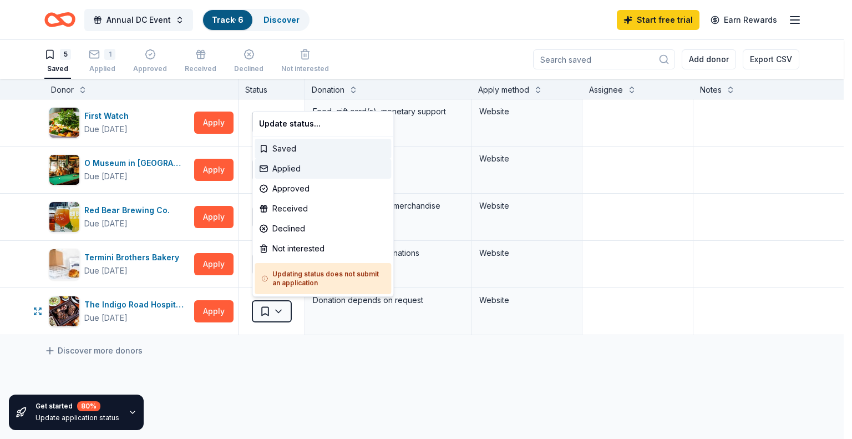
click at [298, 170] on div "Applied" at bounding box center [323, 169] width 136 height 20
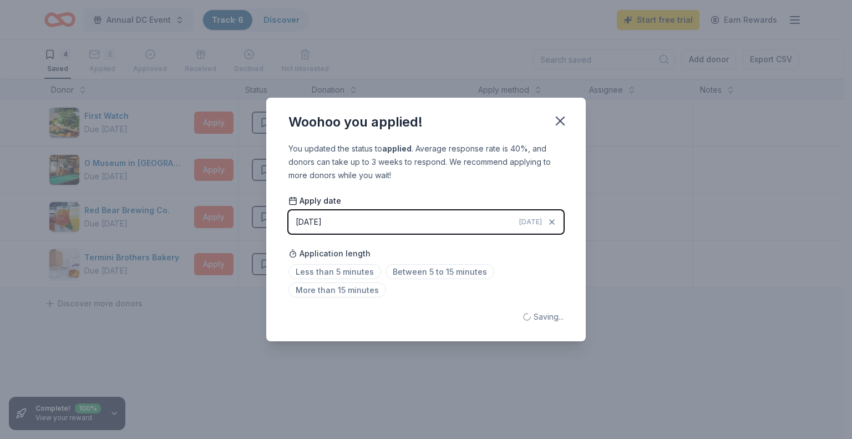
click at [191, 392] on div "Woohoo you applied! You updated the status to applied . Average response rate i…" at bounding box center [426, 219] width 852 height 439
click at [559, 128] on icon "button" at bounding box center [560, 121] width 16 height 16
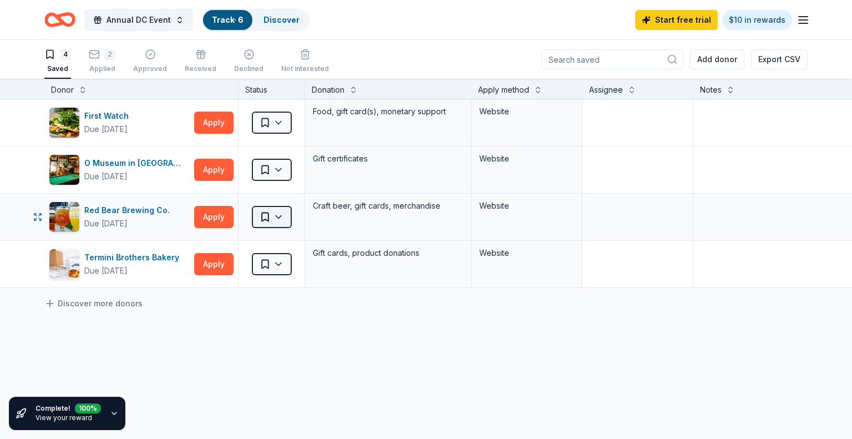
click at [273, 221] on html "Annual DC Event Track · 6 Discover Start free trial $10 in rewards 4 Saved 2 Ap…" at bounding box center [426, 219] width 852 height 439
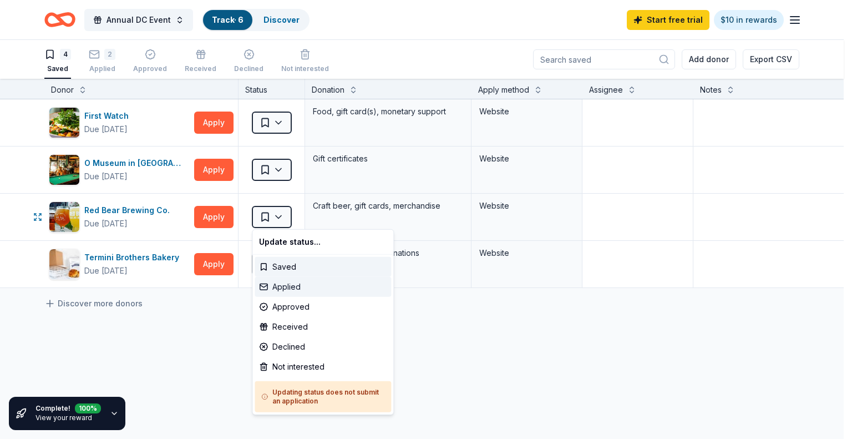
click at [286, 290] on div "Applied" at bounding box center [323, 287] width 136 height 20
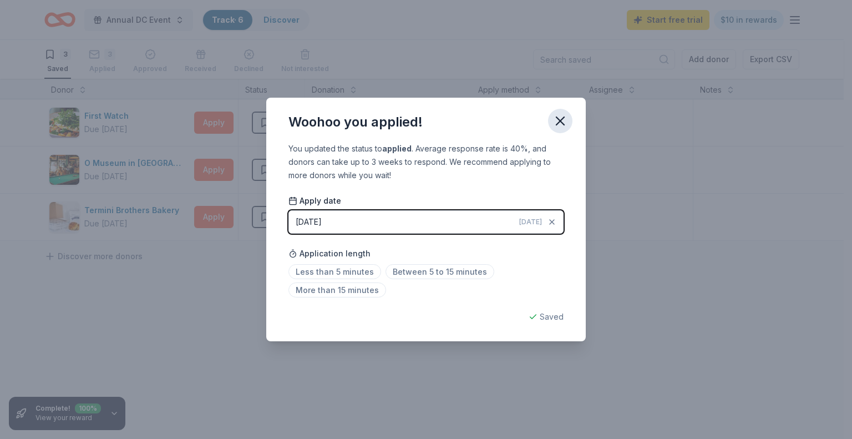
click at [562, 123] on icon "button" at bounding box center [560, 121] width 8 height 8
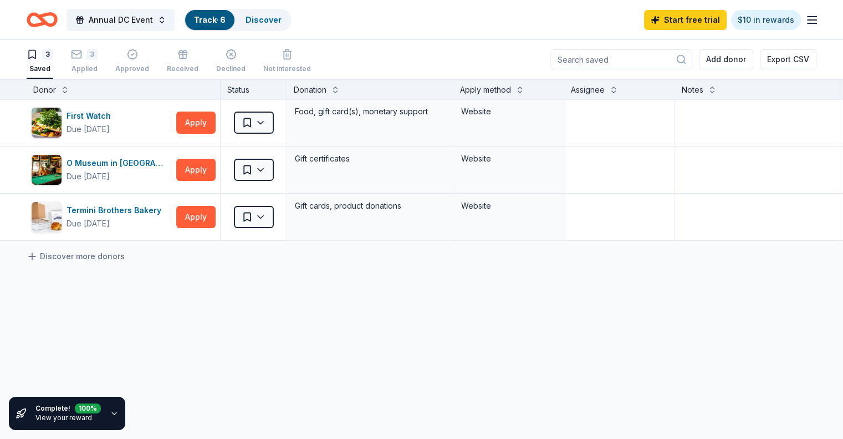
click at [39, 414] on link "View your reward" at bounding box center [63, 417] width 57 height 8
